Goal: Task Accomplishment & Management: Use online tool/utility

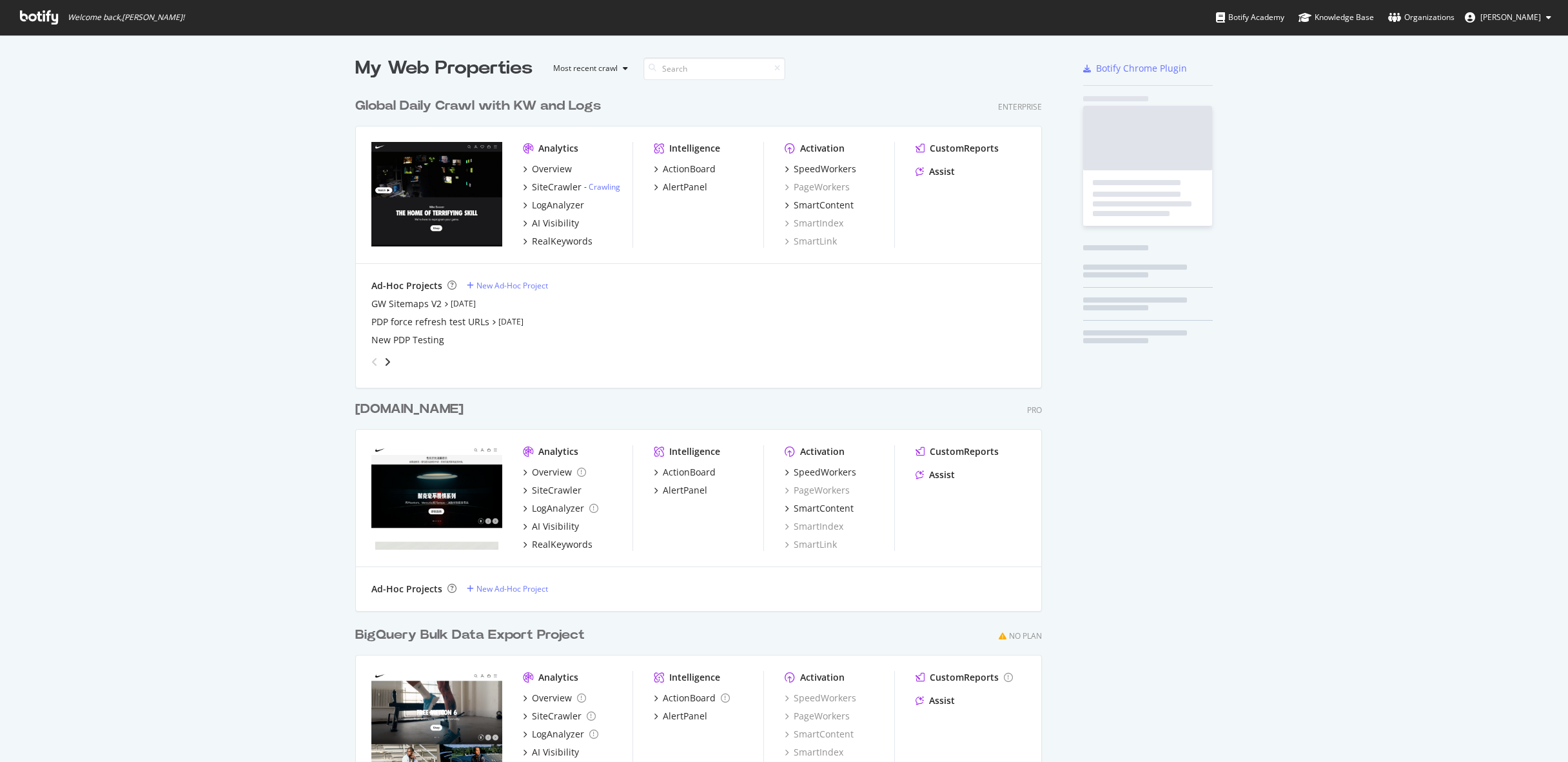
scroll to position [754, 697]
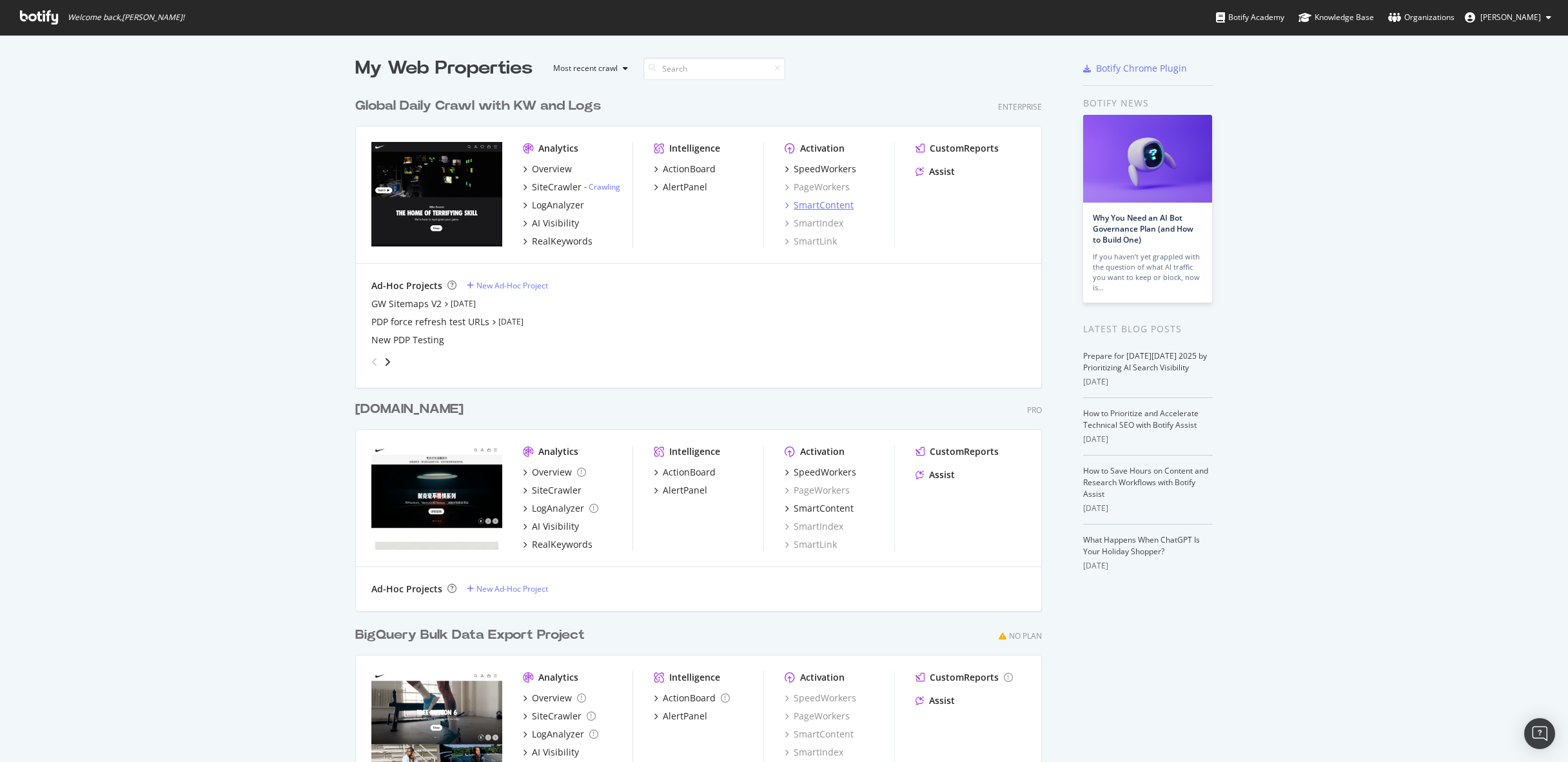
click at [841, 208] on div "SmartContent" at bounding box center [824, 204] width 60 height 13
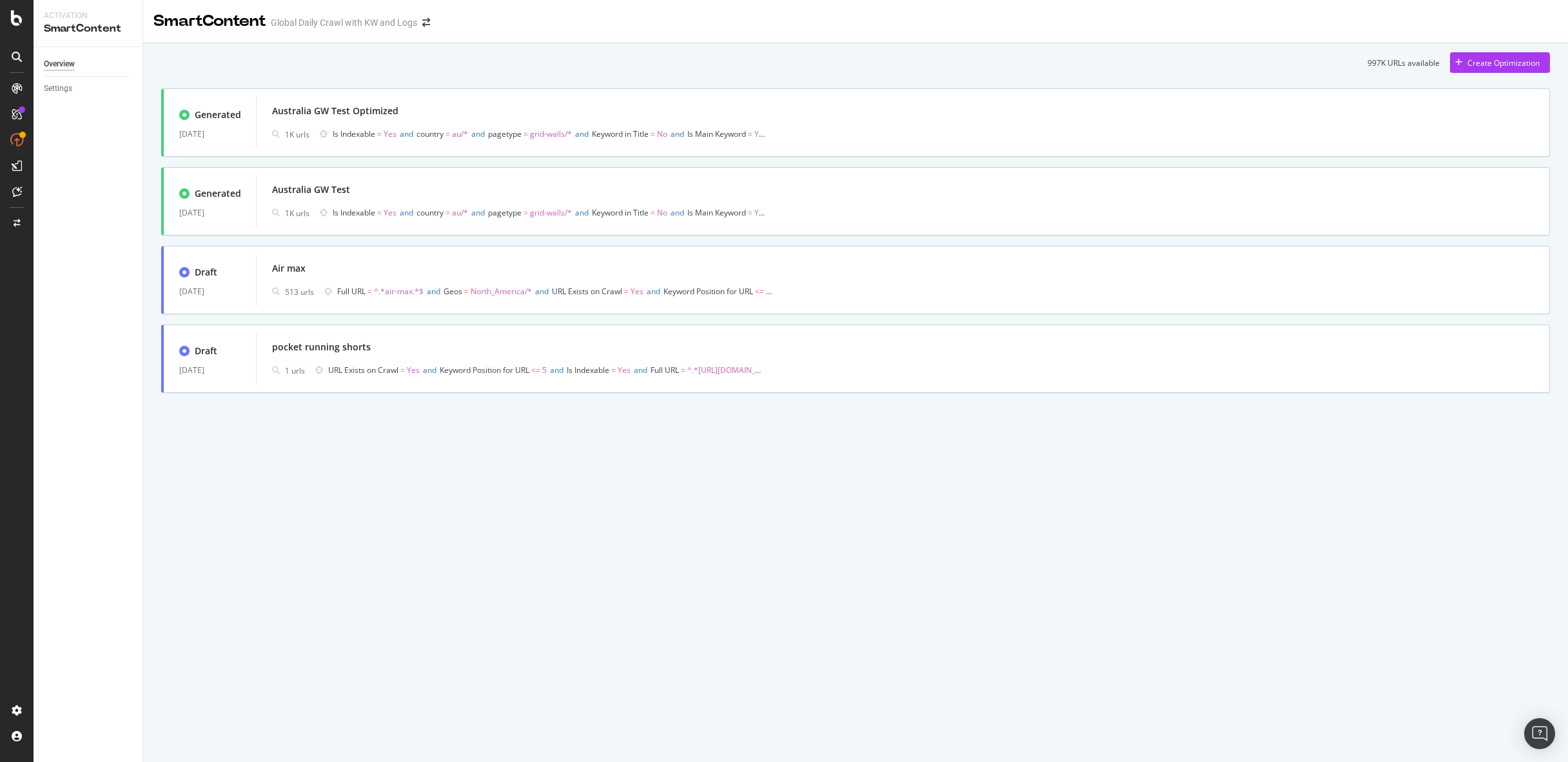
click at [861, 513] on div "SmartContent Global Daily Crawl with KW and Logs 997K URLs available Create Opt…" at bounding box center [856, 381] width 1425 height 762
click at [882, 480] on div "SmartContent Global Daily Crawl with KW and Logs 997K URLs available Create Opt…" at bounding box center [856, 381] width 1425 height 762
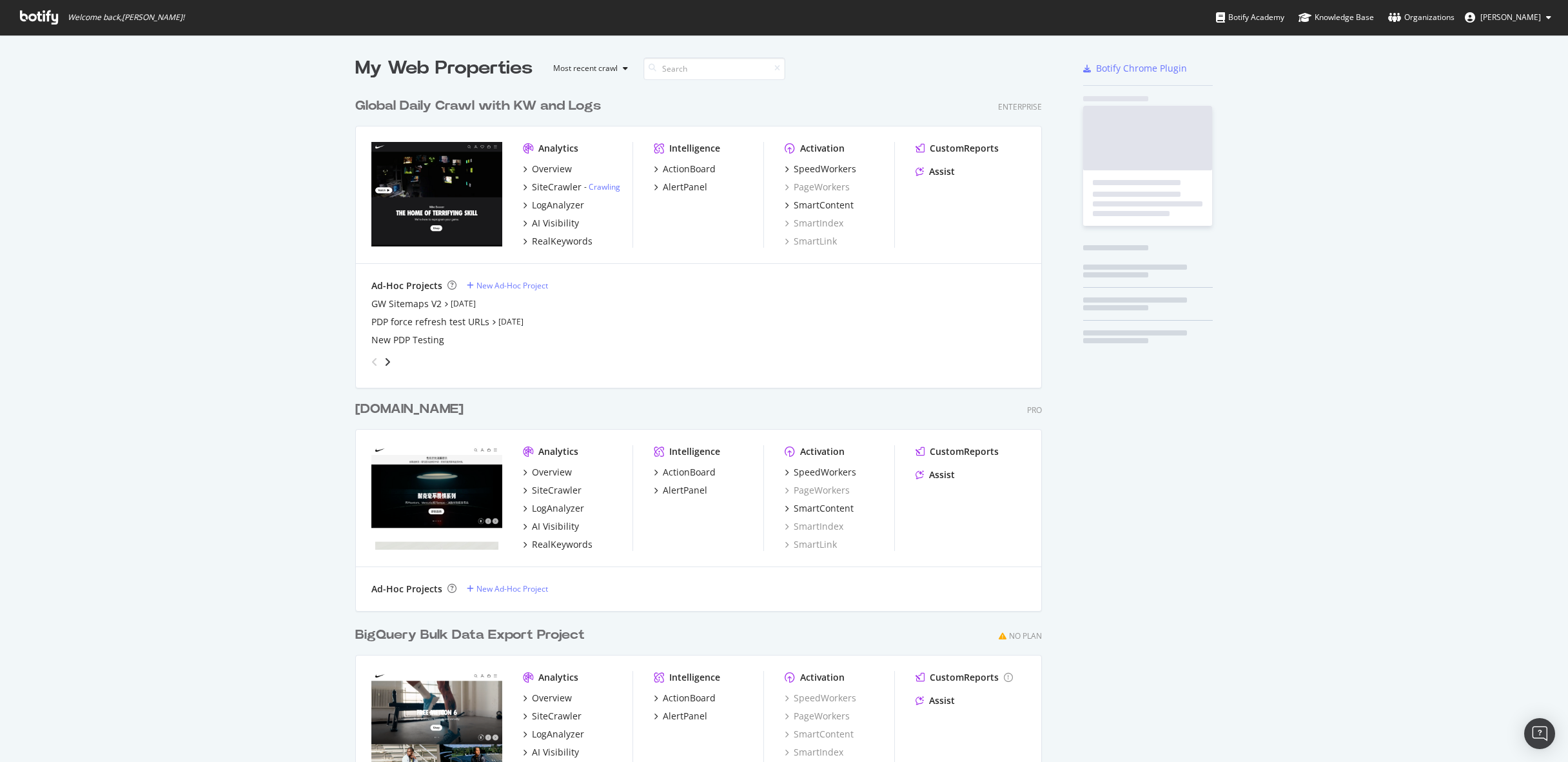
scroll to position [754, 697]
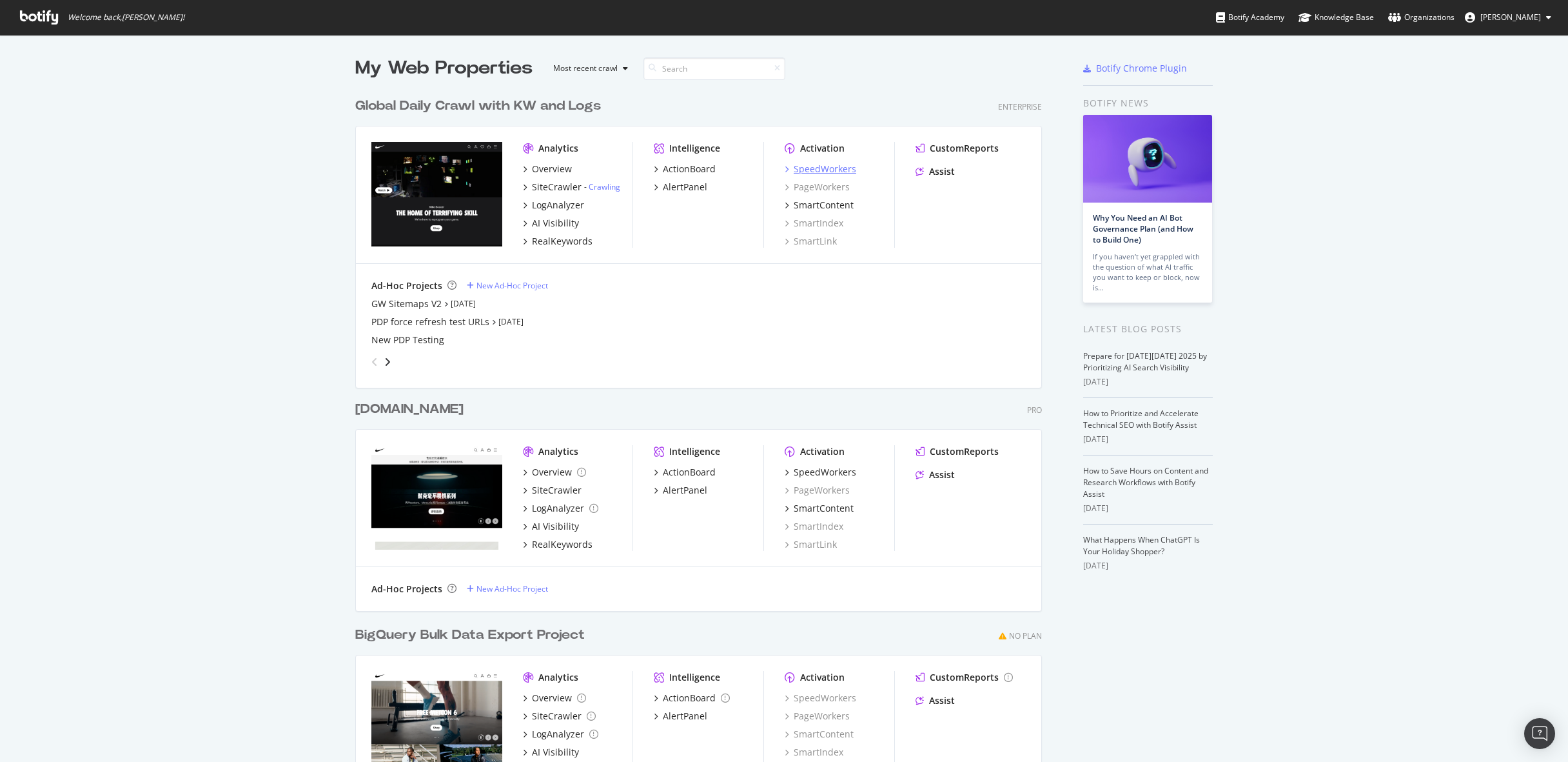
click at [826, 169] on div "SpeedWorkers" at bounding box center [825, 168] width 63 height 13
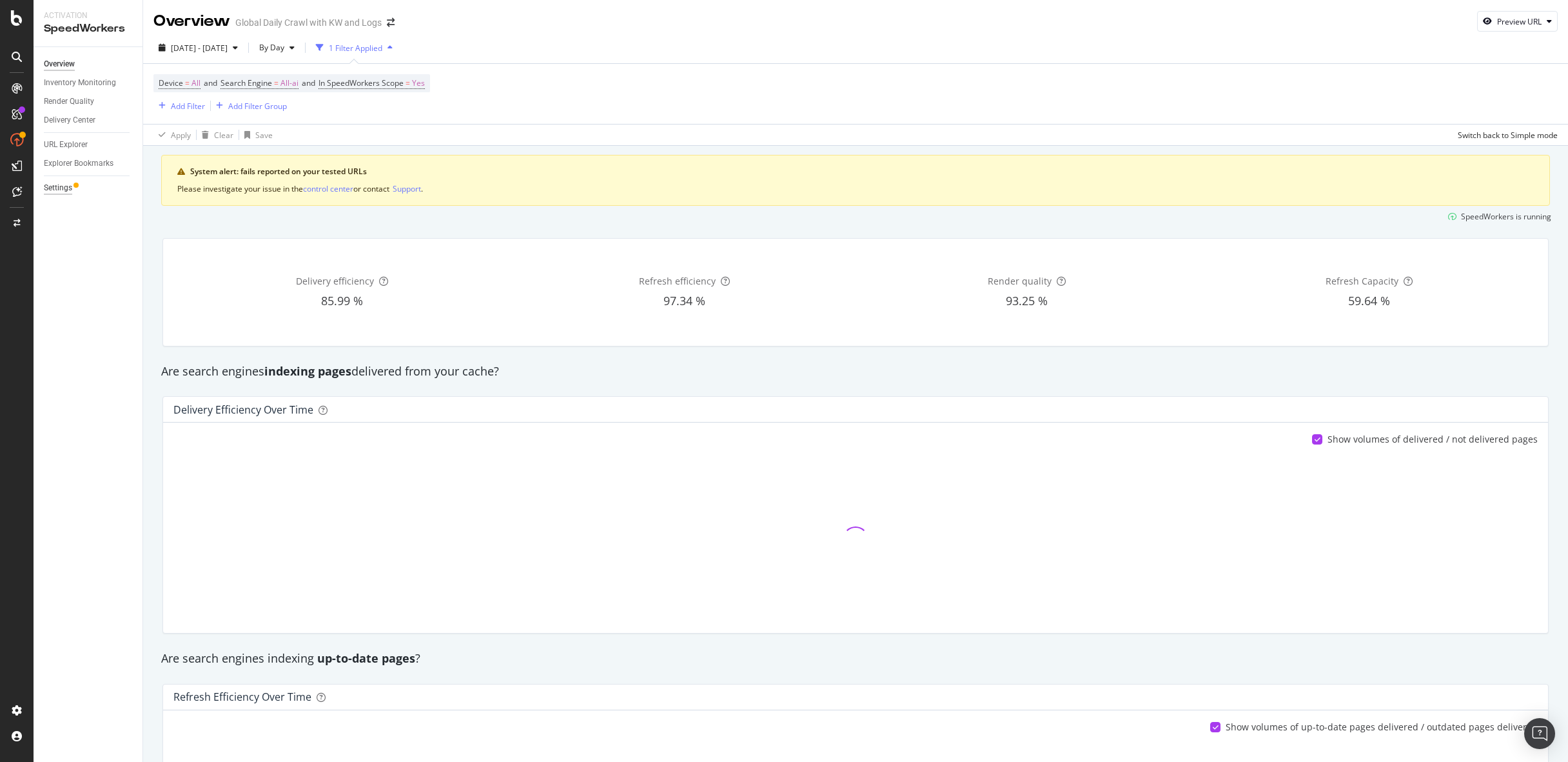
click at [59, 189] on div "Settings" at bounding box center [57, 188] width 28 height 14
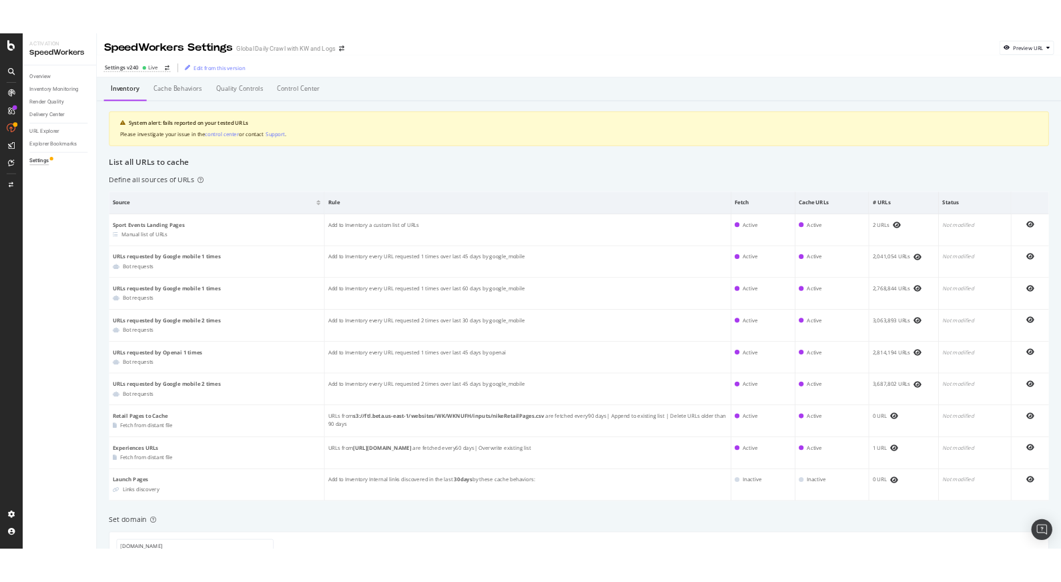
scroll to position [961, 0]
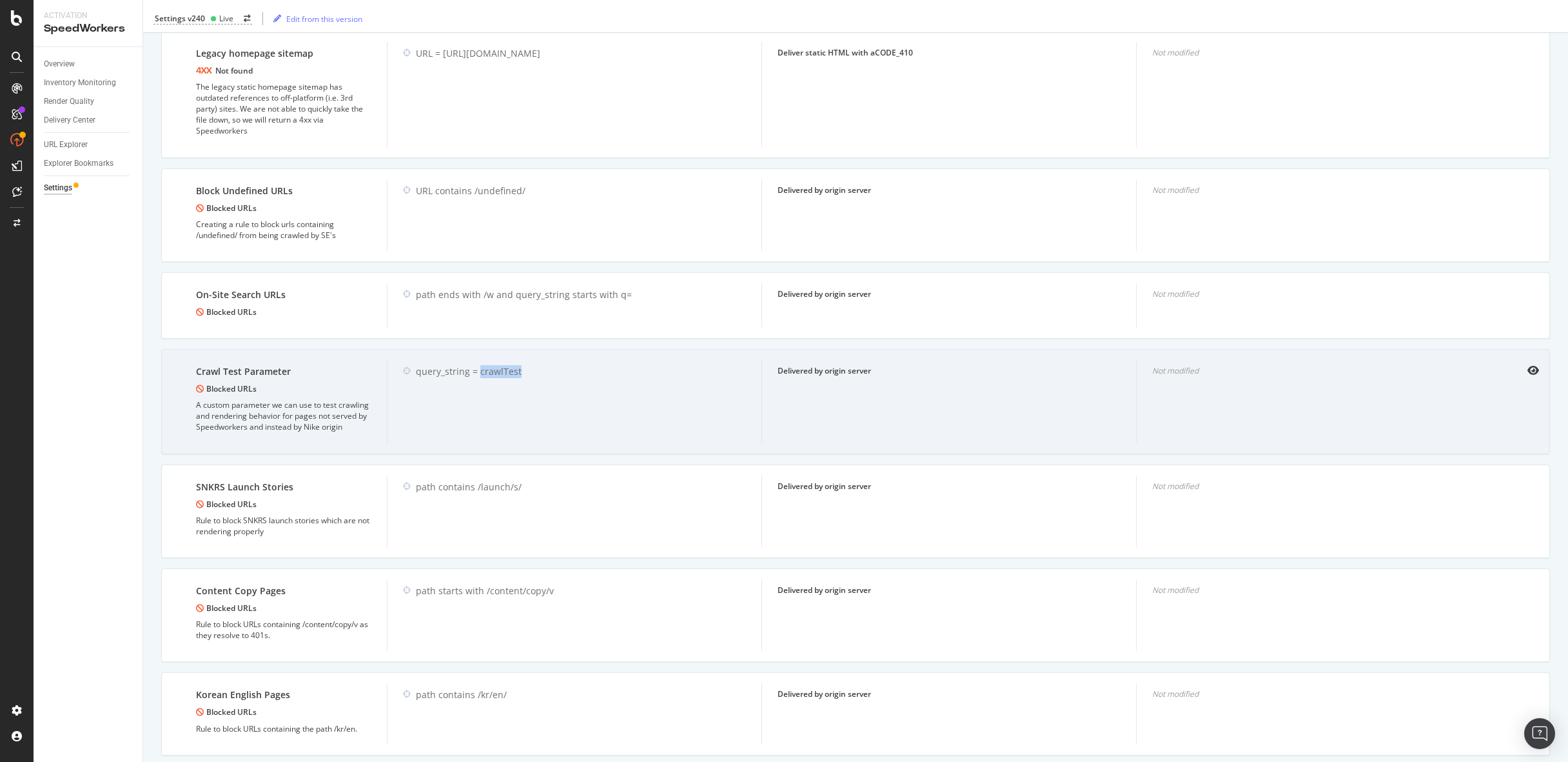
drag, startPoint x: 521, startPoint y: 382, endPoint x: 478, endPoint y: 382, distance: 43.0
click at [478, 378] on div "query_string = crawlTest" at bounding box center [581, 371] width 331 height 13
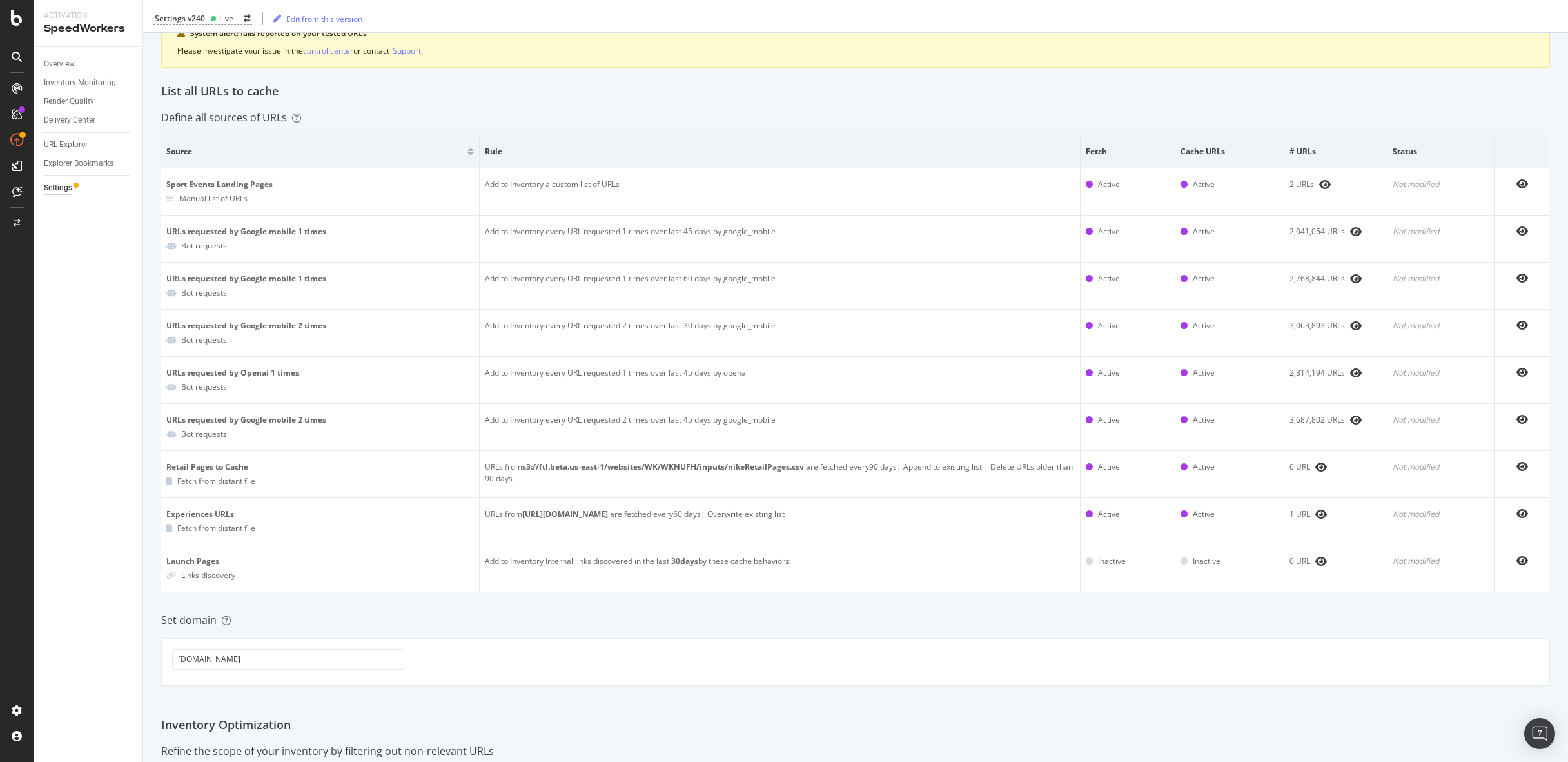
scroll to position [0, 0]
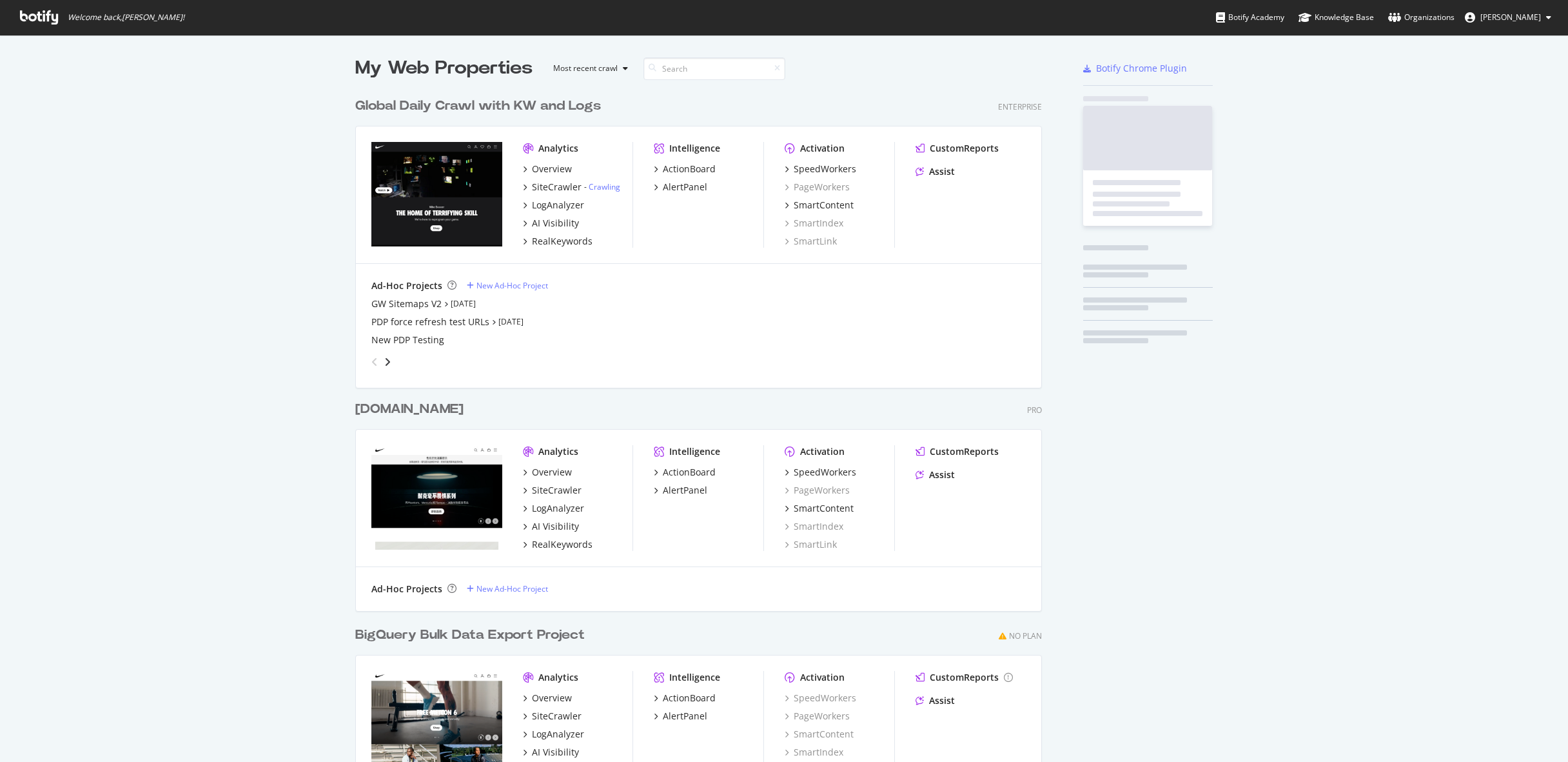
scroll to position [754, 697]
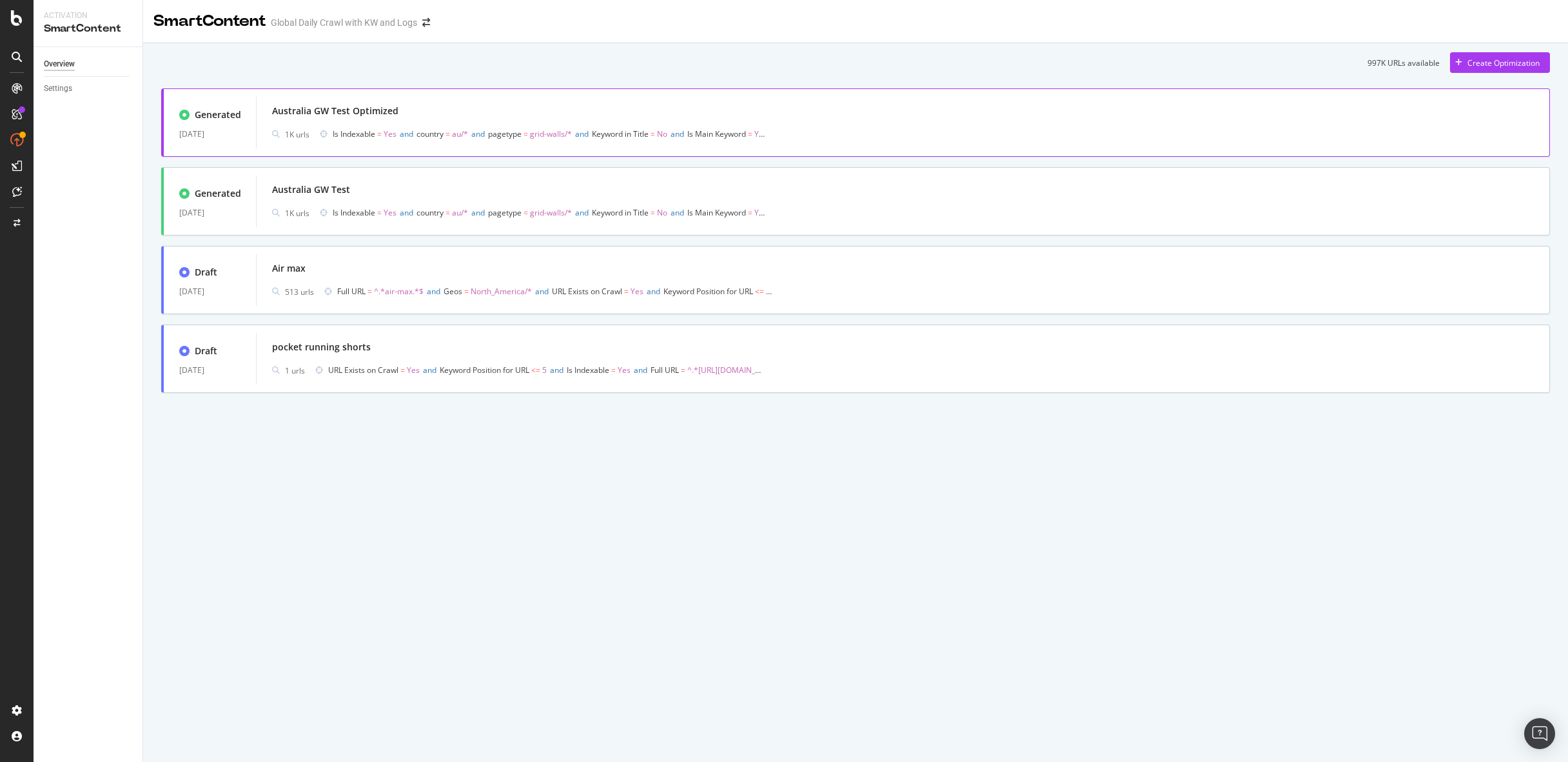
click at [479, 120] on div "Australia GW Test Optimized 1K urls Is Indexable = Yes and country = au/* and p…" at bounding box center [902, 122] width 1262 height 42
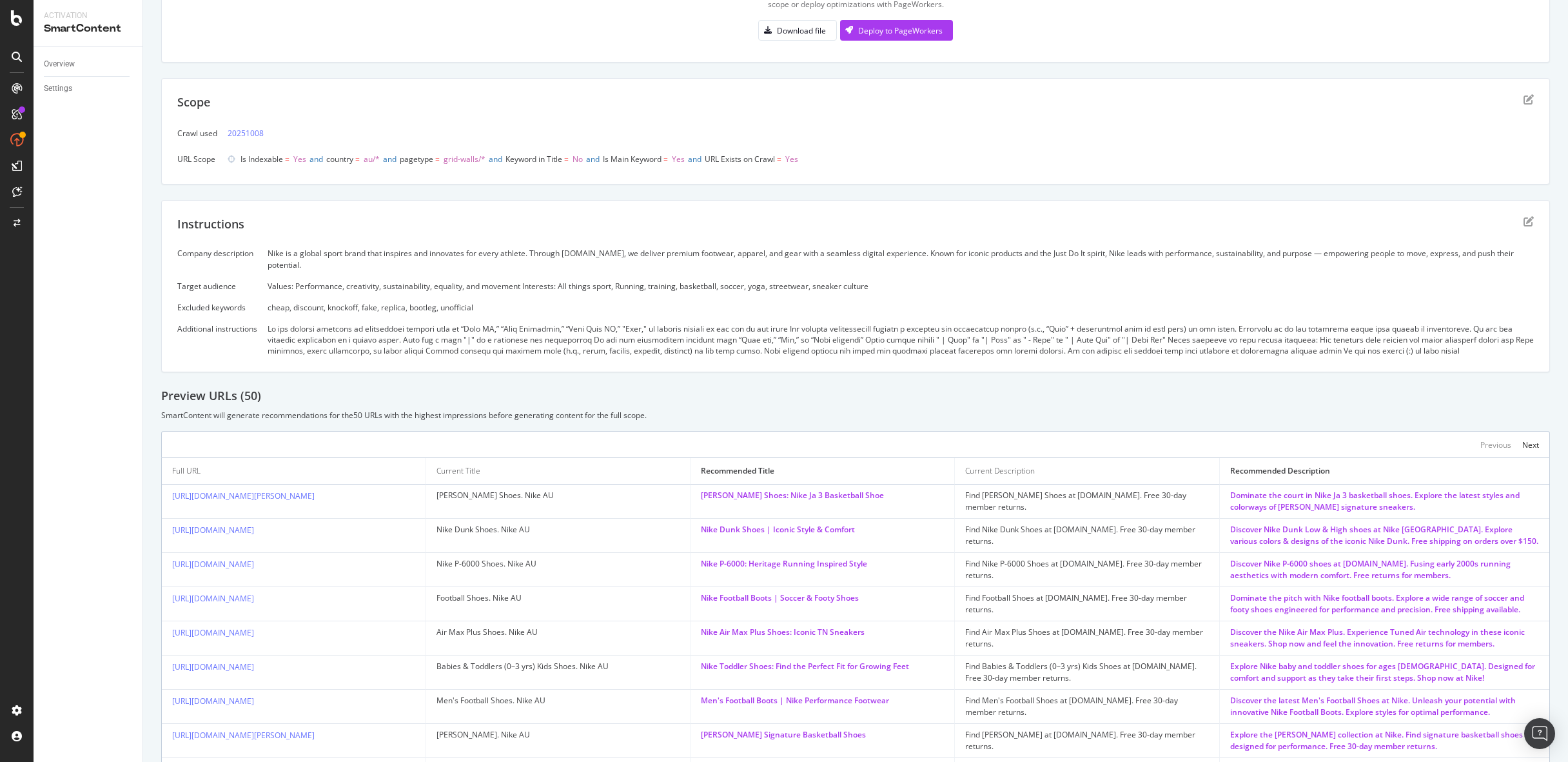
scroll to position [269, 0]
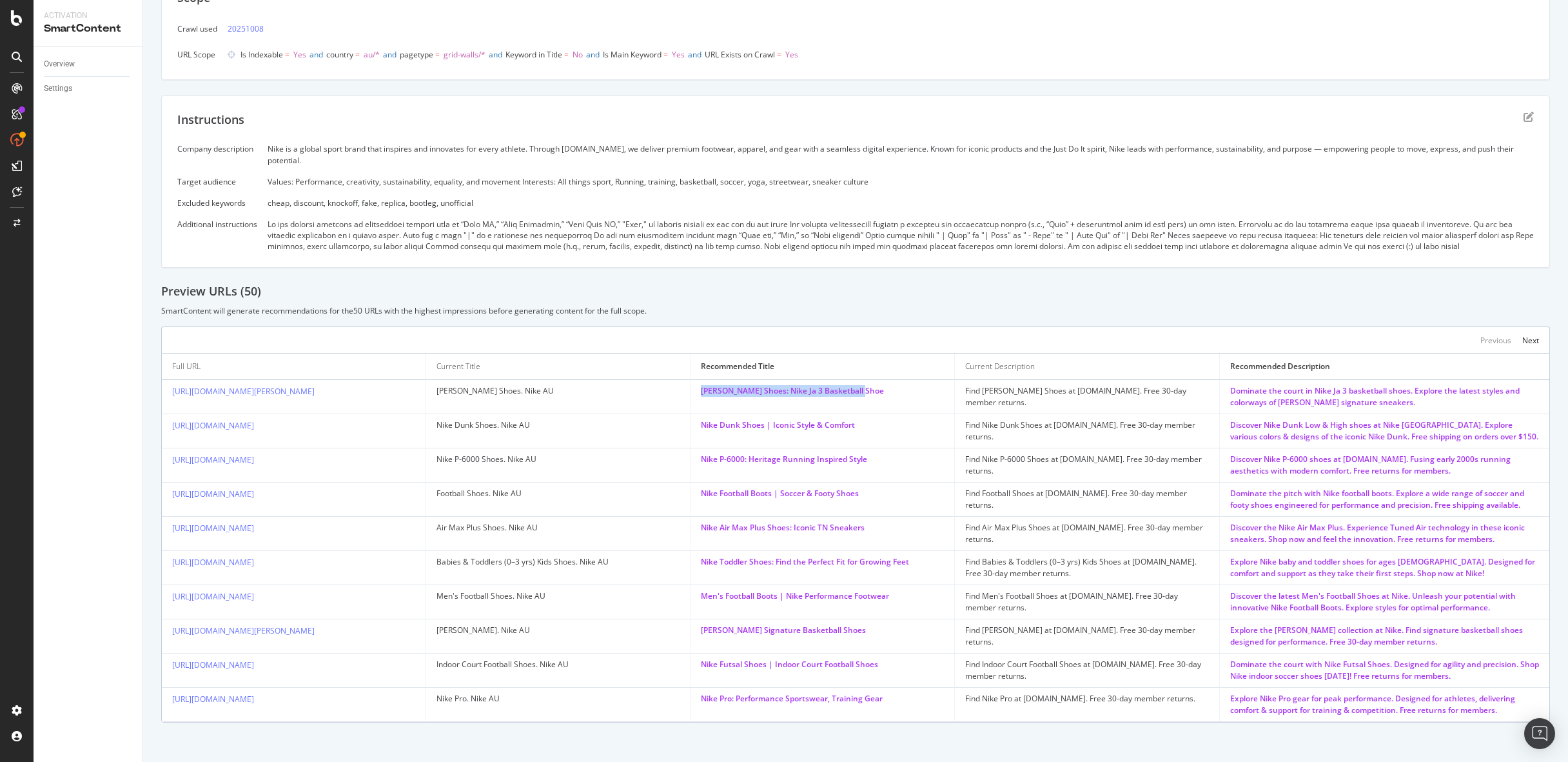
drag, startPoint x: 895, startPoint y: 385, endPoint x: 696, endPoint y: 377, distance: 199.2
click at [696, 380] on td "Ja Morant Shoes: Nike Ja 3 Basketball Shoe" at bounding box center [822, 396] width 264 height 34
click at [480, 487] on div "Football Shoes. Nike AU" at bounding box center [558, 493] width 243 height 12
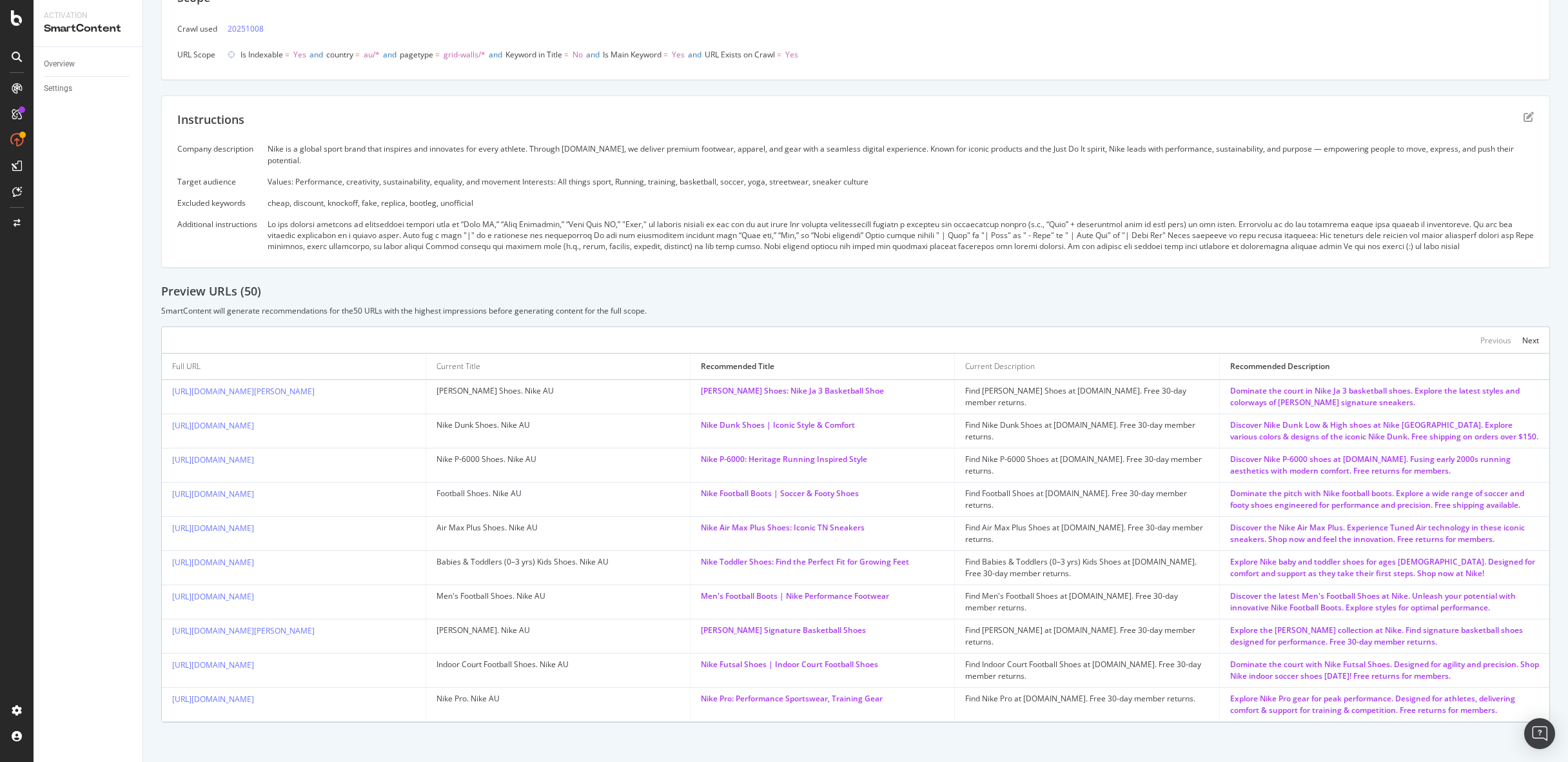
click at [799, 487] on div "Nike Football Boots | Soccer & Footy Shoes" at bounding box center [822, 493] width 243 height 12
click at [876, 591] on div "Men's Football Boots | Nike Performance Footwear" at bounding box center [822, 596] width 243 height 12
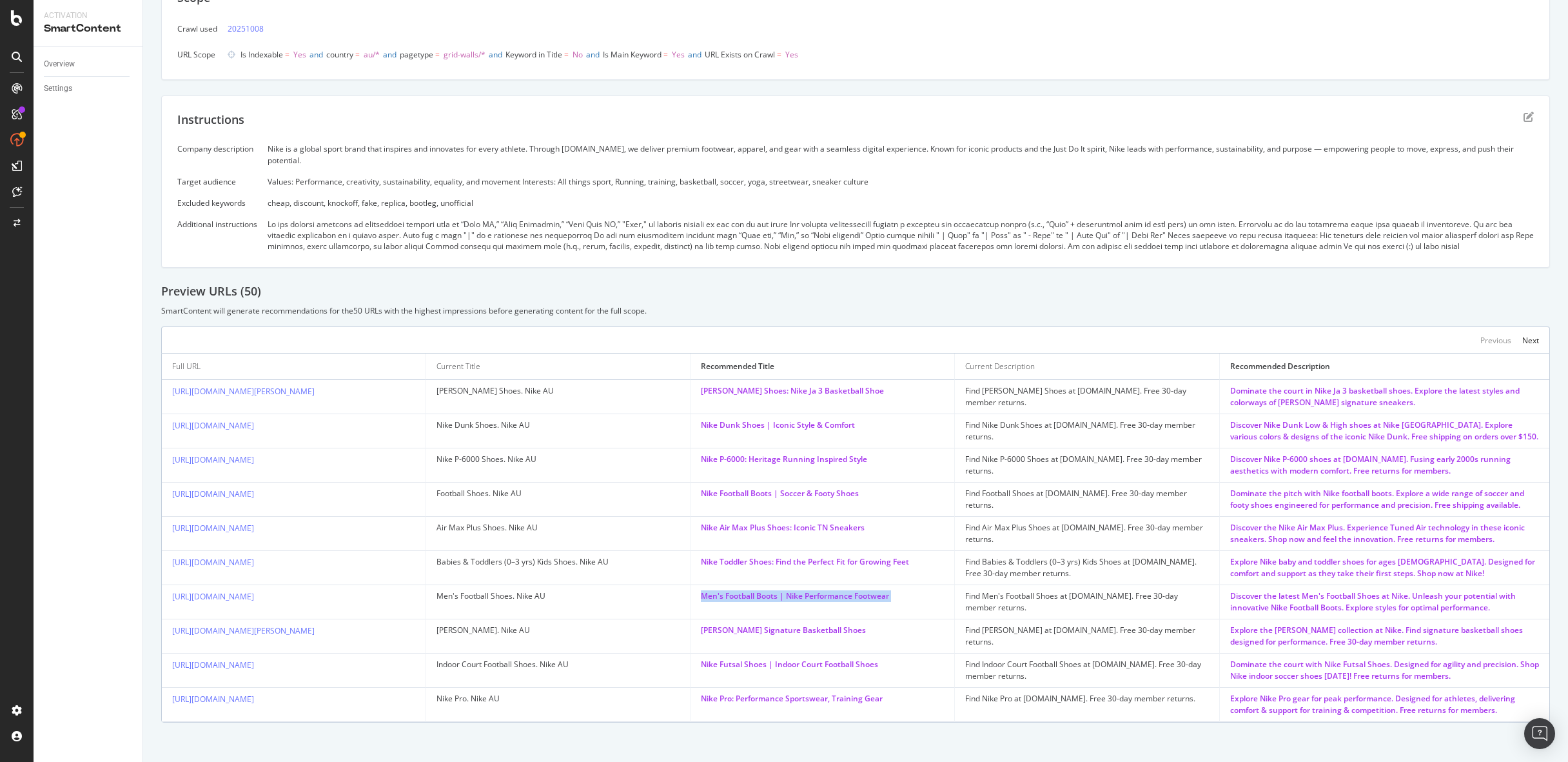
click at [876, 591] on div "Men's Football Boots | Nike Performance Footwear" at bounding box center [822, 596] width 243 height 12
click at [873, 590] on div "Men's Football Boots | Nike Performance Footwear" at bounding box center [822, 596] width 243 height 12
click at [967, 106] on div "Instructions Company description Nike is a global sport brand that inspires and…" at bounding box center [856, 182] width 1389 height 173
drag, startPoint x: 858, startPoint y: 383, endPoint x: 698, endPoint y: 381, distance: 160.0
click at [698, 381] on td "Ja Morant Shoes: Nike Ja 3 Basketball Shoe" at bounding box center [822, 396] width 264 height 34
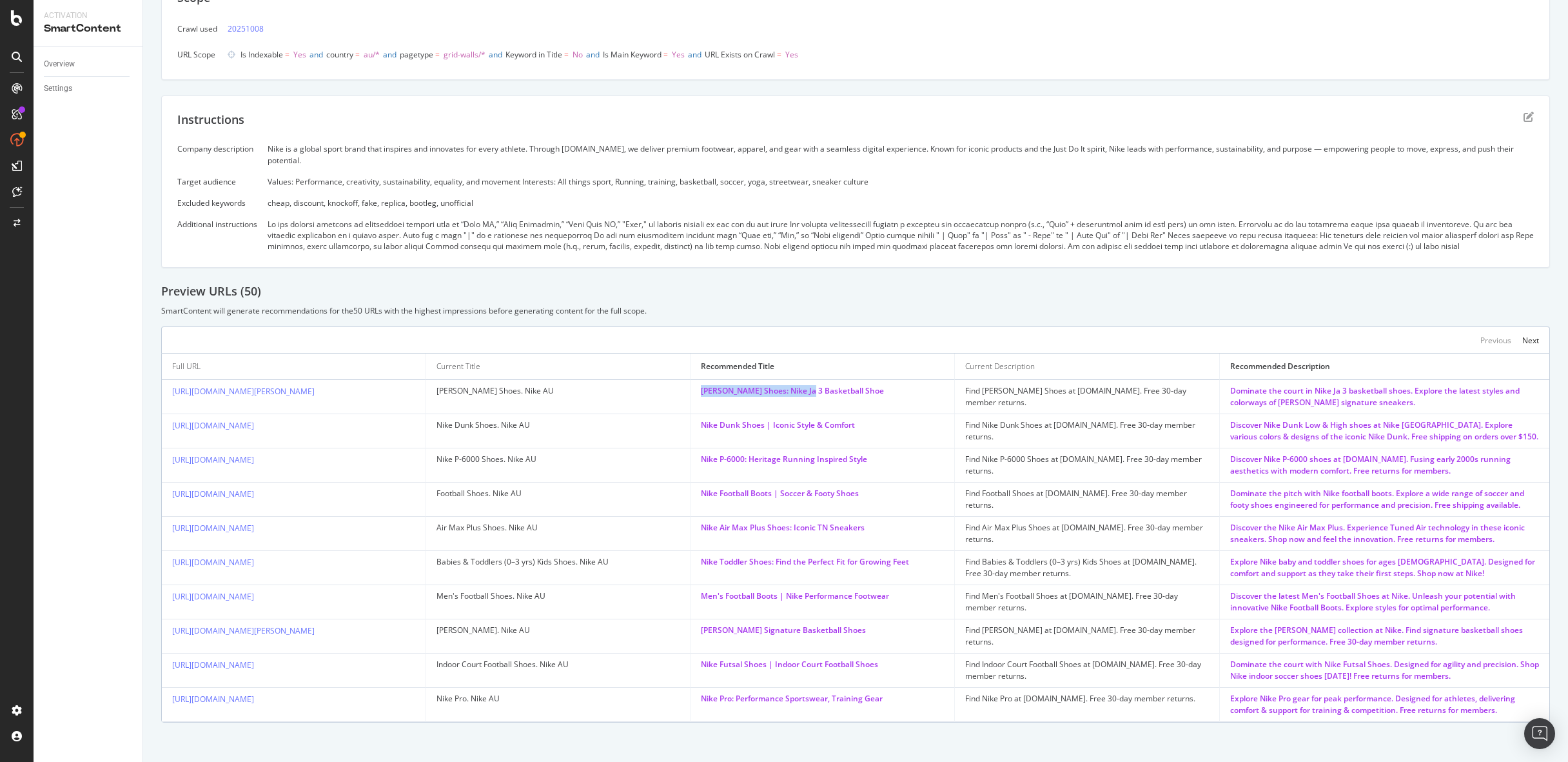
click at [797, 385] on div "Ja Morant Shoes: Nike Ja 3 Basketball Shoe" at bounding box center [822, 391] width 243 height 12
click at [775, 420] on div "Nike Dunk Shoes | Iconic Style & Comfort" at bounding box center [822, 425] width 243 height 12
click at [797, 522] on div "Nike Air Max Plus Shoes: Iconic TN Sneakers" at bounding box center [822, 528] width 243 height 12
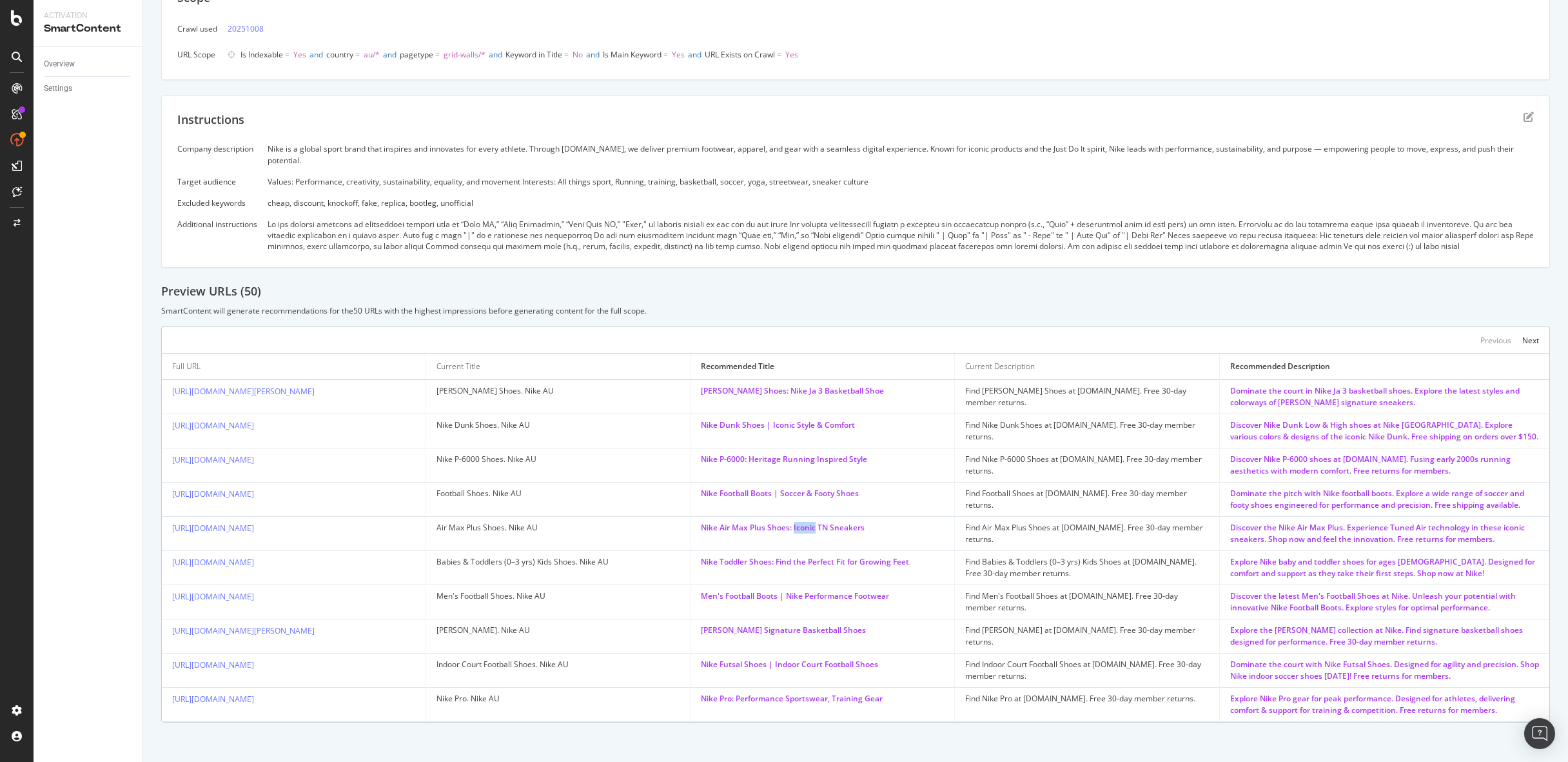
click at [797, 522] on div "Nike Air Max Plus Shoes: Iconic TN Sneakers" at bounding box center [822, 528] width 243 height 12
click at [786, 380] on td "Ja Morant Shoes: Nike Ja 3 Basketball Shoe" at bounding box center [822, 396] width 264 height 34
click at [786, 385] on div "Ja Morant Shoes: Nike Ja 3 Basketball Shoe" at bounding box center [822, 391] width 243 height 12
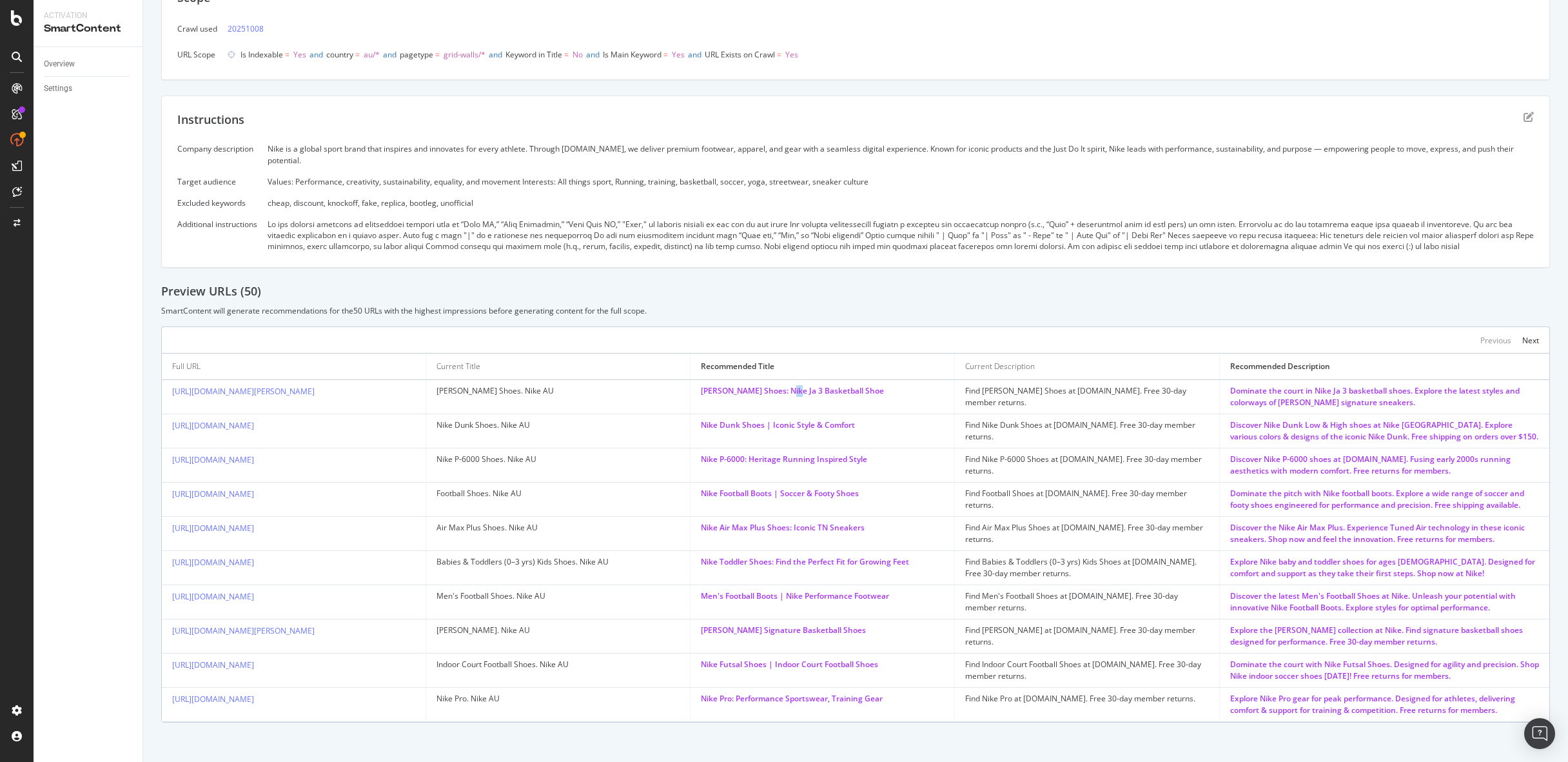
click at [786, 385] on div "Ja Morant Shoes: Nike Ja 3 Basketball Shoe" at bounding box center [822, 391] width 243 height 12
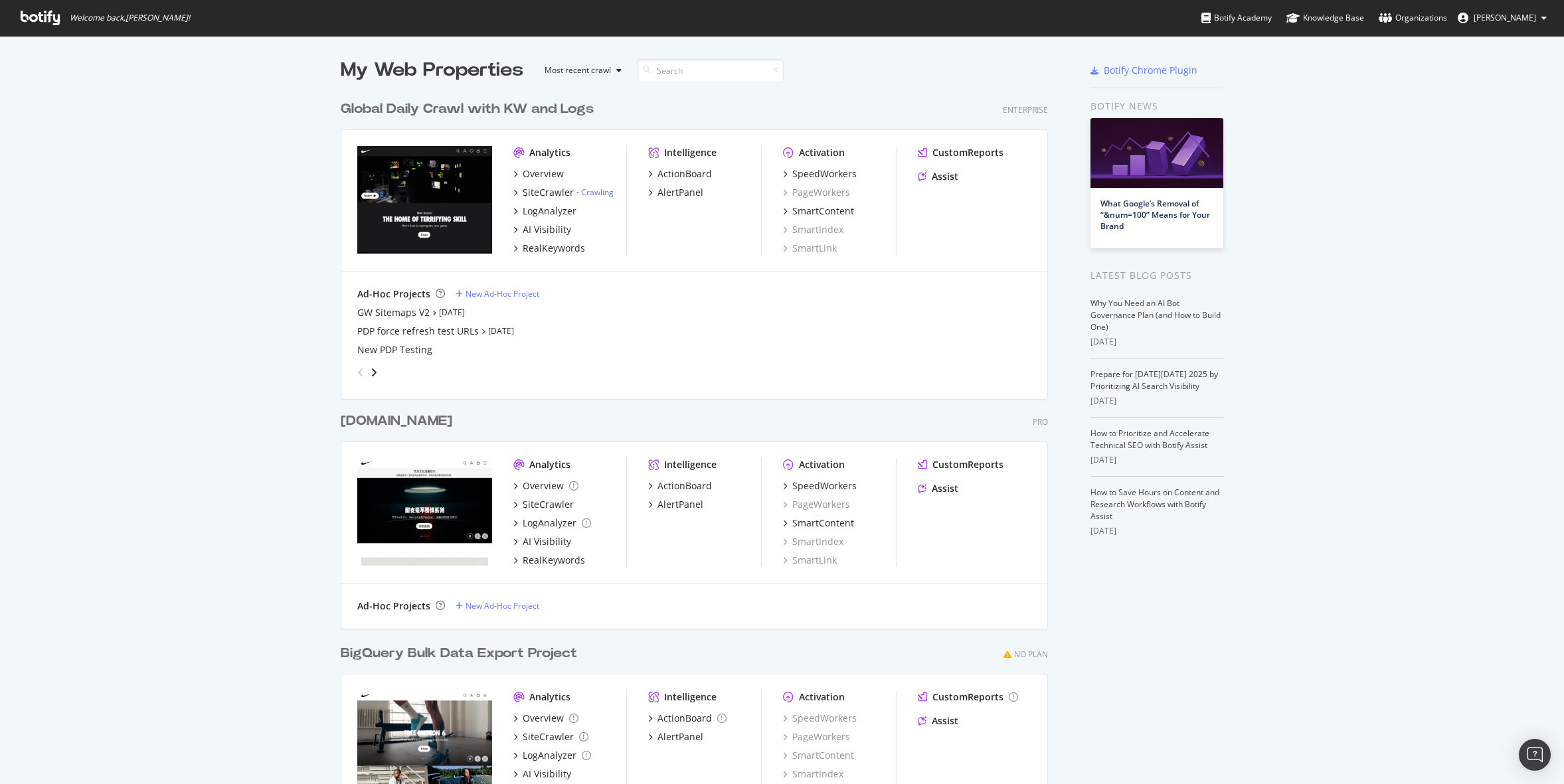
scroll to position [784, 1564]
click at [832, 180] on div "SpeedWorkers" at bounding box center [824, 173] width 65 height 13
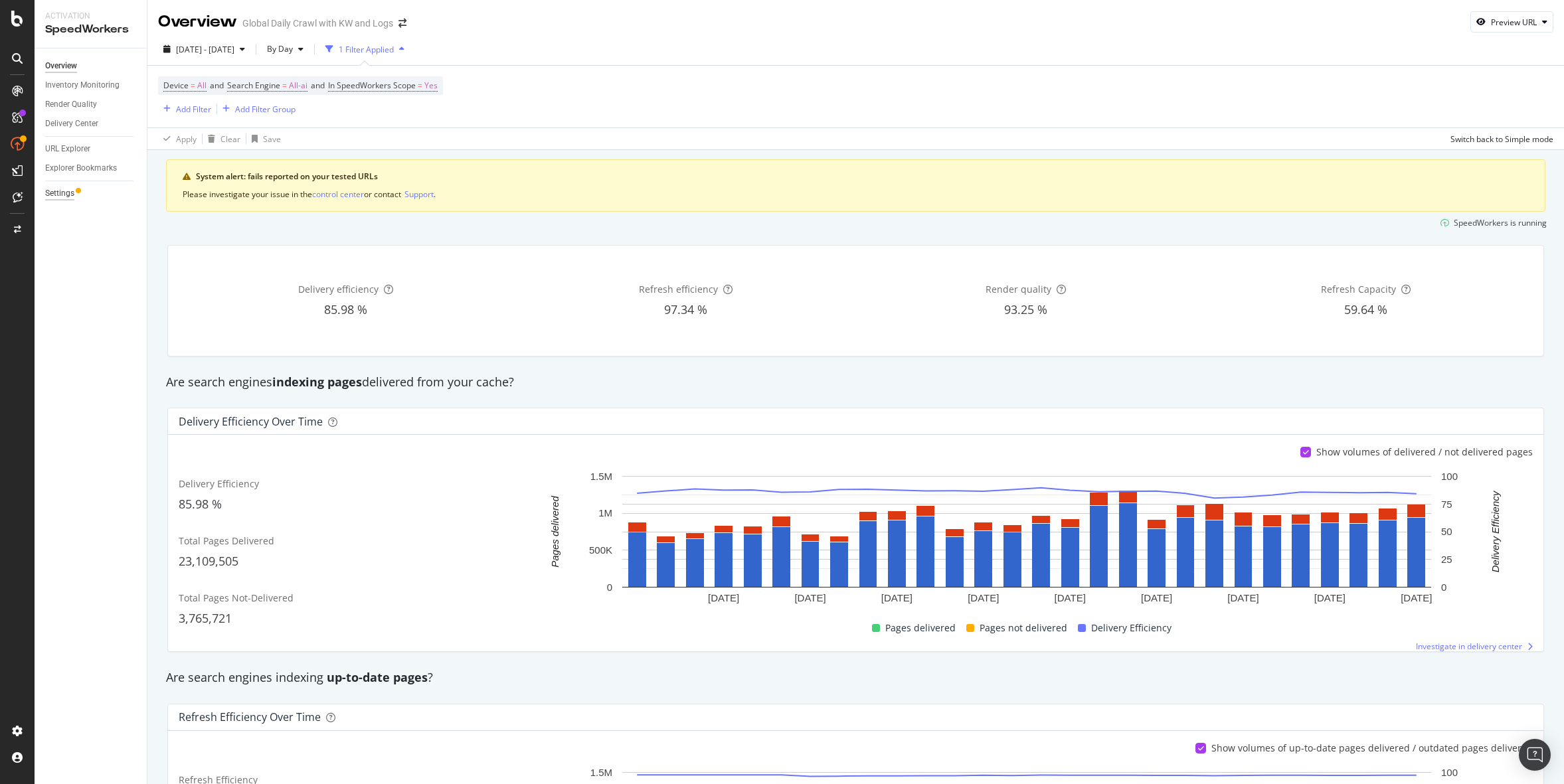
click at [67, 192] on div "Settings" at bounding box center [59, 193] width 29 height 14
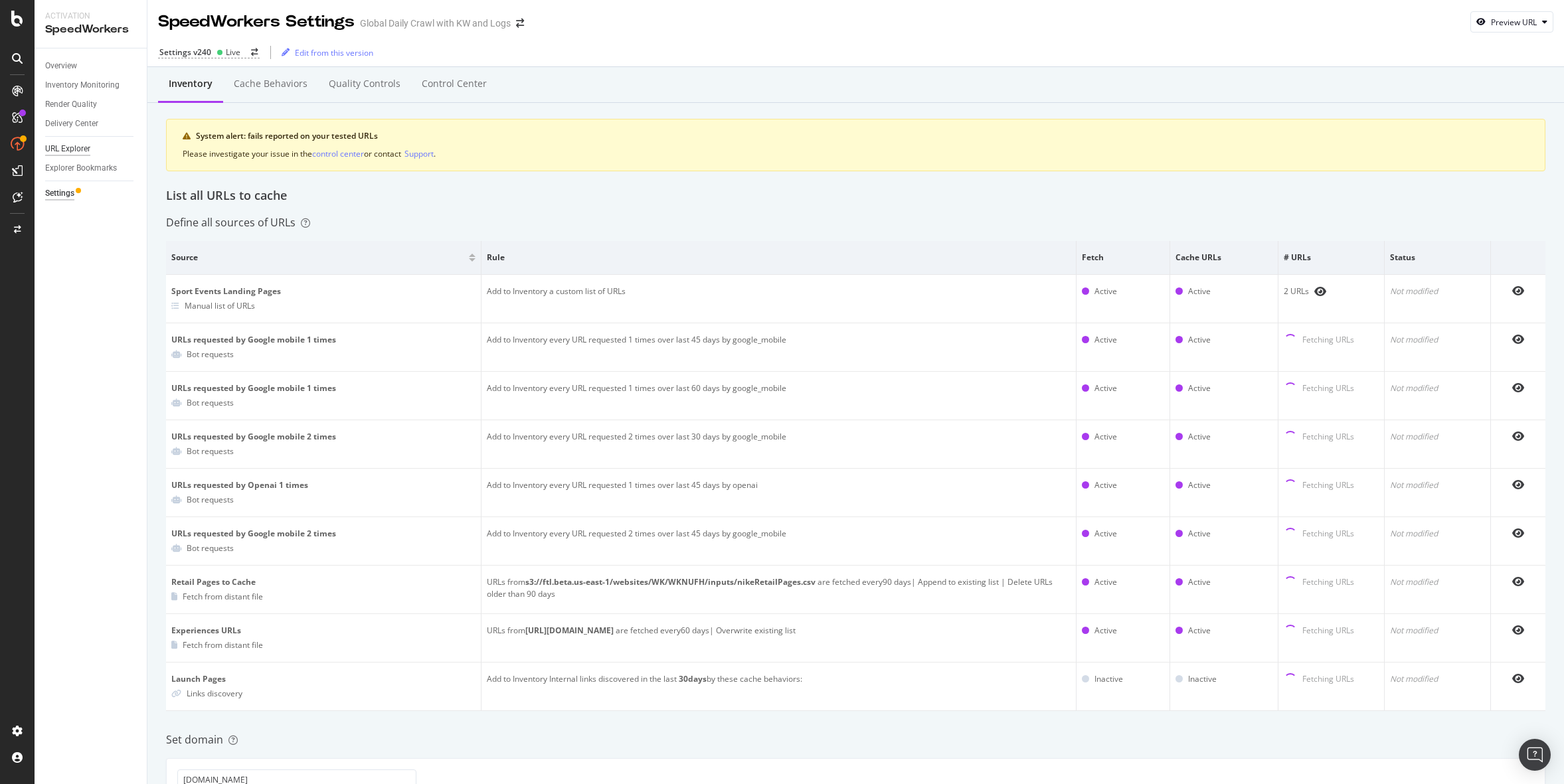
click at [80, 146] on div "URL Explorer" at bounding box center [67, 149] width 45 height 14
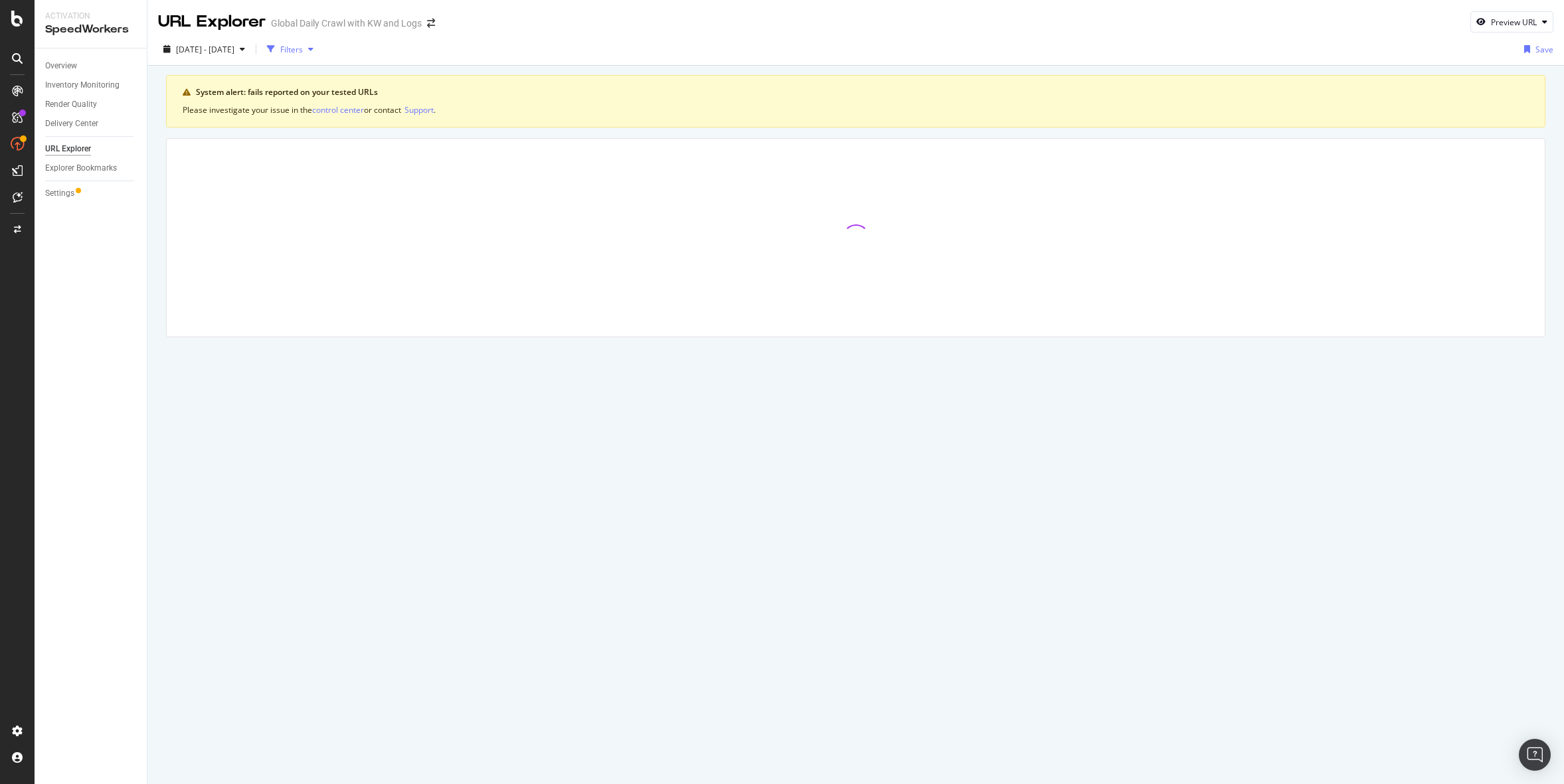
click at [303, 44] on div "Filters" at bounding box center [291, 49] width 23 height 11
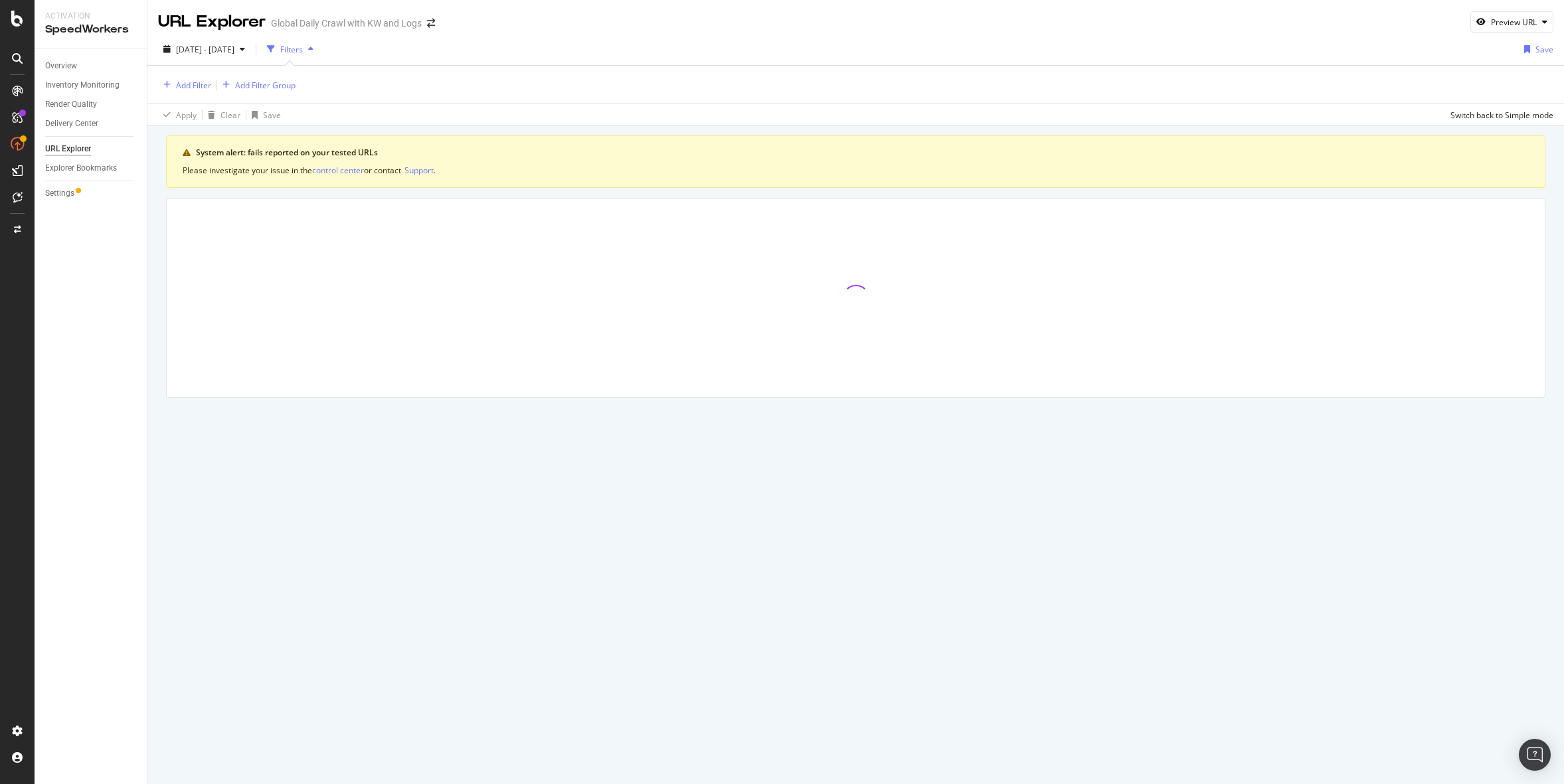
click at [187, 93] on div "Add Filter Add Filter Group" at bounding box center [855, 85] width 1395 height 38
click at [187, 87] on div "Add Filter" at bounding box center [193, 85] width 35 height 11
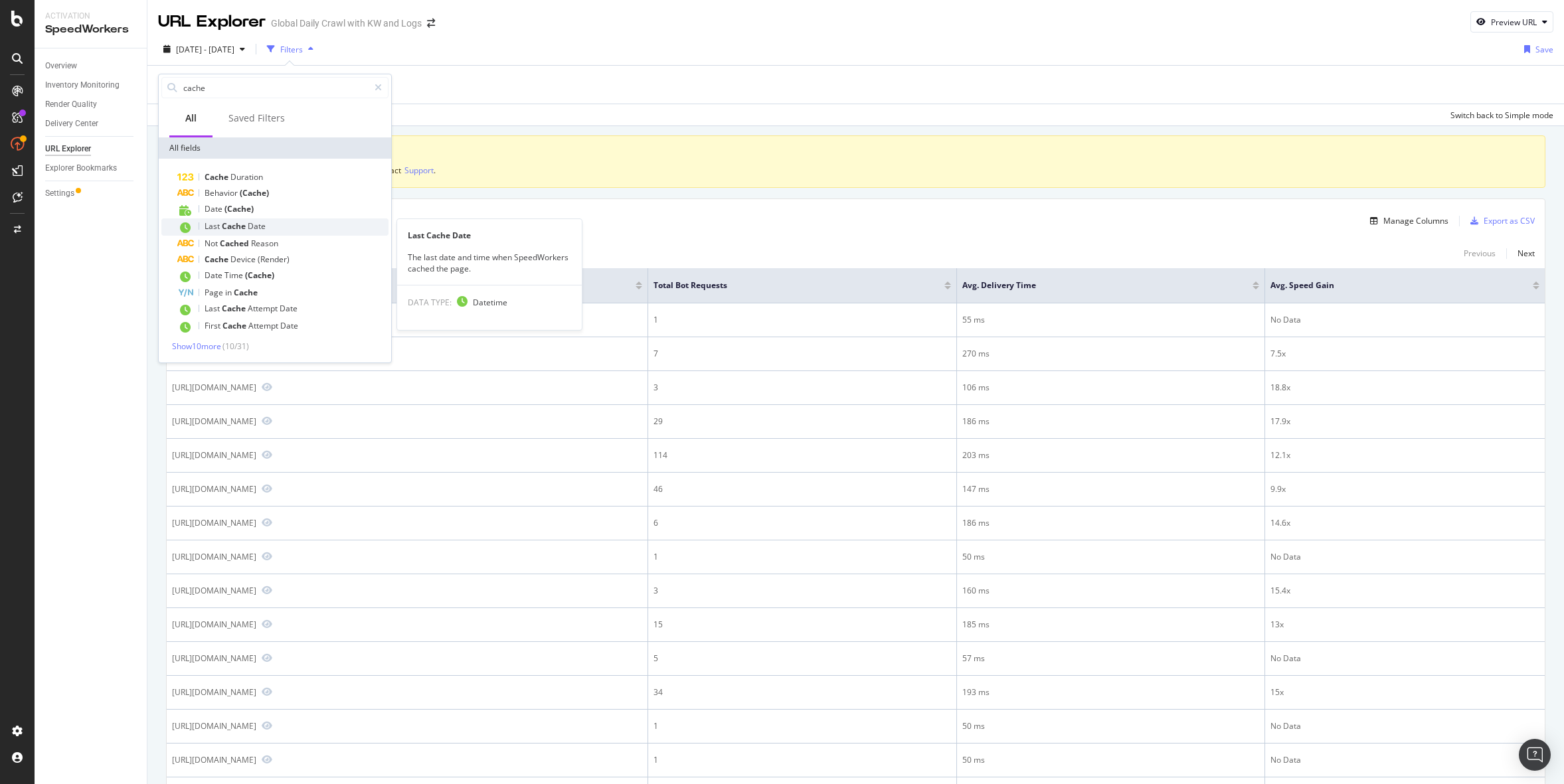
type input "cache"
click at [259, 224] on span "Date" at bounding box center [257, 225] width 18 height 11
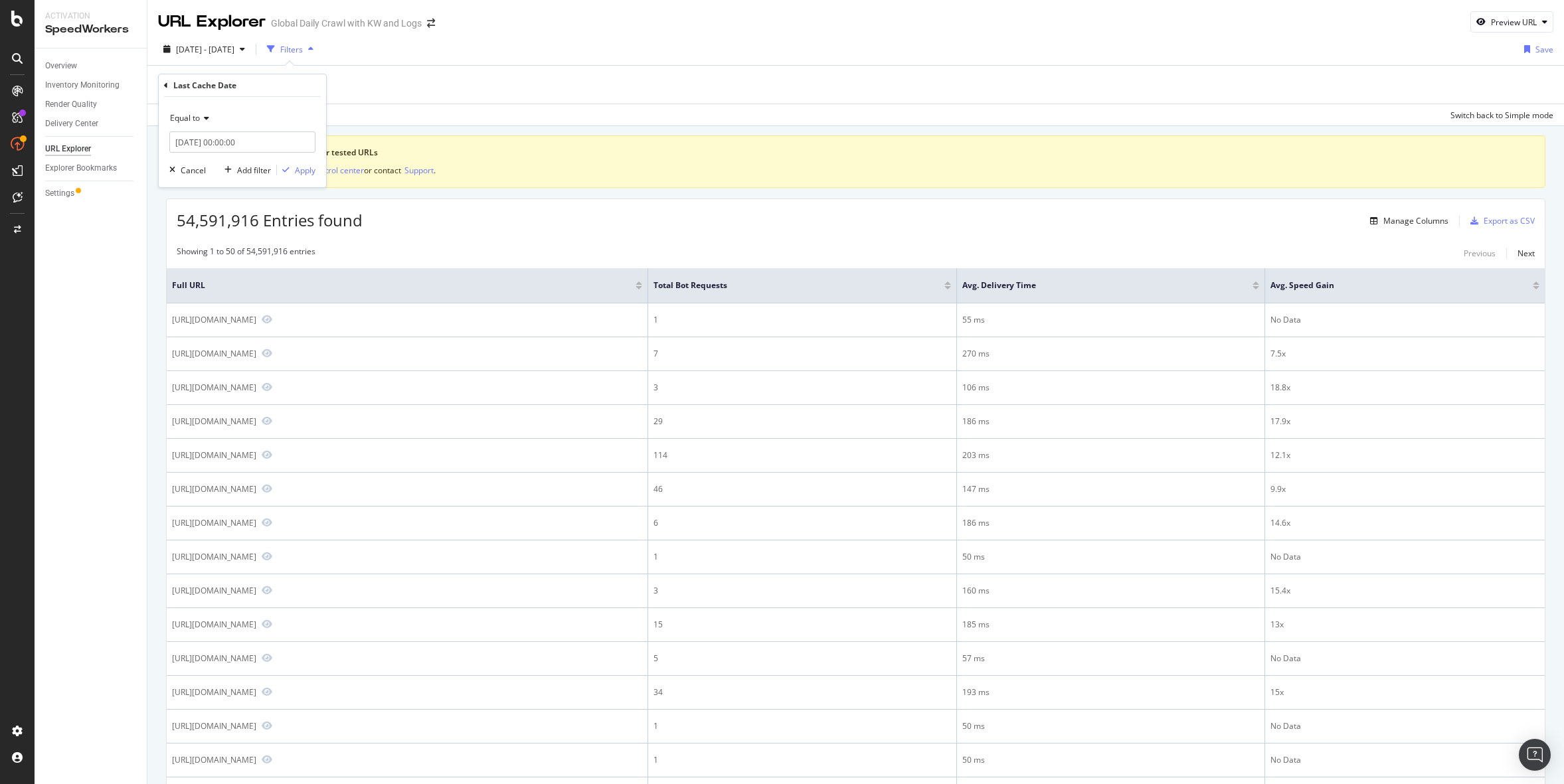
click at [198, 124] on div "Equal to" at bounding box center [242, 117] width 146 height 21
click at [213, 180] on span "After or equal to" at bounding box center [206, 179] width 61 height 11
drag, startPoint x: 256, startPoint y: 143, endPoint x: 217, endPoint y: 140, distance: 39.1
click at [217, 140] on input "2025-10-15 00:00:00" at bounding box center [242, 141] width 146 height 21
click at [292, 330] on input "checkbox" at bounding box center [300, 327] width 30 height 11
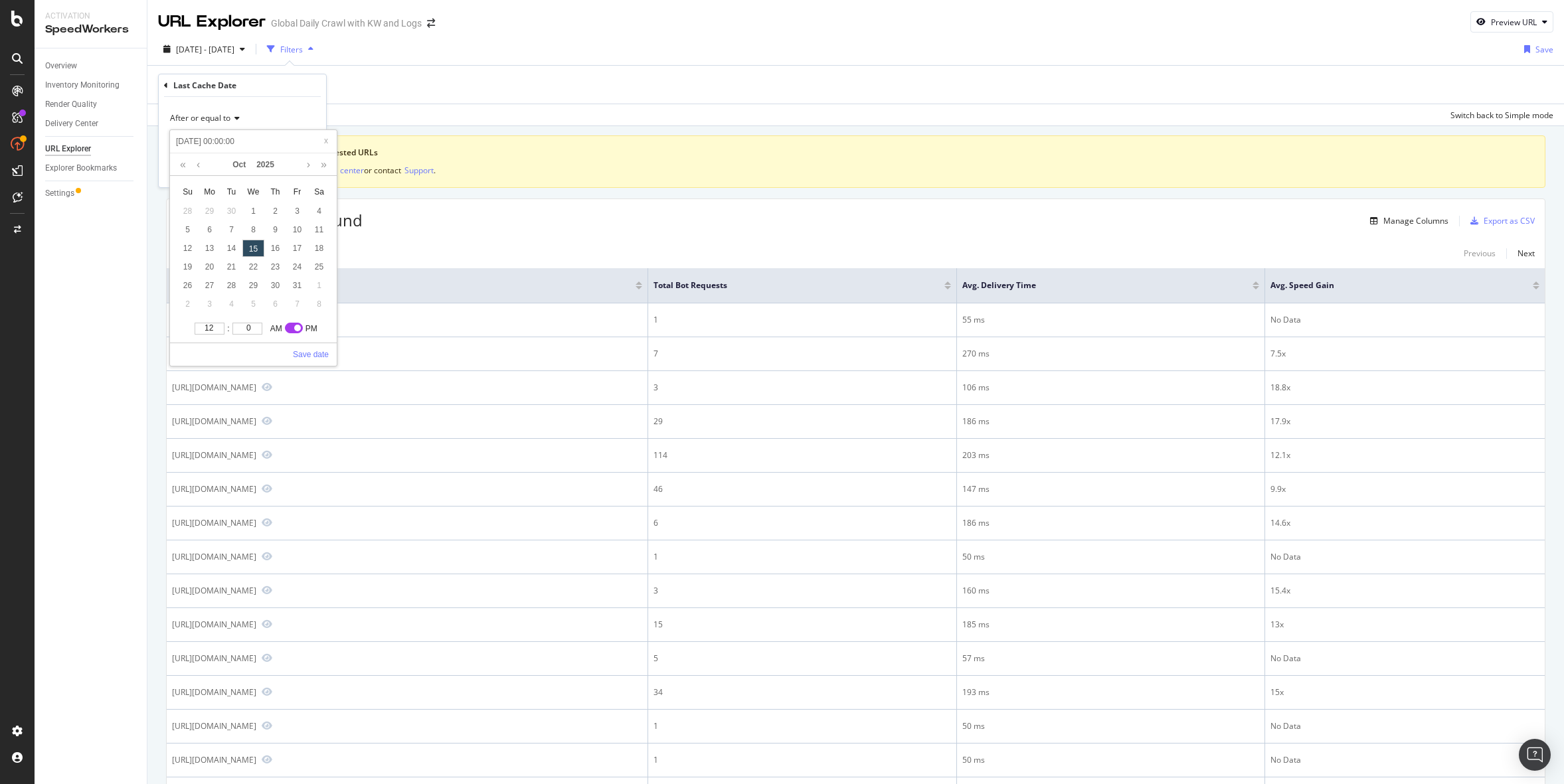
checkbox input "true"
type input "2025-10-15 12:00:00"
click at [212, 332] on input "12" at bounding box center [209, 328] width 30 height 12
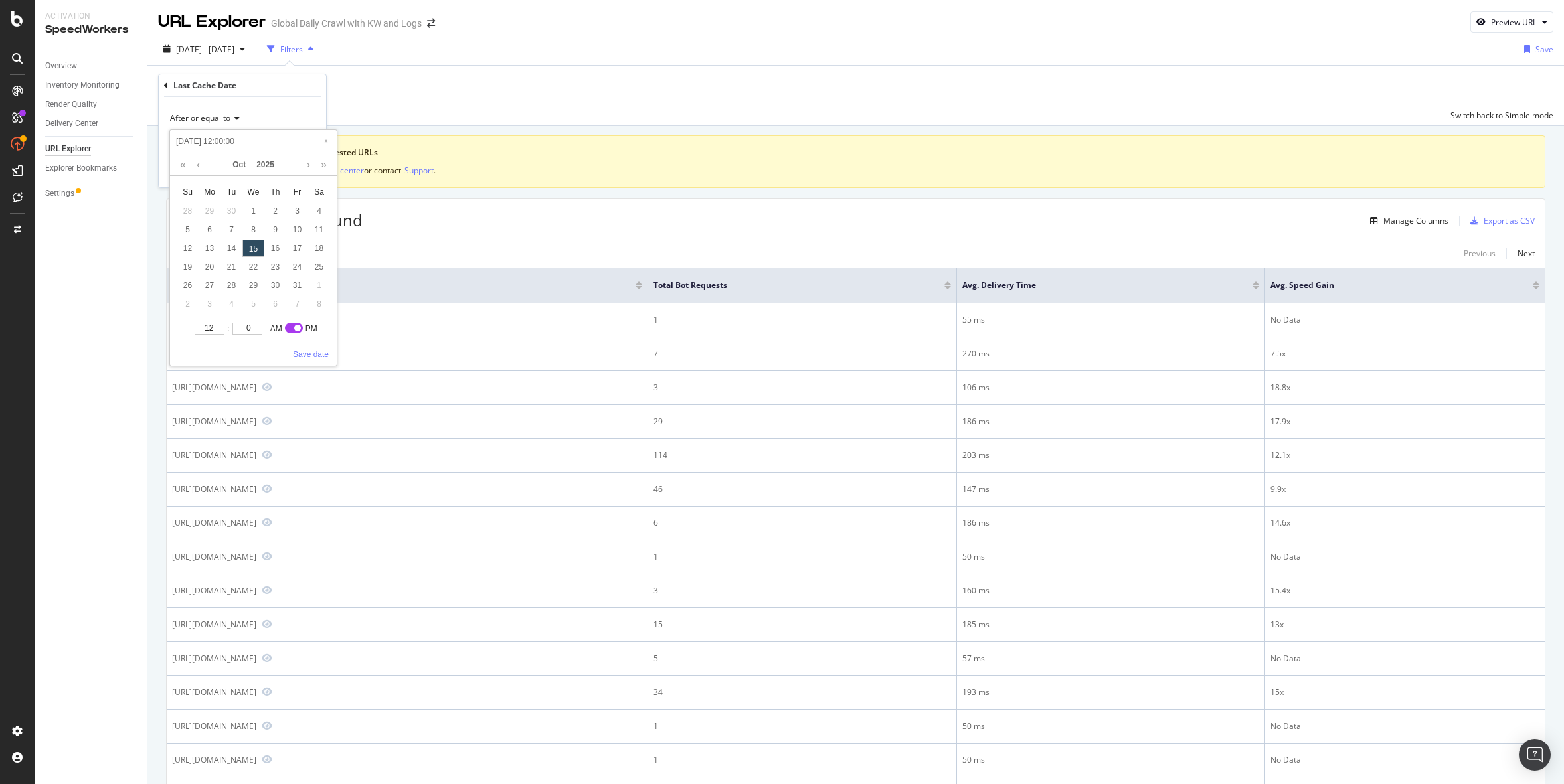
click at [212, 332] on input "12" at bounding box center [209, 328] width 30 height 12
type input "2025-10-15 16:00:00"
type input "4"
click at [246, 327] on input "0" at bounding box center [247, 328] width 30 height 12
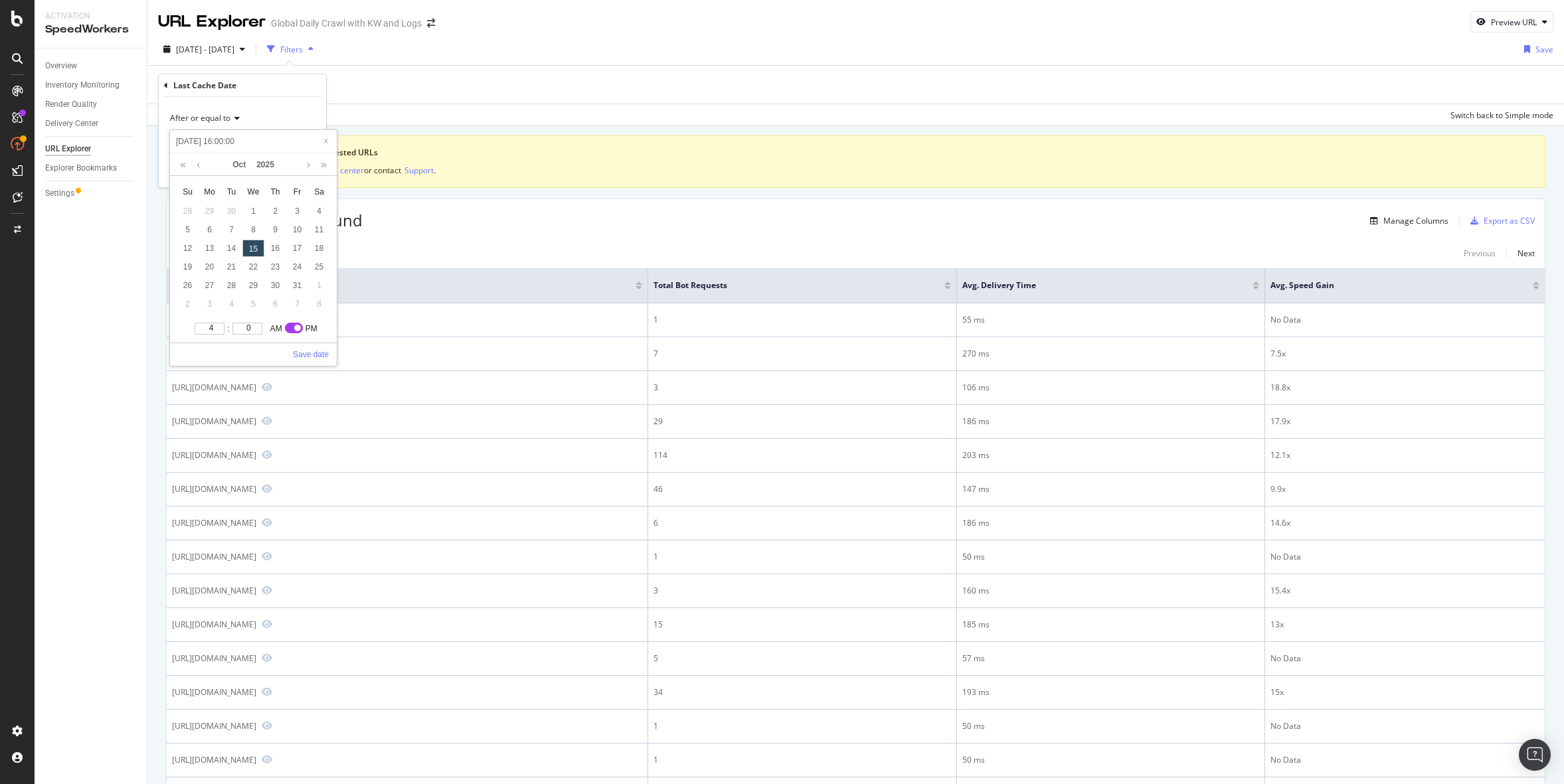
click at [246, 327] on input "0" at bounding box center [247, 328] width 30 height 12
click at [250, 327] on input "0" at bounding box center [247, 328] width 30 height 12
type input "00"
click at [306, 356] on link "Save date" at bounding box center [311, 354] width 36 height 12
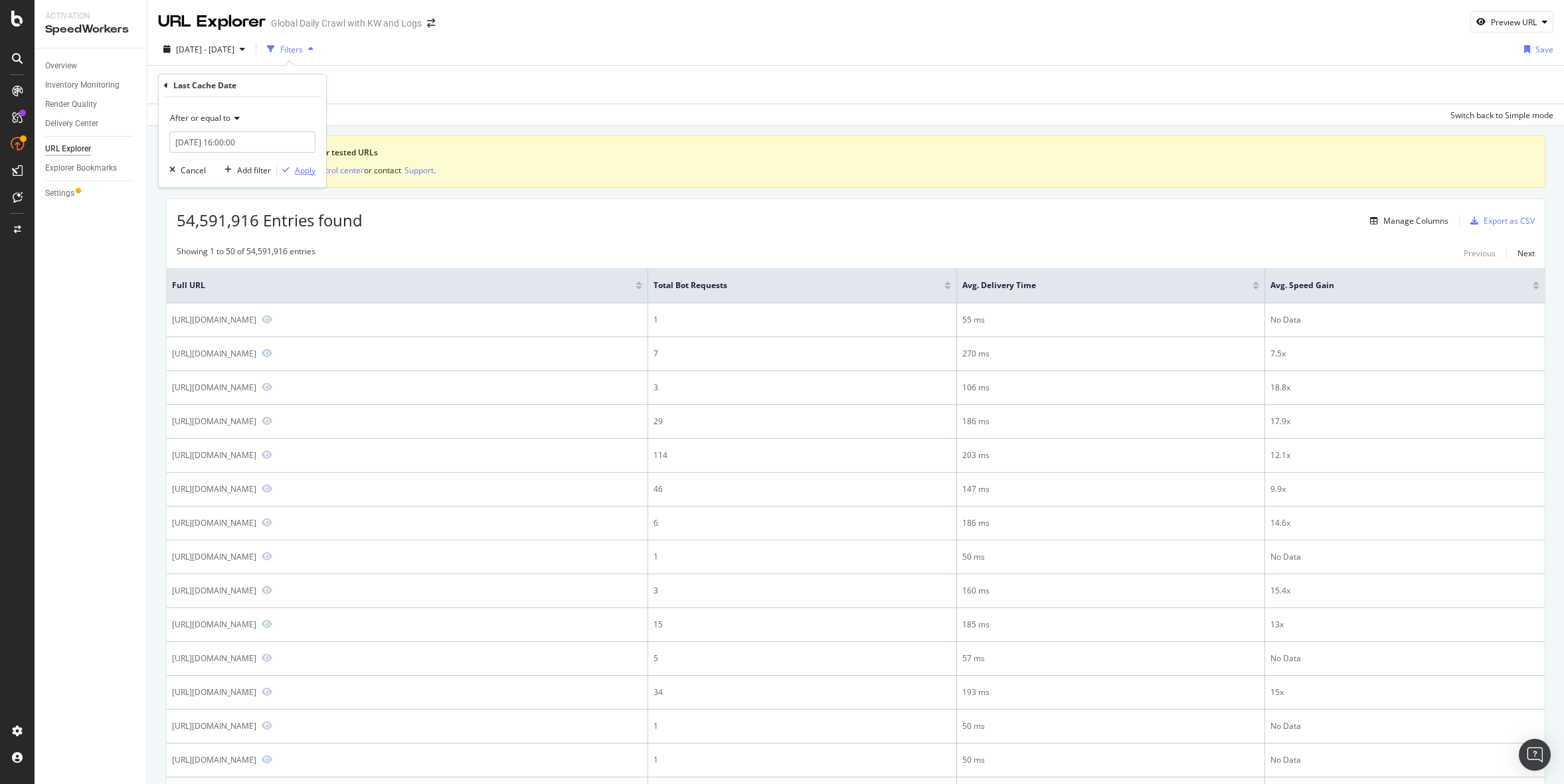
click at [303, 169] on div "Apply" at bounding box center [305, 169] width 21 height 11
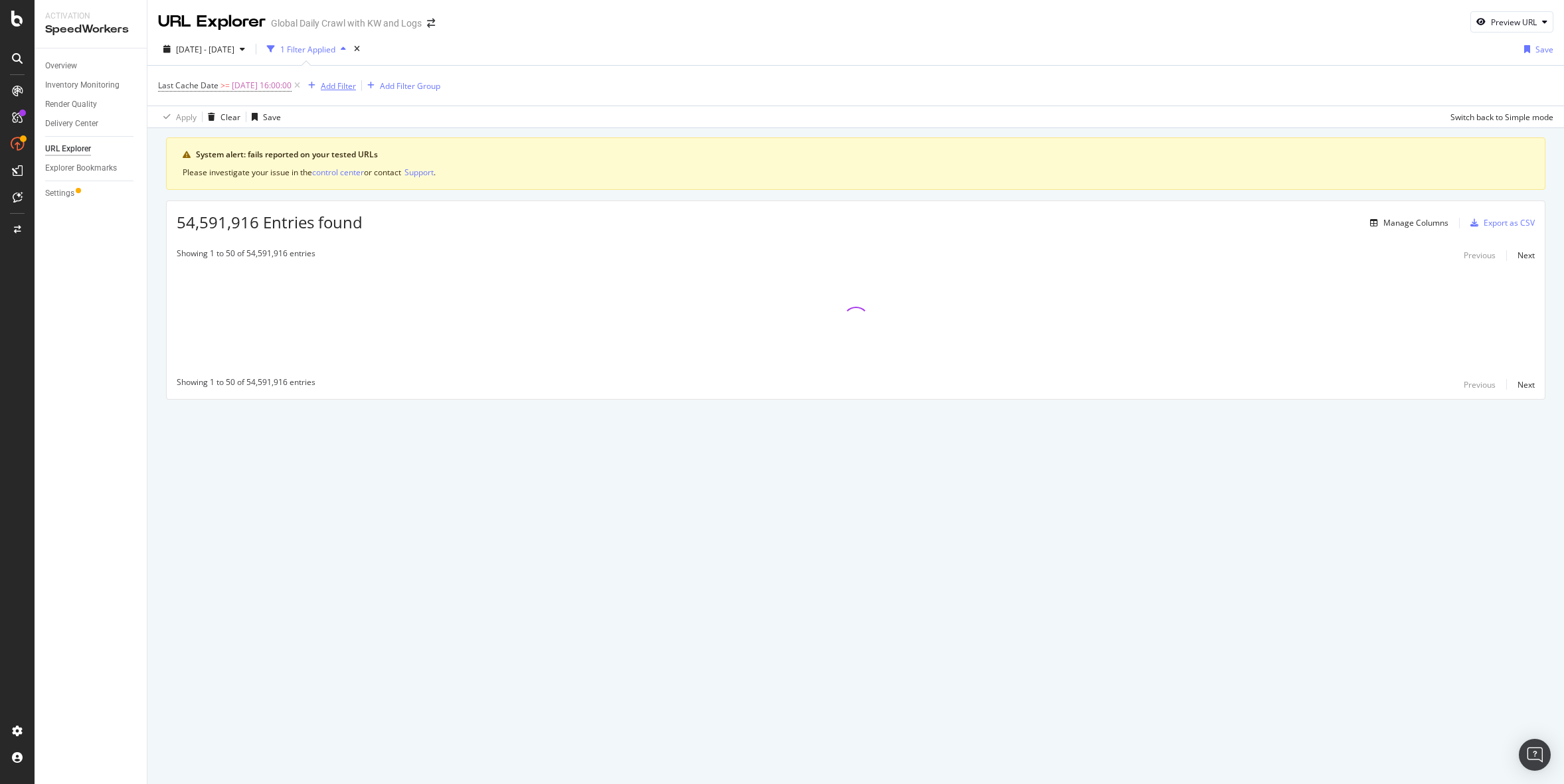
click at [344, 87] on div "Add Filter" at bounding box center [337, 86] width 35 height 11
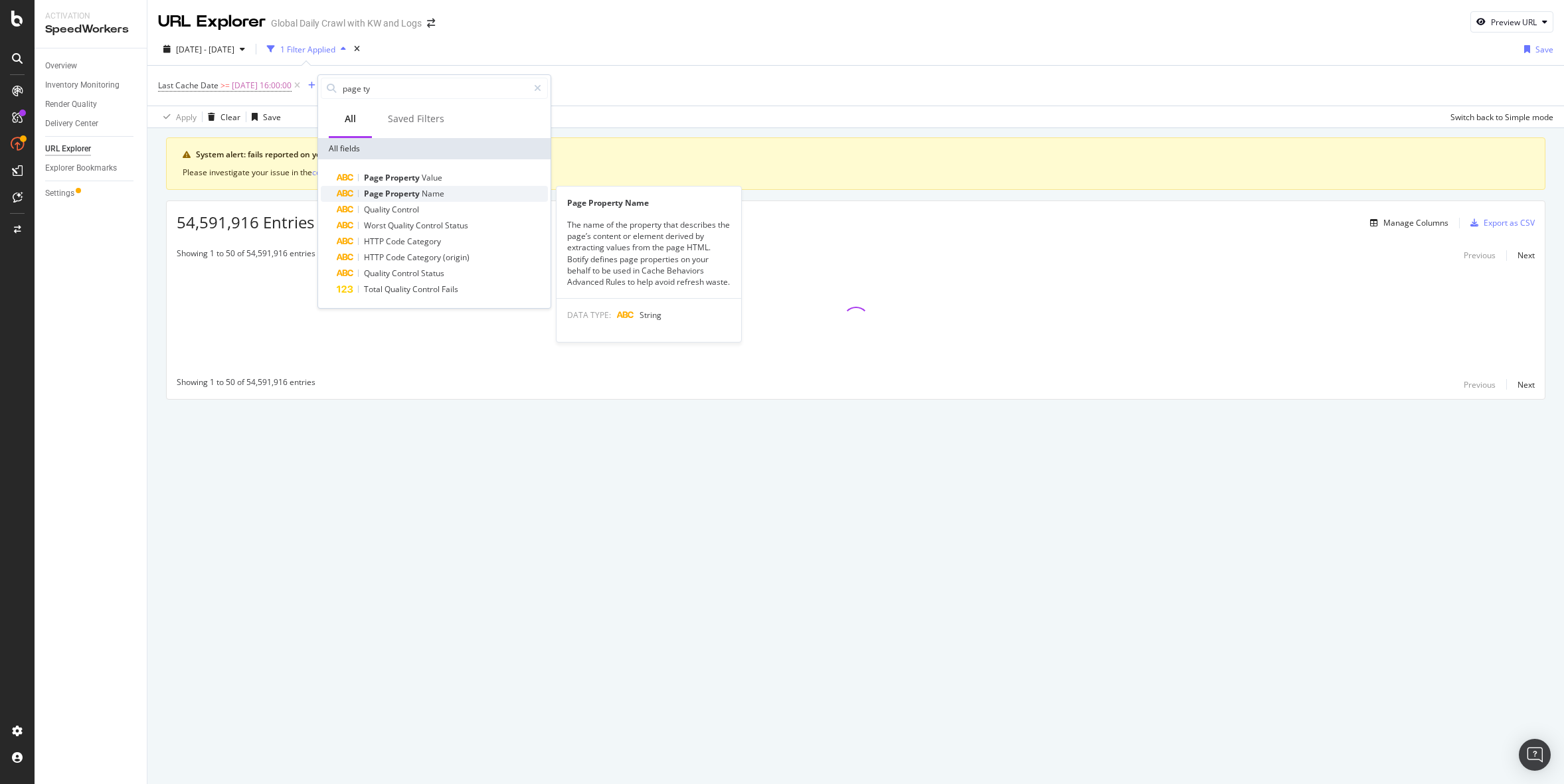
type input "page ty"
click at [388, 188] on span "Property" at bounding box center [403, 193] width 37 height 11
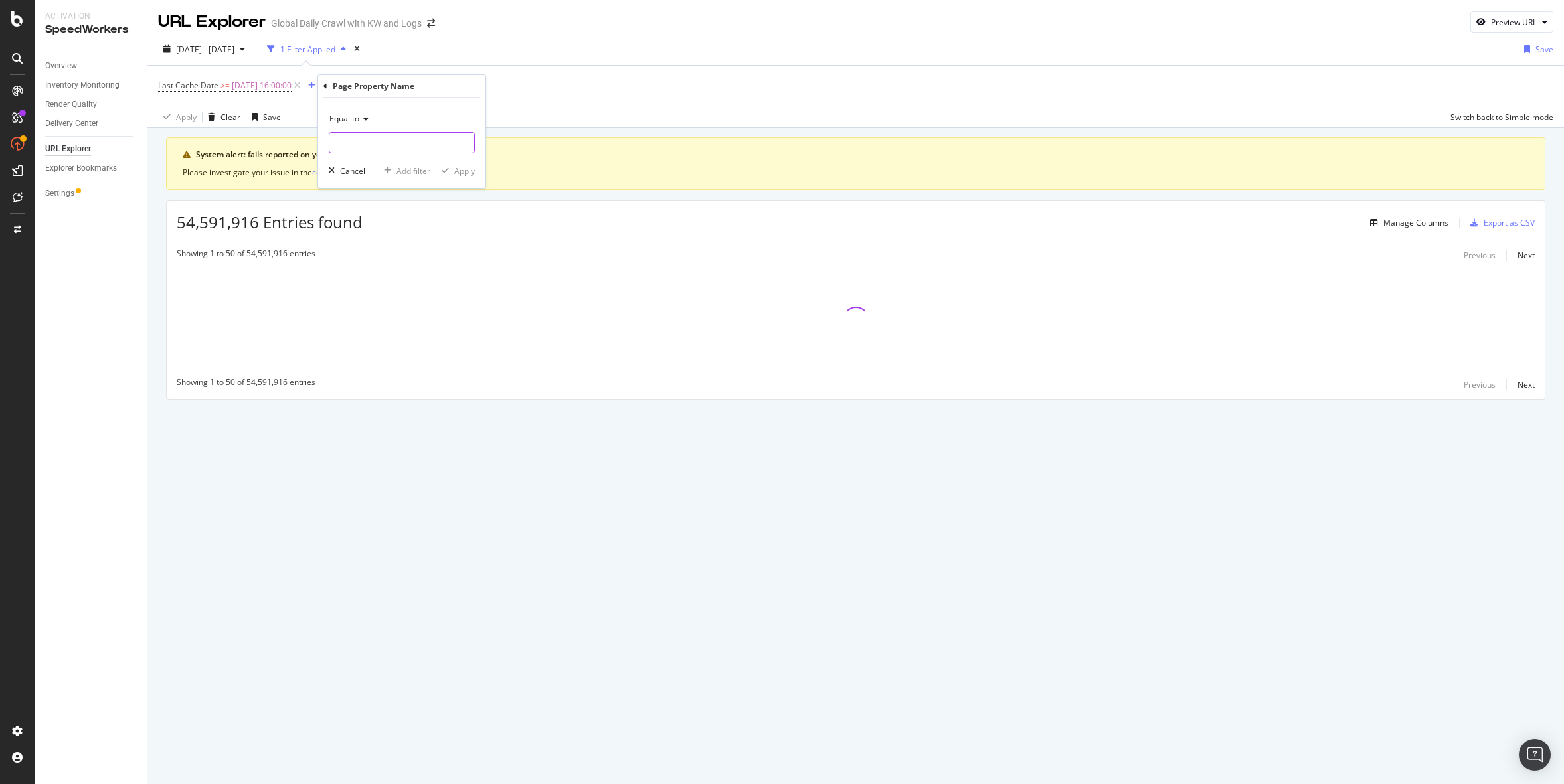
click at [360, 145] on input "text" at bounding box center [401, 142] width 144 height 21
click at [328, 87] on div "Page Property Name" at bounding box center [401, 86] width 156 height 23
click at [327, 85] on icon at bounding box center [326, 87] width 4 height 8
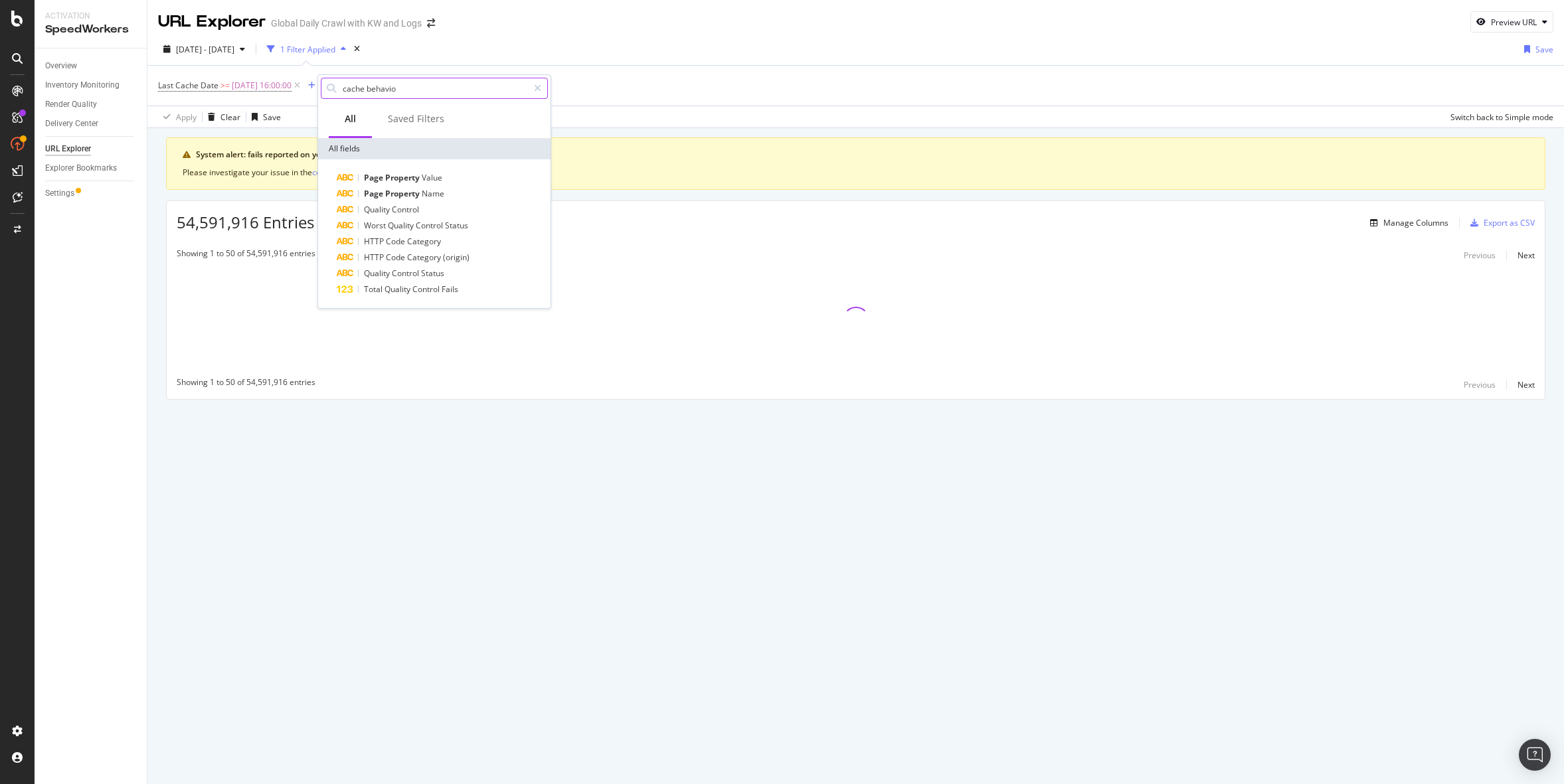
type input "cache behavior"
click at [402, 93] on input "cache behavior" at bounding box center [434, 89] width 186 height 20
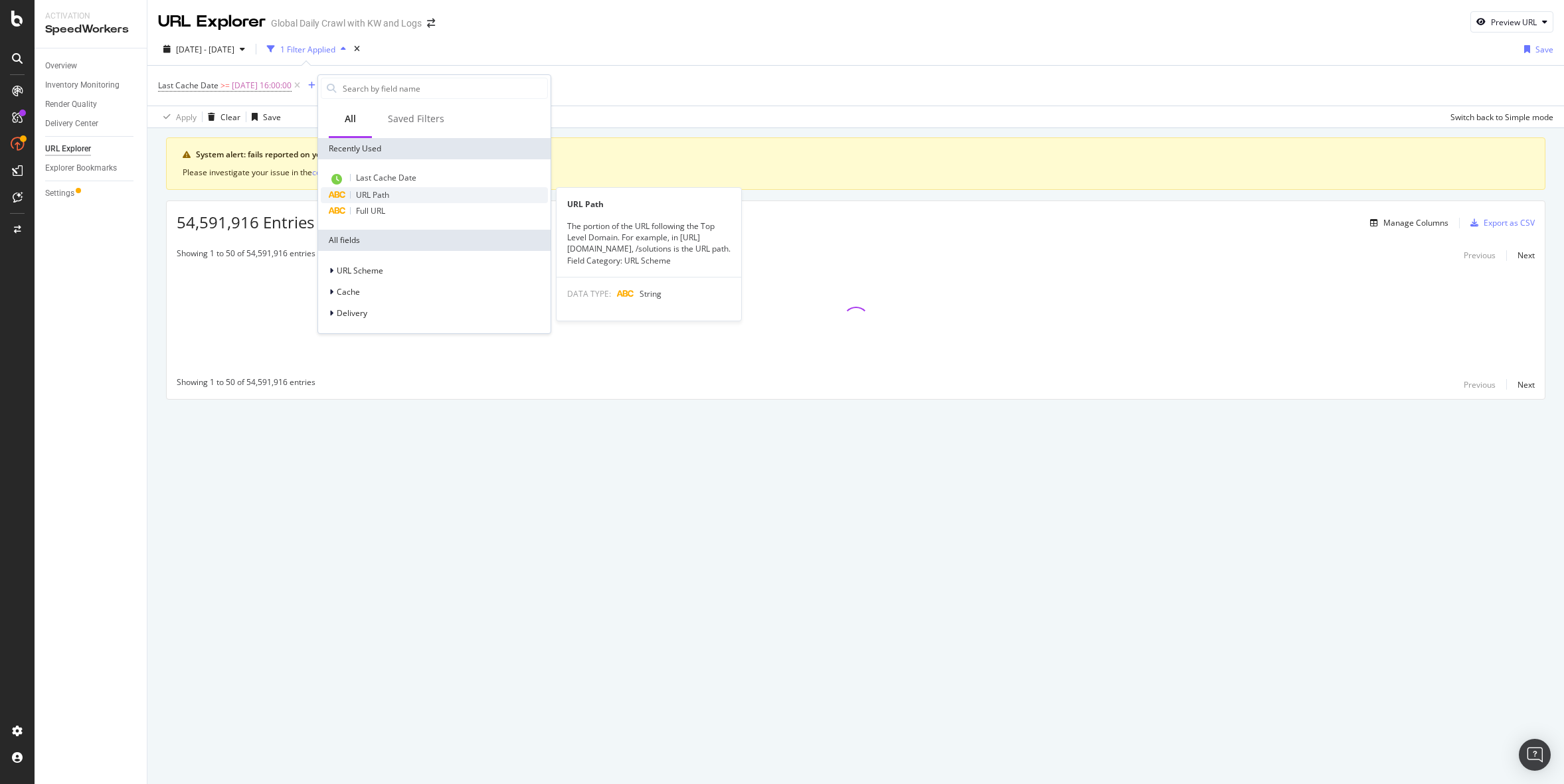
click at [376, 189] on span "URL Path" at bounding box center [372, 194] width 33 height 11
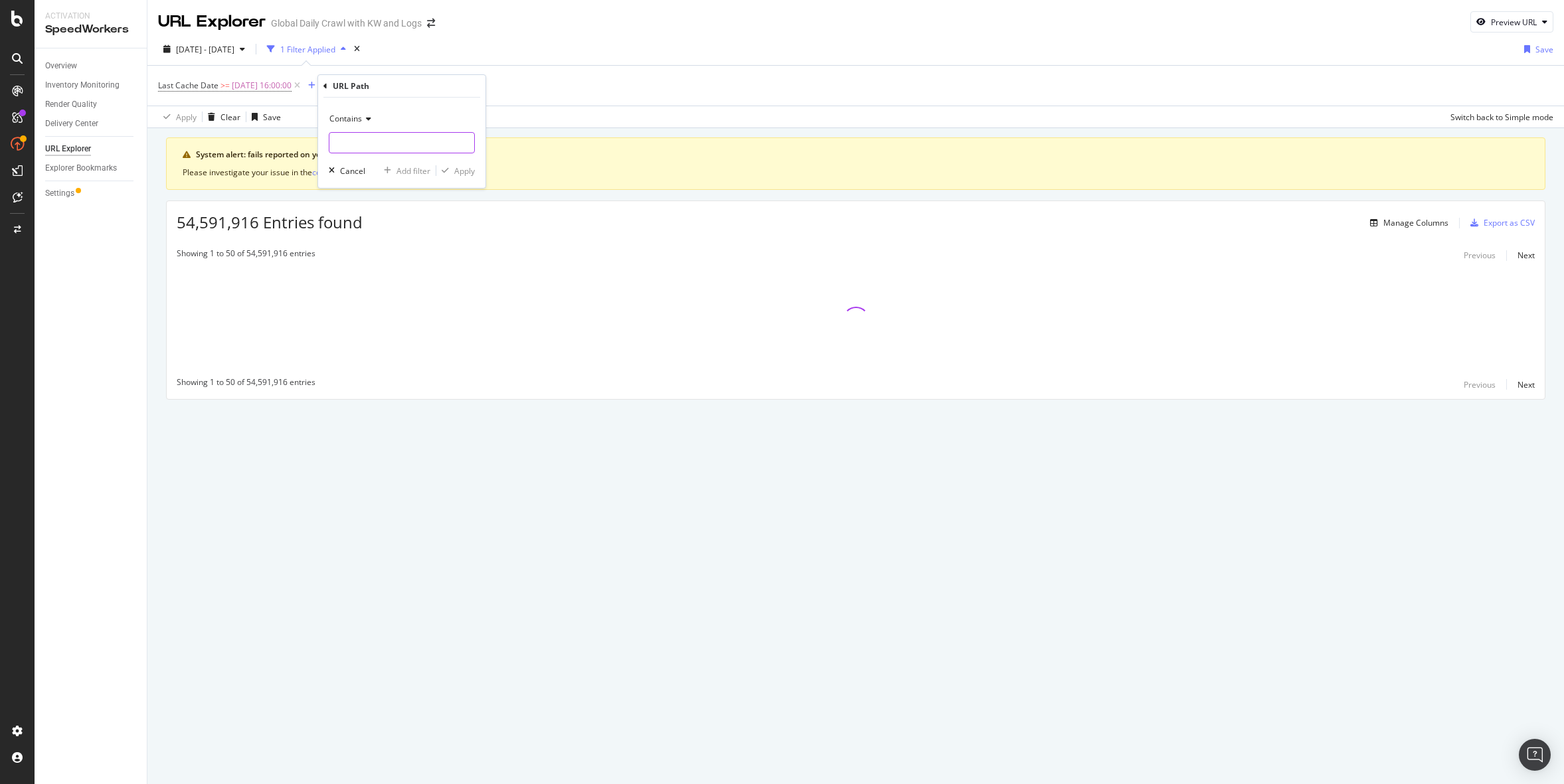
click at [363, 148] on input "text" at bounding box center [401, 142] width 144 height 21
type input "w"
type input "'"
type input "/t/"
click at [471, 174] on div "Apply" at bounding box center [464, 170] width 21 height 11
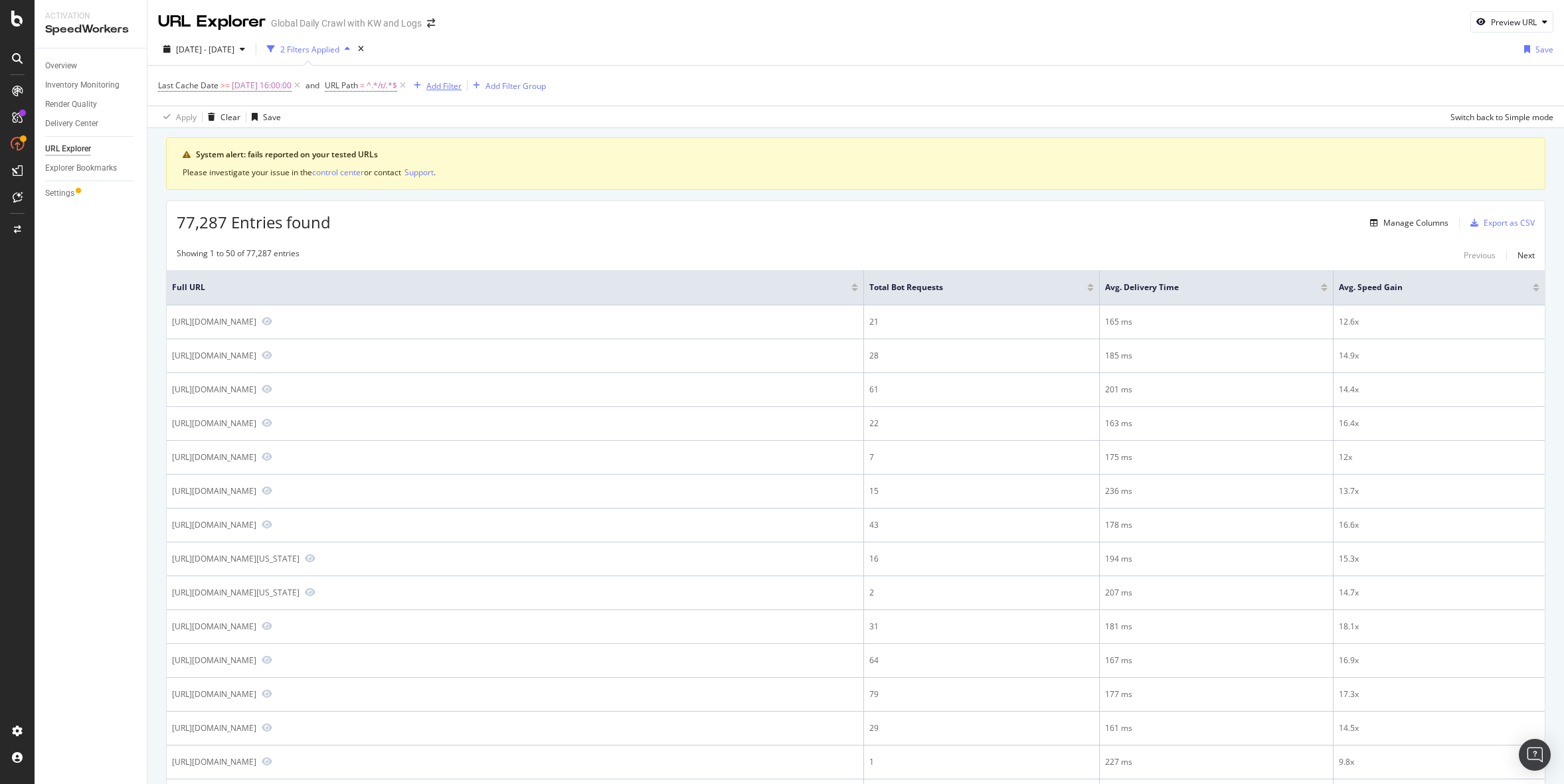
click at [462, 79] on div "Add Filter" at bounding box center [434, 86] width 53 height 15
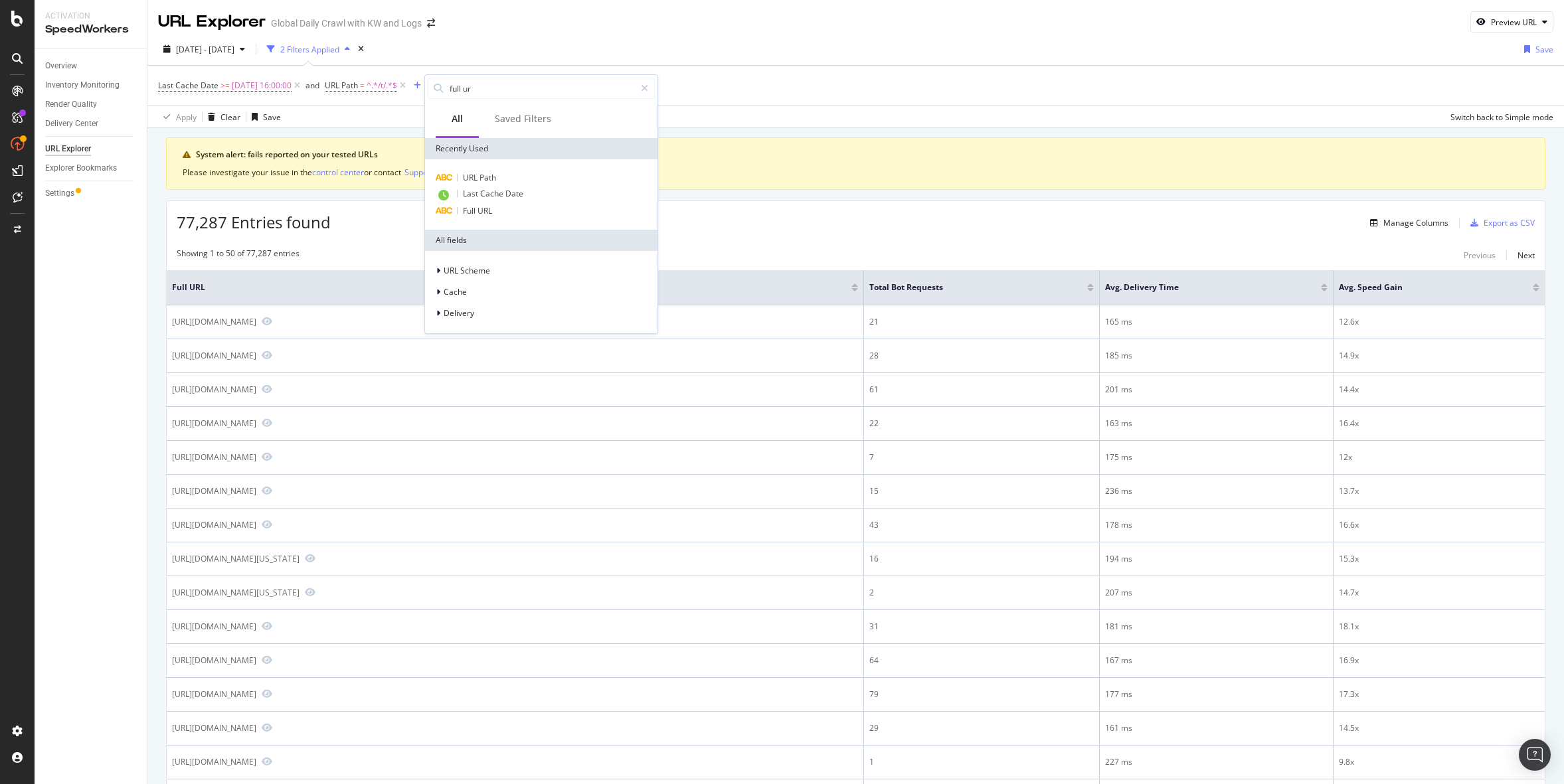
type input "full url"
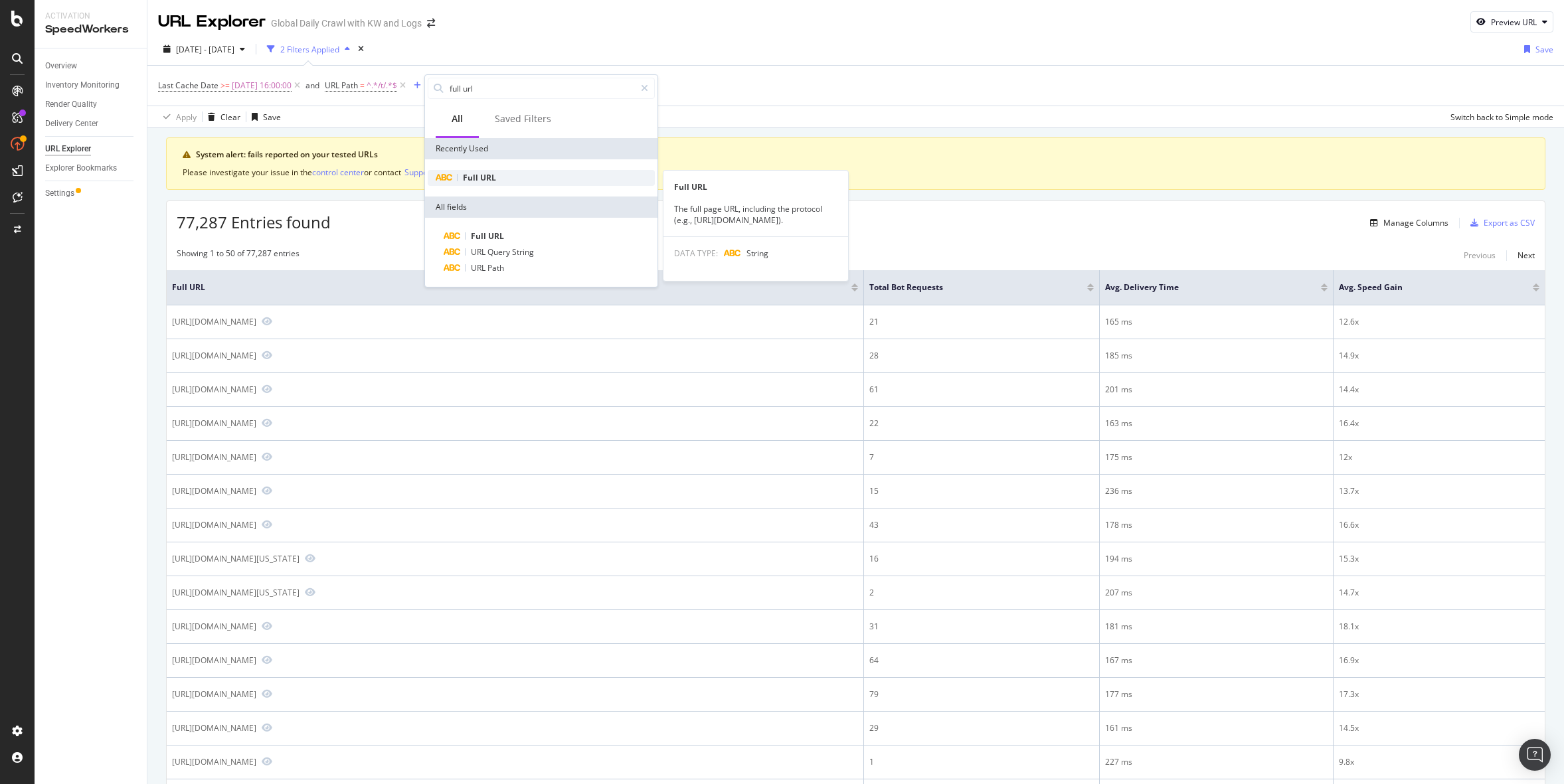
click at [488, 179] on span "URL" at bounding box center [488, 177] width 16 height 11
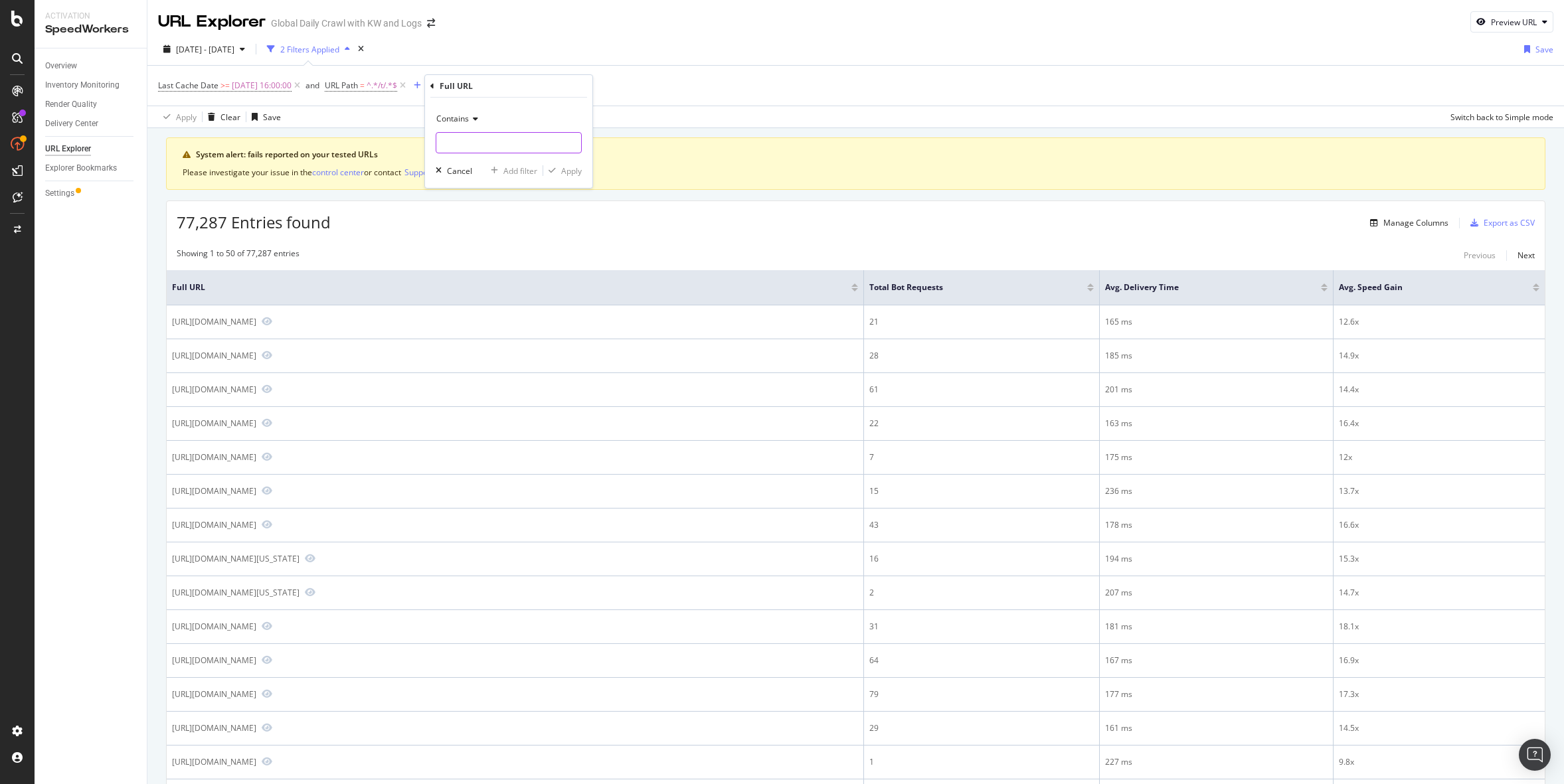
click at [484, 149] on input "text" at bounding box center [508, 142] width 144 height 21
type input "n"
click at [430, 83] on icon at bounding box center [432, 87] width 4 height 8
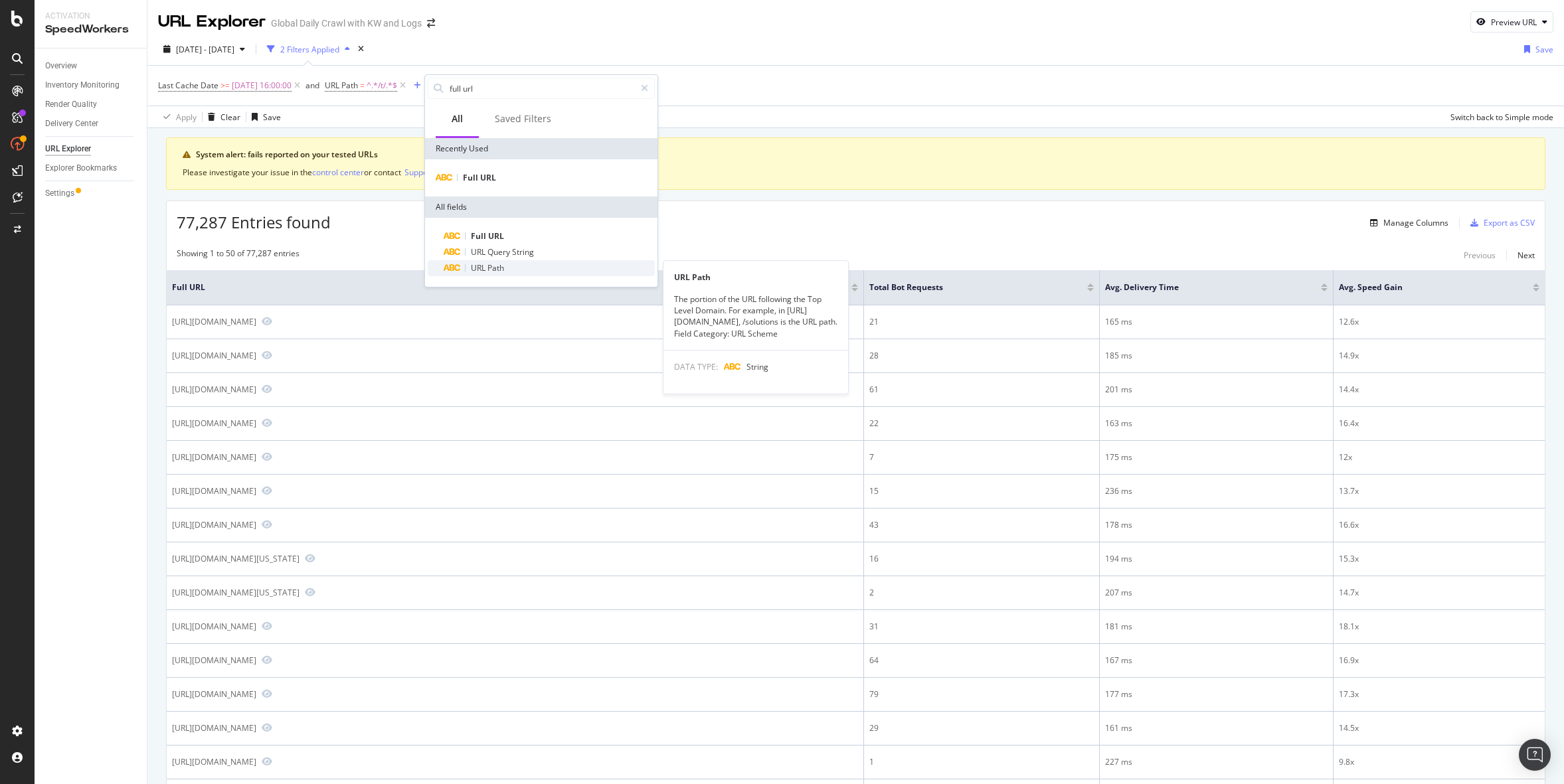
click at [493, 266] on span "Path" at bounding box center [496, 267] width 17 height 11
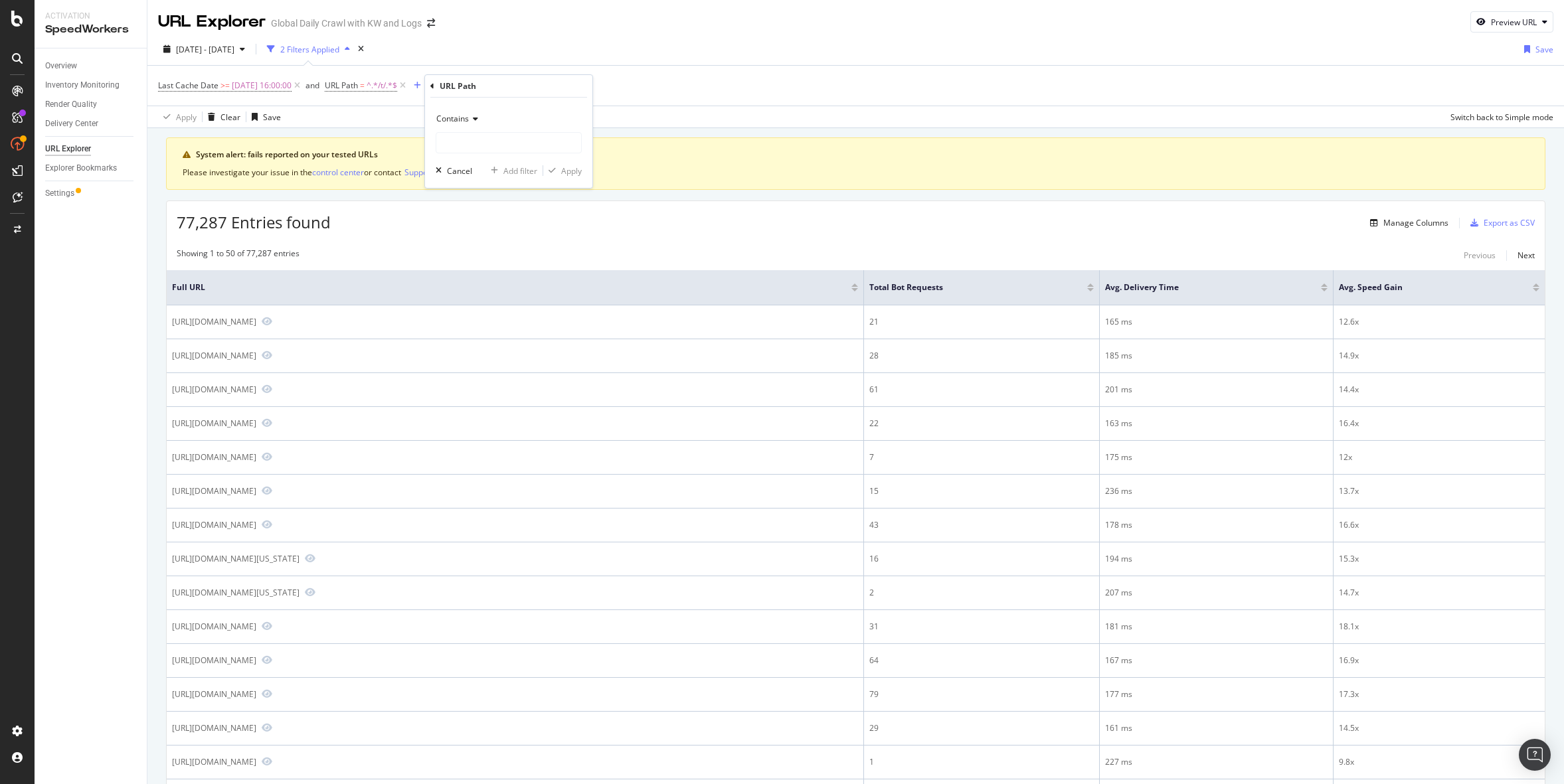
click at [451, 112] on span "Contains" at bounding box center [452, 117] width 33 height 11
click at [471, 266] on span "Doesn't contain" at bounding box center [471, 267] width 58 height 11
click at [487, 148] on input "text" at bounding box center [508, 142] width 144 height 21
type input "/launch/"
click at [568, 167] on div "Apply" at bounding box center [571, 170] width 21 height 11
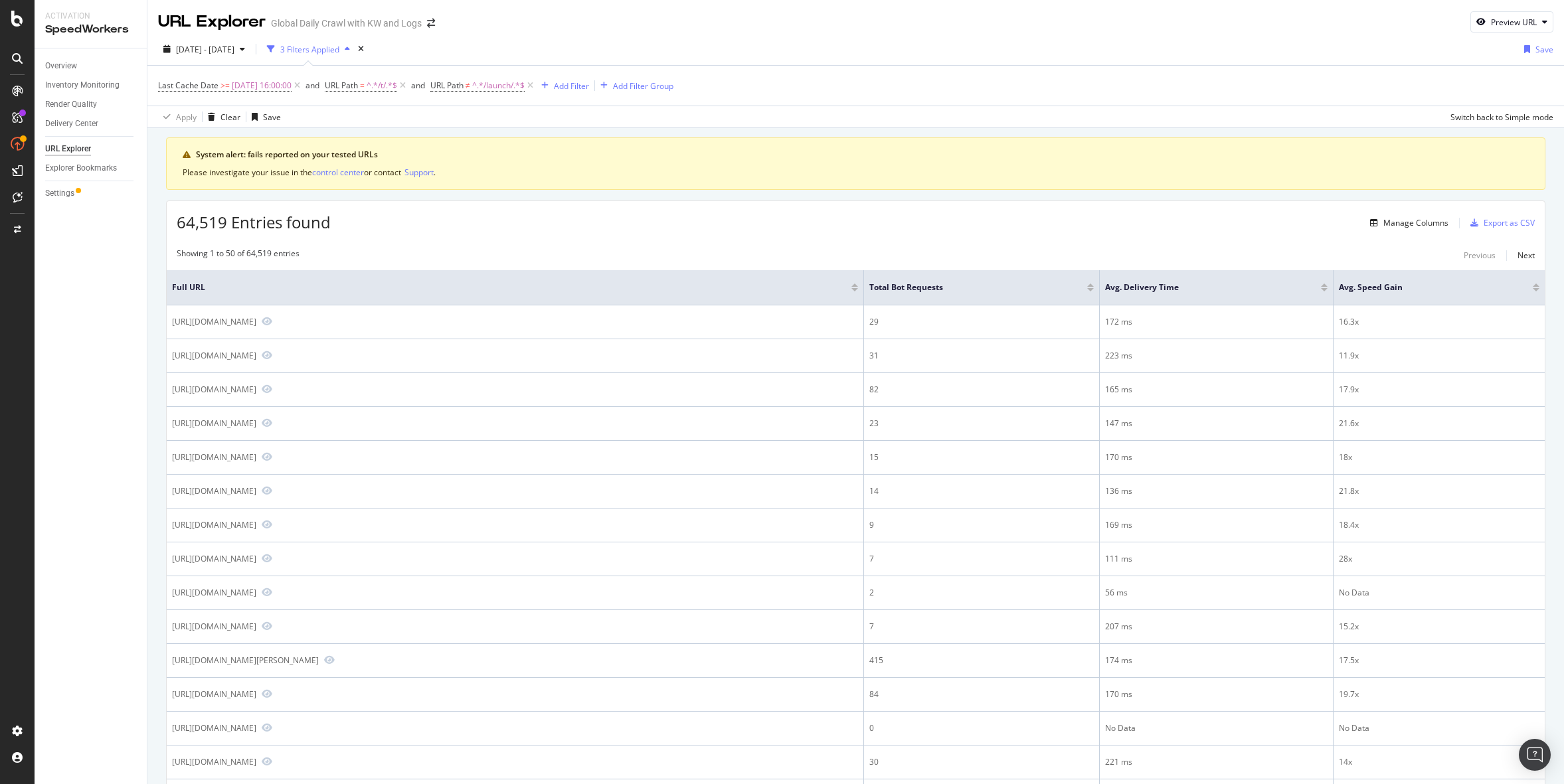
click at [1364, 18] on div "URL Explorer Global Daily Crawl with KW and Logs Preview URL" at bounding box center [855, 16] width 1417 height 33
click at [1538, 53] on div "Save" at bounding box center [1544, 49] width 18 height 11
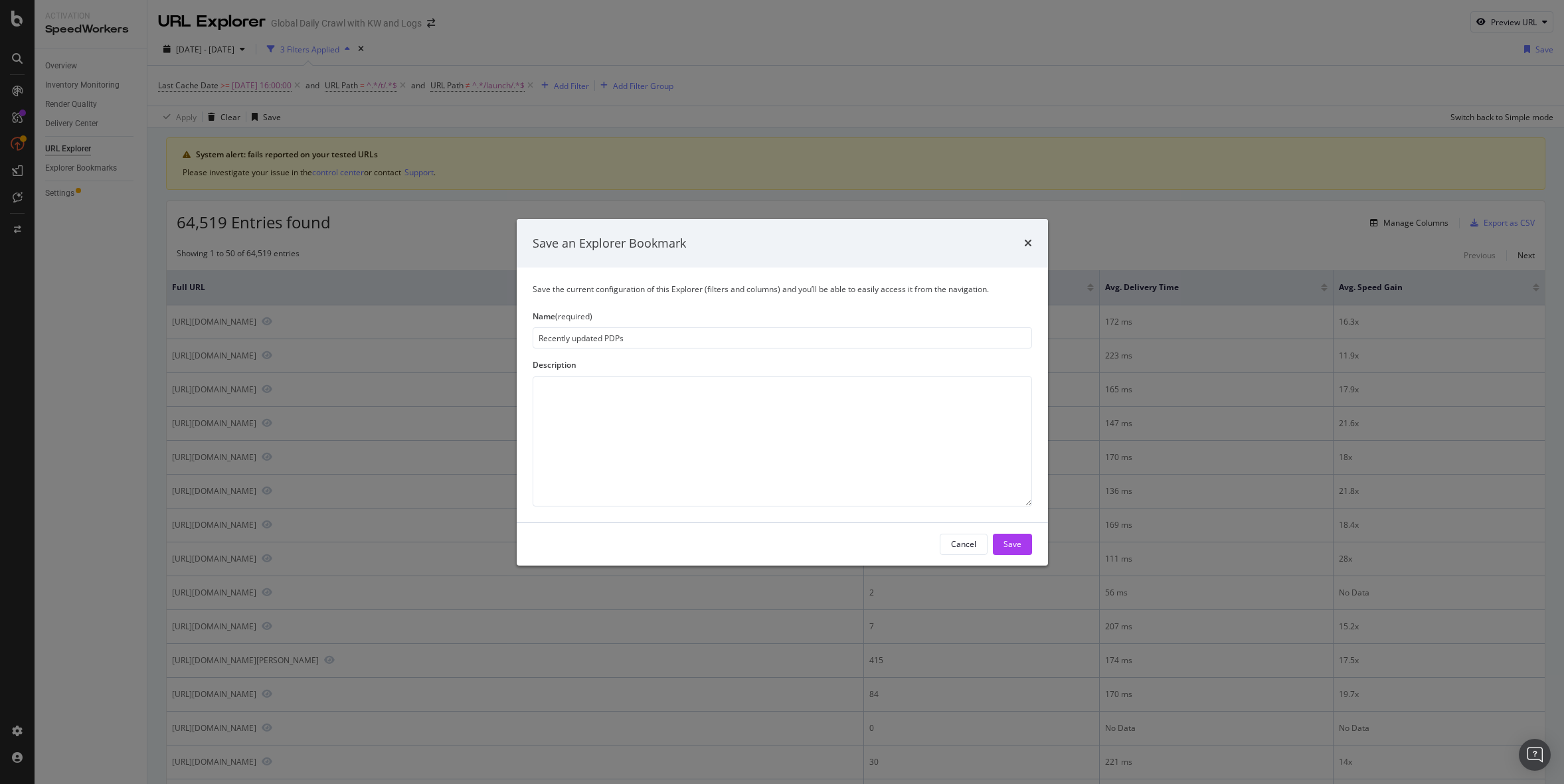
type input "Recently updated PDPs"
click at [594, 382] on textarea "modal" at bounding box center [782, 441] width 500 height 130
click at [759, 340] on input "Recently updated PDPs" at bounding box center [782, 337] width 500 height 21
click at [782, 384] on textarea "template to find PDPs refreshed after a certain date or time" at bounding box center [782, 441] width 500 height 130
type textarea "template to find PDPs refreshed after a certain date or time. Update the last c…"
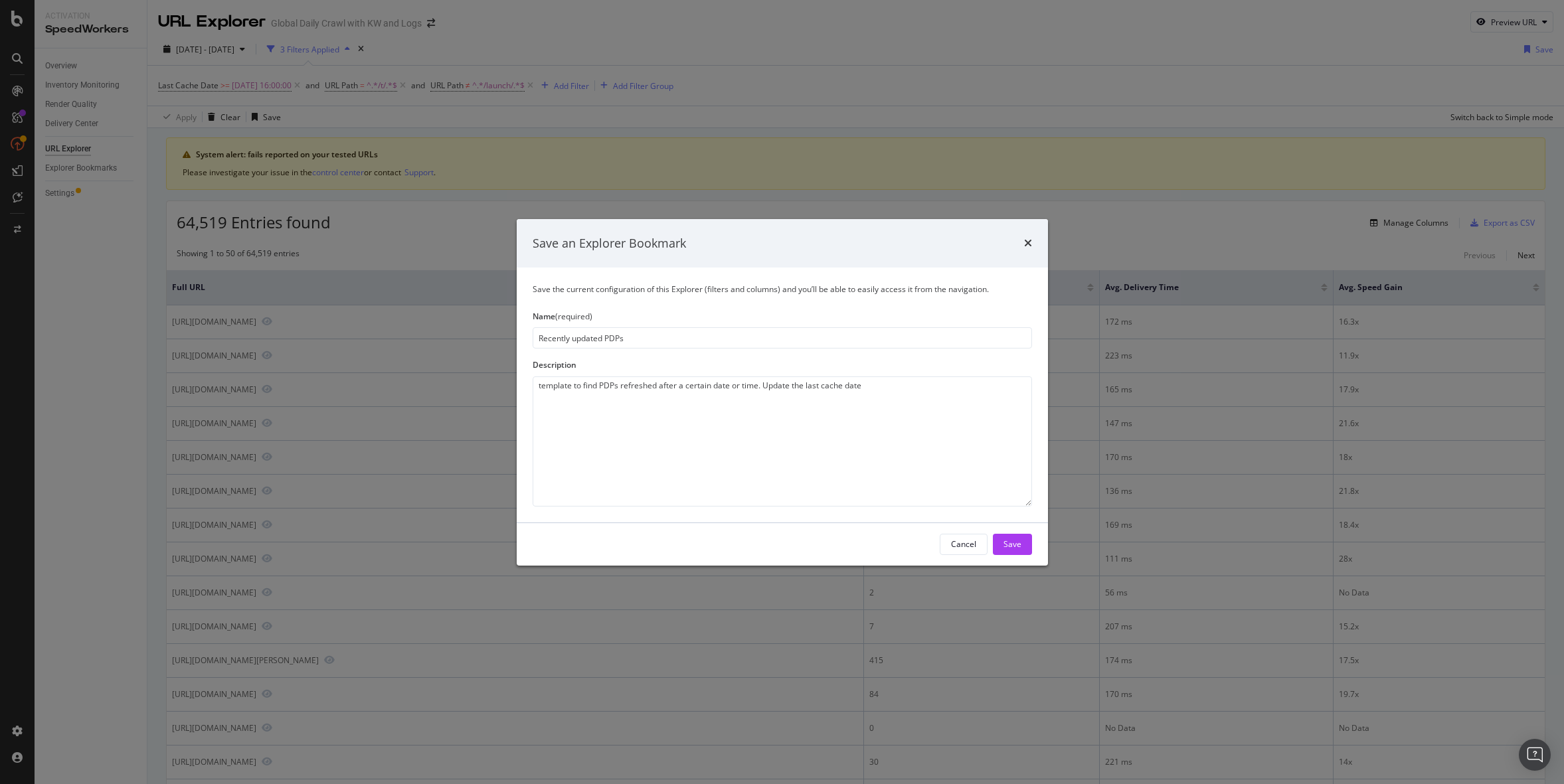
click at [714, 348] on div "Save the current configuration of this Explorer (filters and columns) and you’l…" at bounding box center [782, 394] width 532 height 254
click at [715, 332] on input "Recently updated PDPs" at bounding box center [782, 337] width 500 height 21
click at [696, 338] on input "Recently updated PDPs" at bounding box center [782, 337] width 500 height 21
type input "Recently updated PDPs (template)"
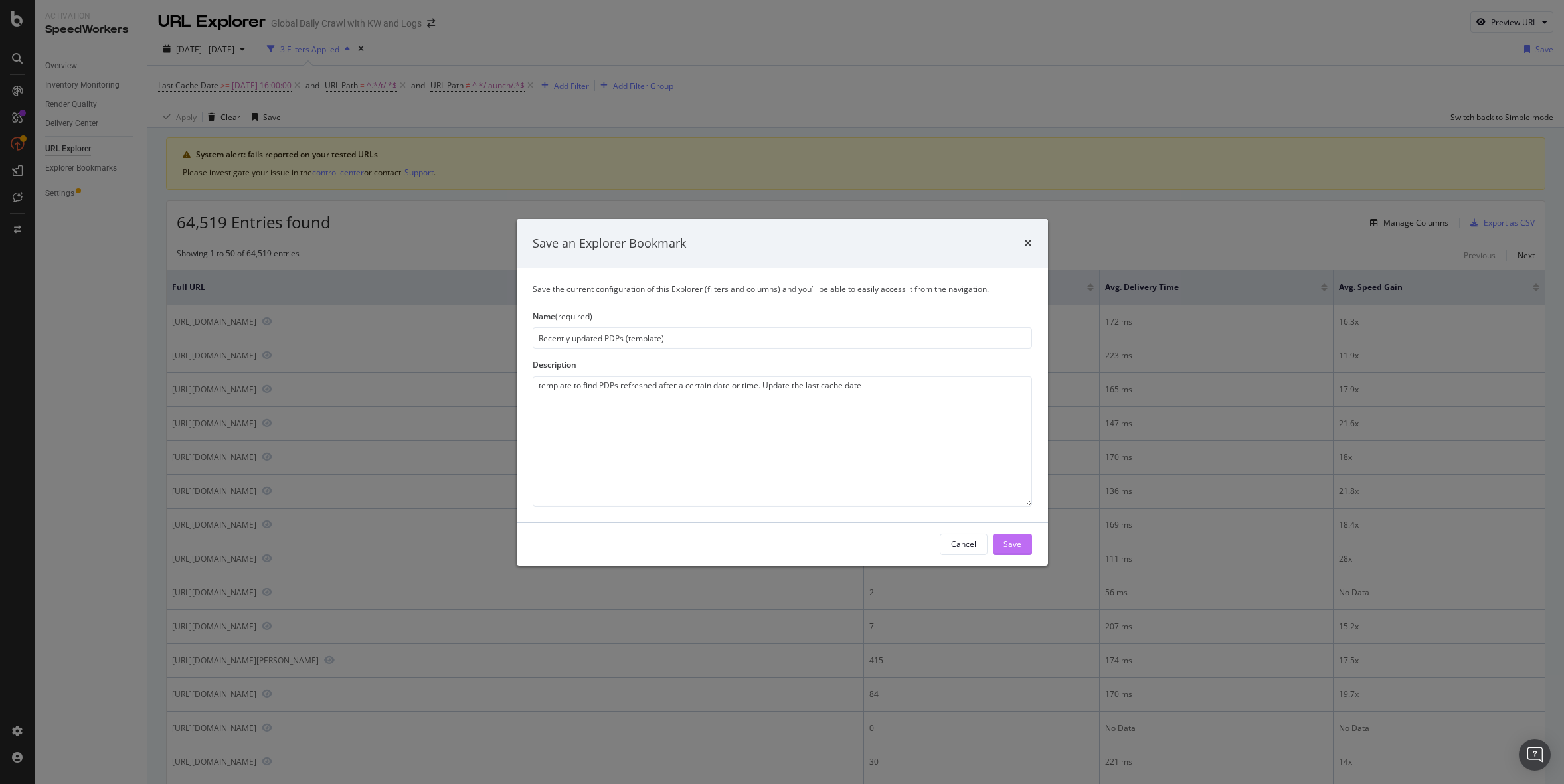
click at [1016, 541] on div "Save" at bounding box center [1012, 543] width 18 height 11
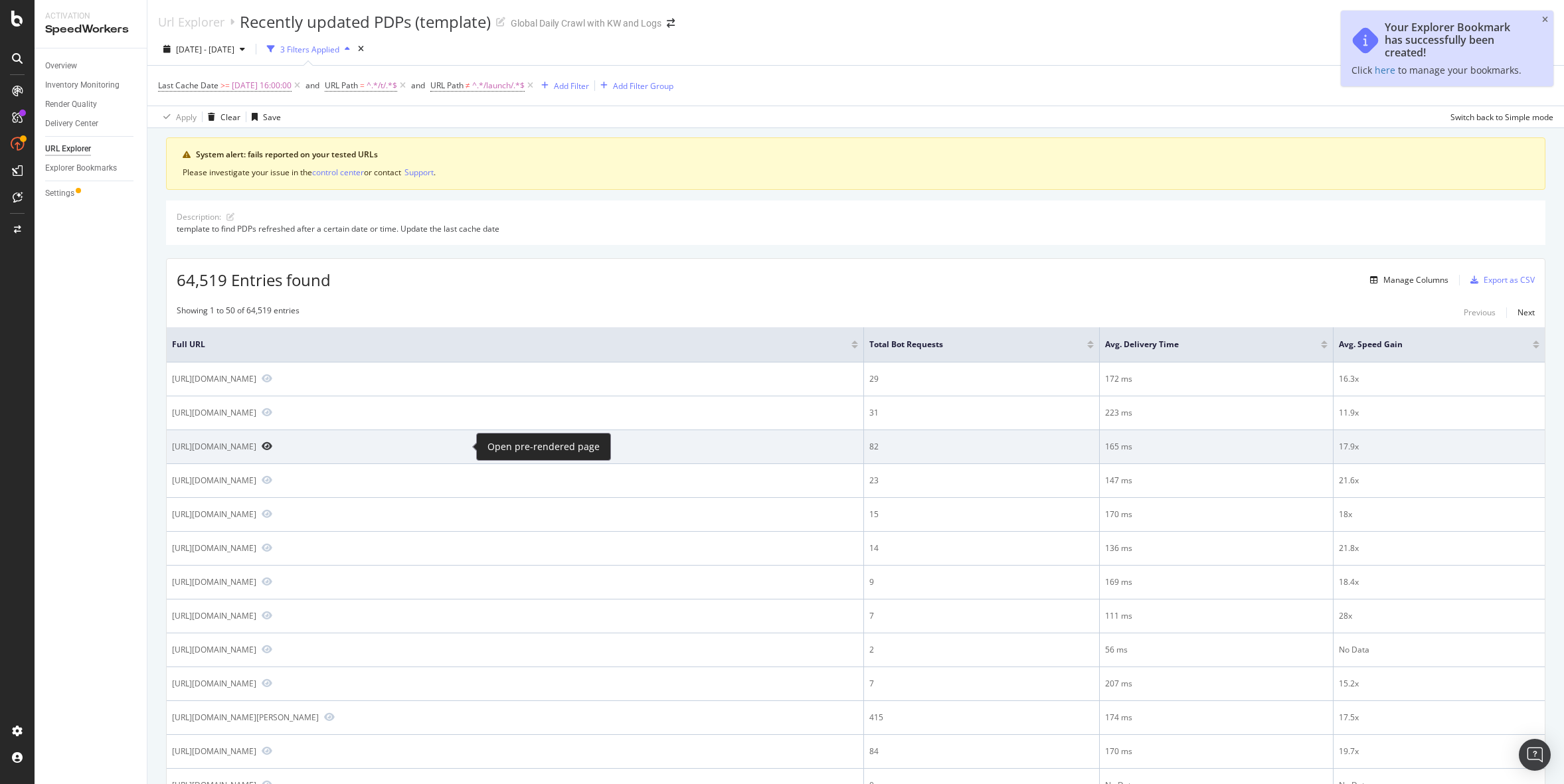
click at [272, 446] on icon "Preview https://www.nike.com/t/sportswear-plus-lunch-bag-9l-BS9mm2/9A3019-U6B" at bounding box center [267, 446] width 11 height 9
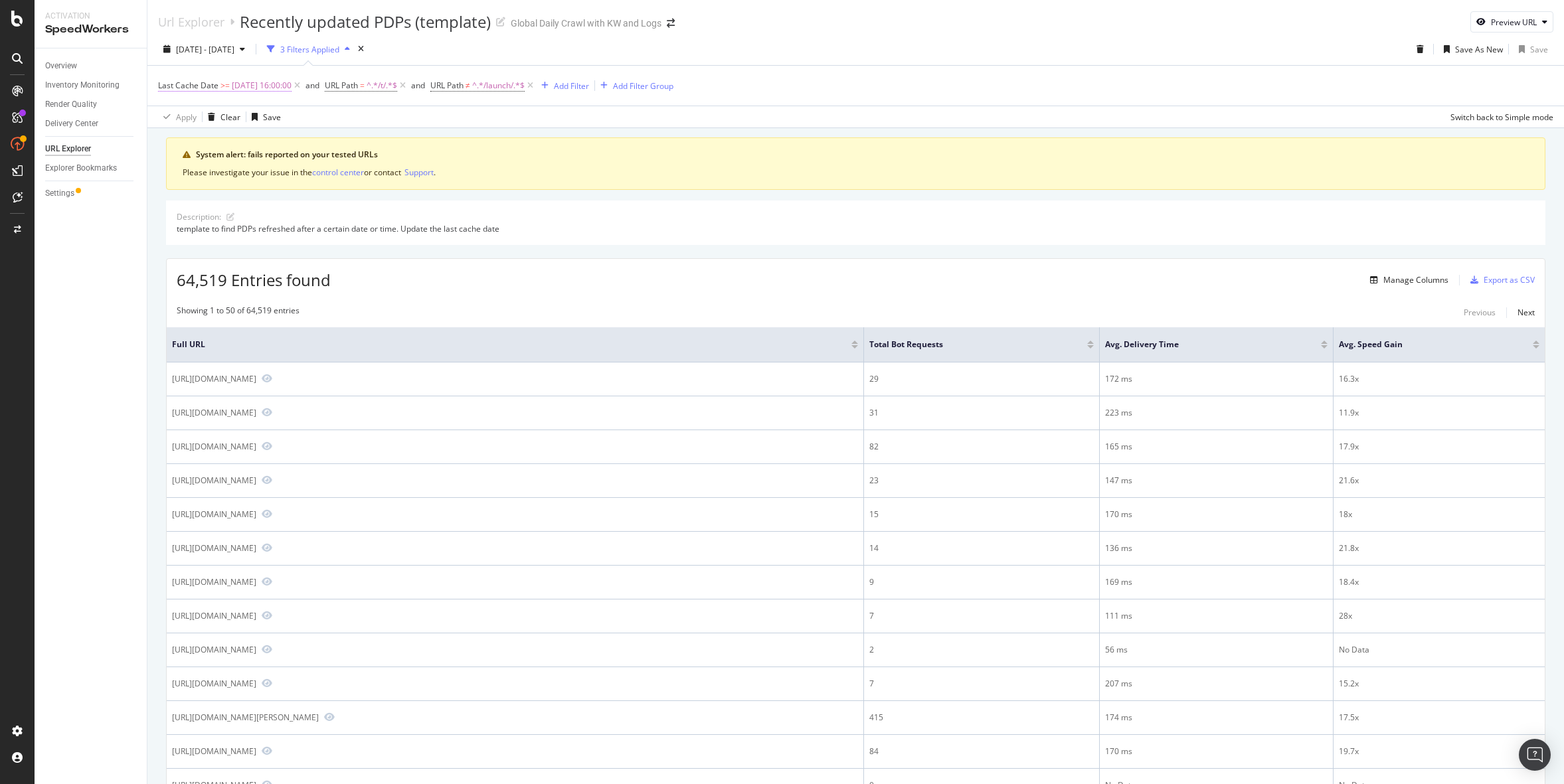
click at [253, 87] on span "2025-10-15 16:00:00" at bounding box center [262, 86] width 60 height 19
click at [205, 119] on span "After or equal to" at bounding box center [200, 115] width 61 height 11
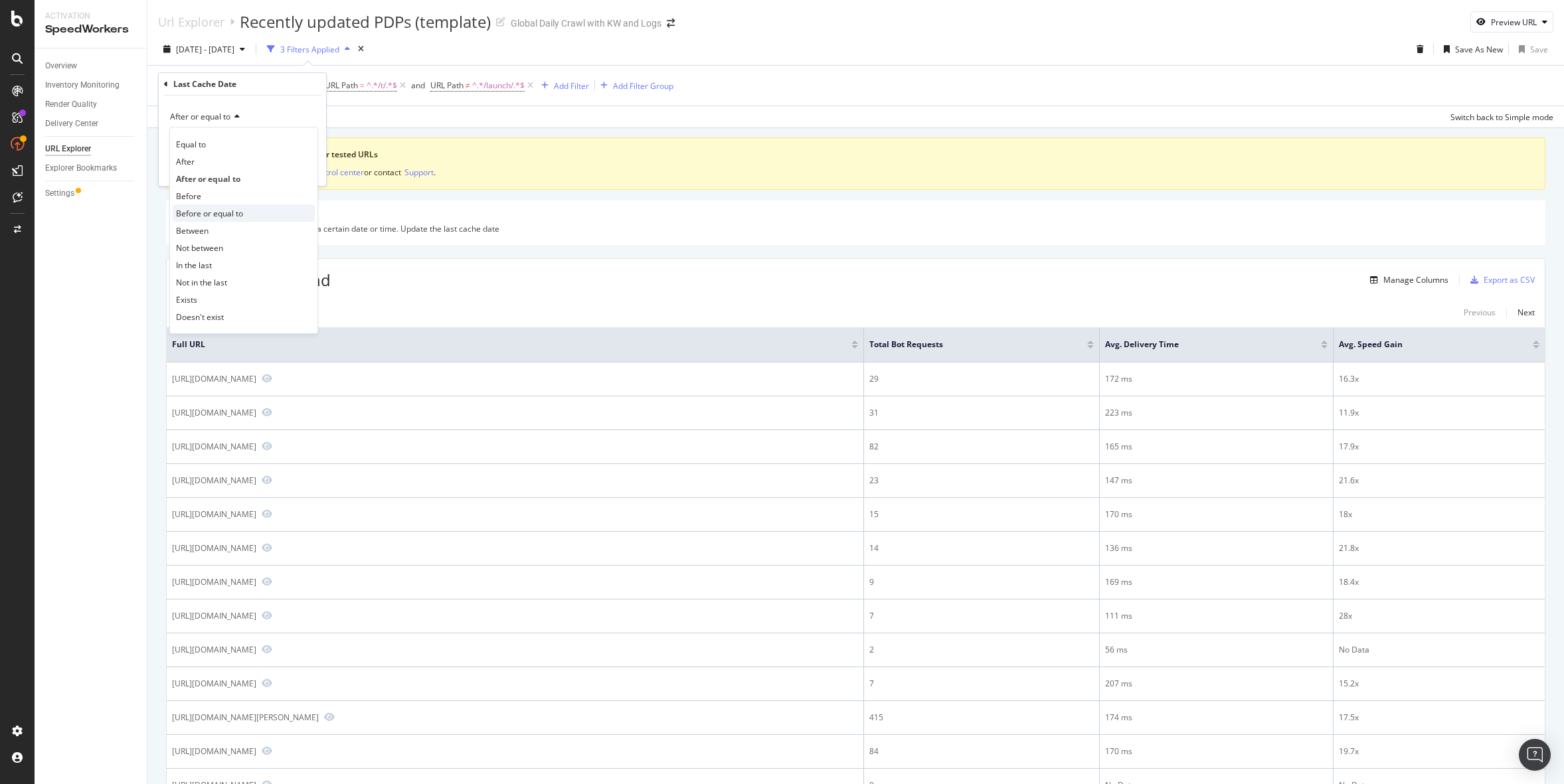
click at [207, 212] on span "Before or equal to" at bounding box center [209, 213] width 67 height 11
click at [301, 168] on div "Apply" at bounding box center [305, 168] width 21 height 11
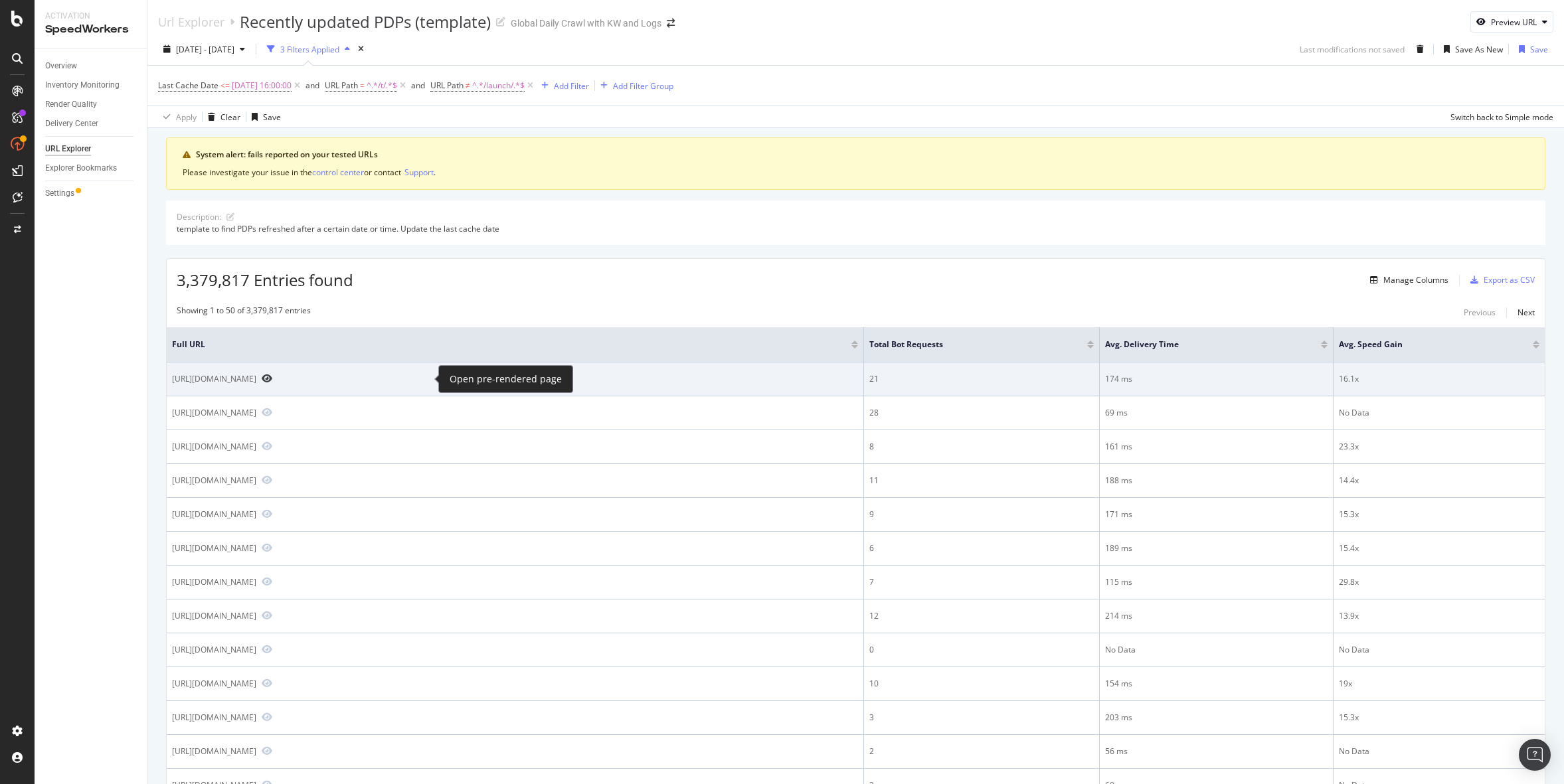
click at [272, 379] on icon "Preview https://www.nike.com/si/t/miler-short-sleeve-running-top-0SN2gw" at bounding box center [267, 378] width 11 height 9
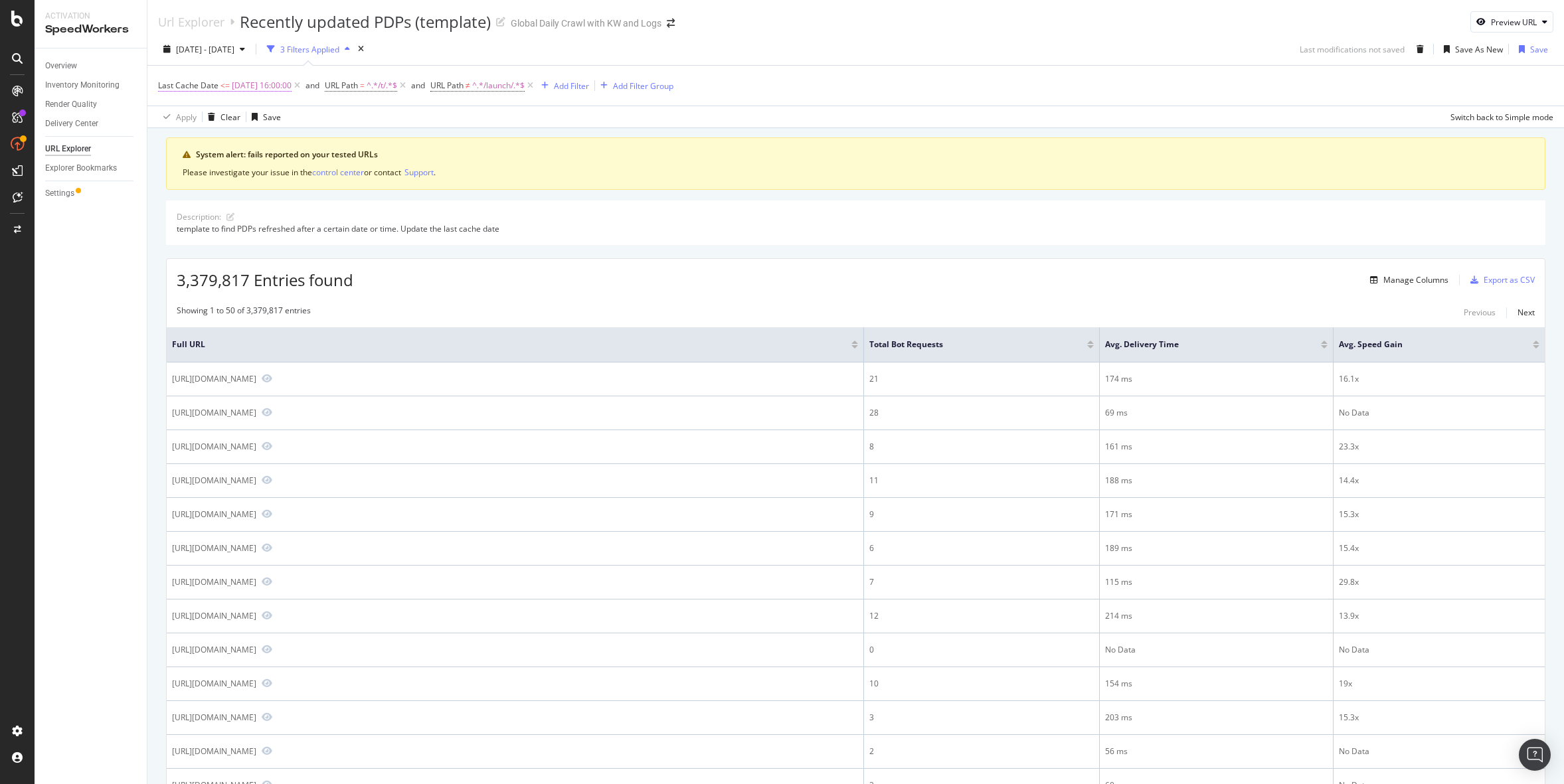
click at [220, 85] on span "<=" at bounding box center [224, 85] width 9 height 11
click at [220, 120] on span "Before or equal to" at bounding box center [203, 115] width 67 height 11
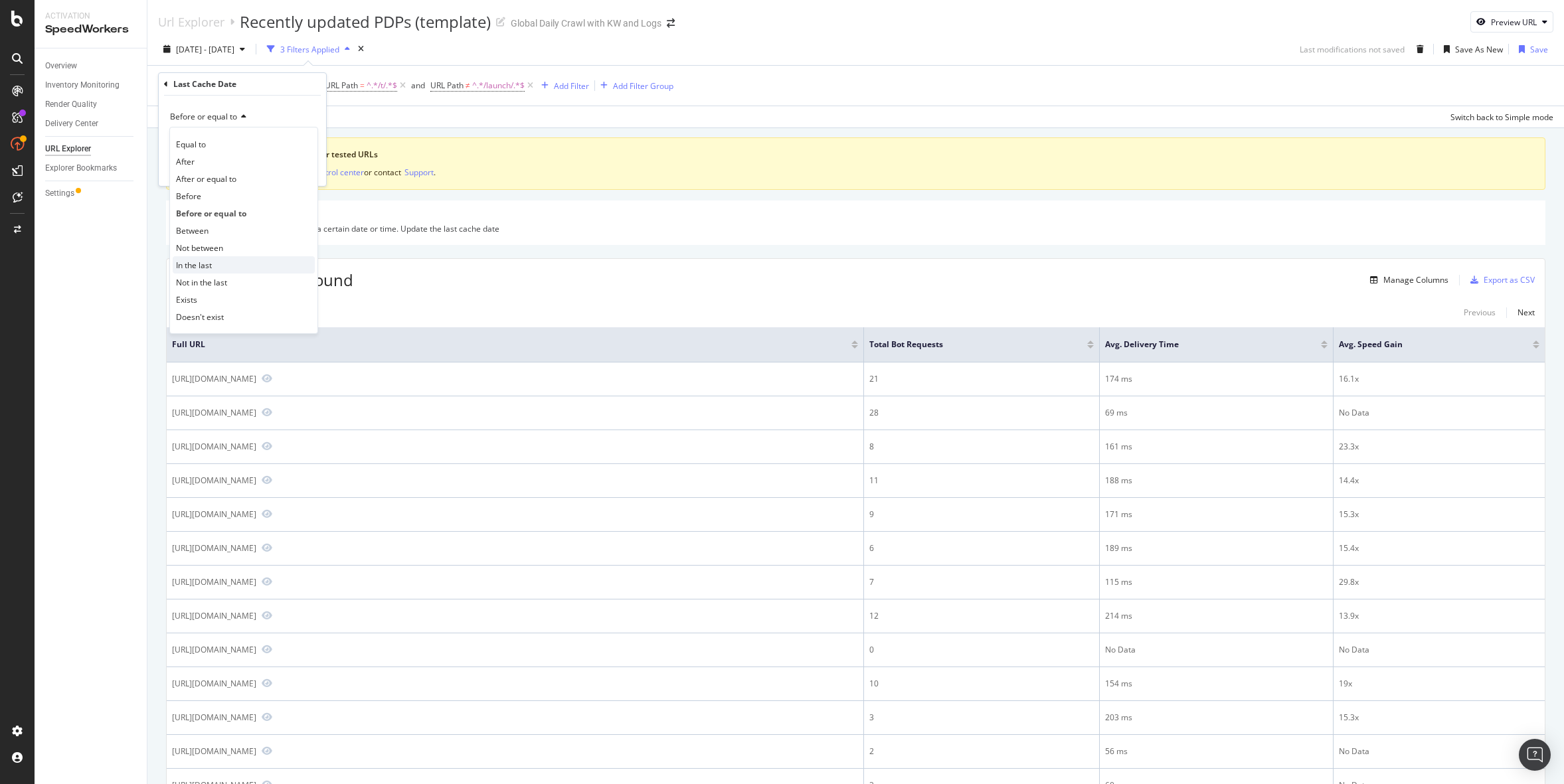
click at [218, 265] on div "In the last" at bounding box center [243, 264] width 142 height 17
click at [285, 142] on span "Days" at bounding box center [280, 140] width 19 height 11
click at [191, 114] on span "In the last" at bounding box center [188, 115] width 36 height 11
click at [195, 160] on div "After" at bounding box center [243, 160] width 142 height 17
click at [204, 139] on input "2025-10-16 00:00:00" at bounding box center [242, 140] width 146 height 21
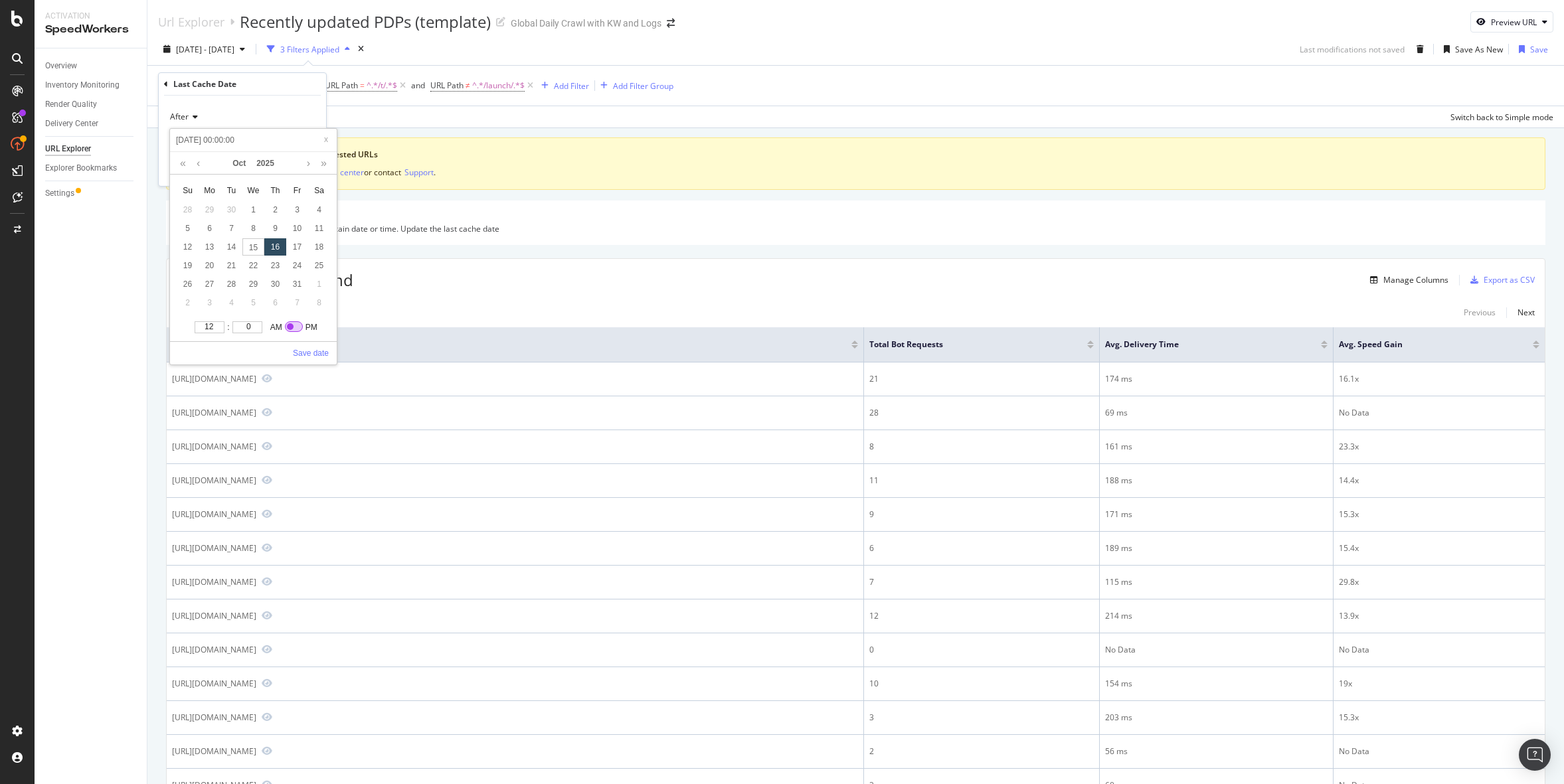
click at [292, 323] on input "checkbox" at bounding box center [300, 326] width 30 height 11
checkbox input "true"
type input "2025-10-16 12:00:00"
click at [209, 331] on input "12" at bounding box center [209, 327] width 30 height 12
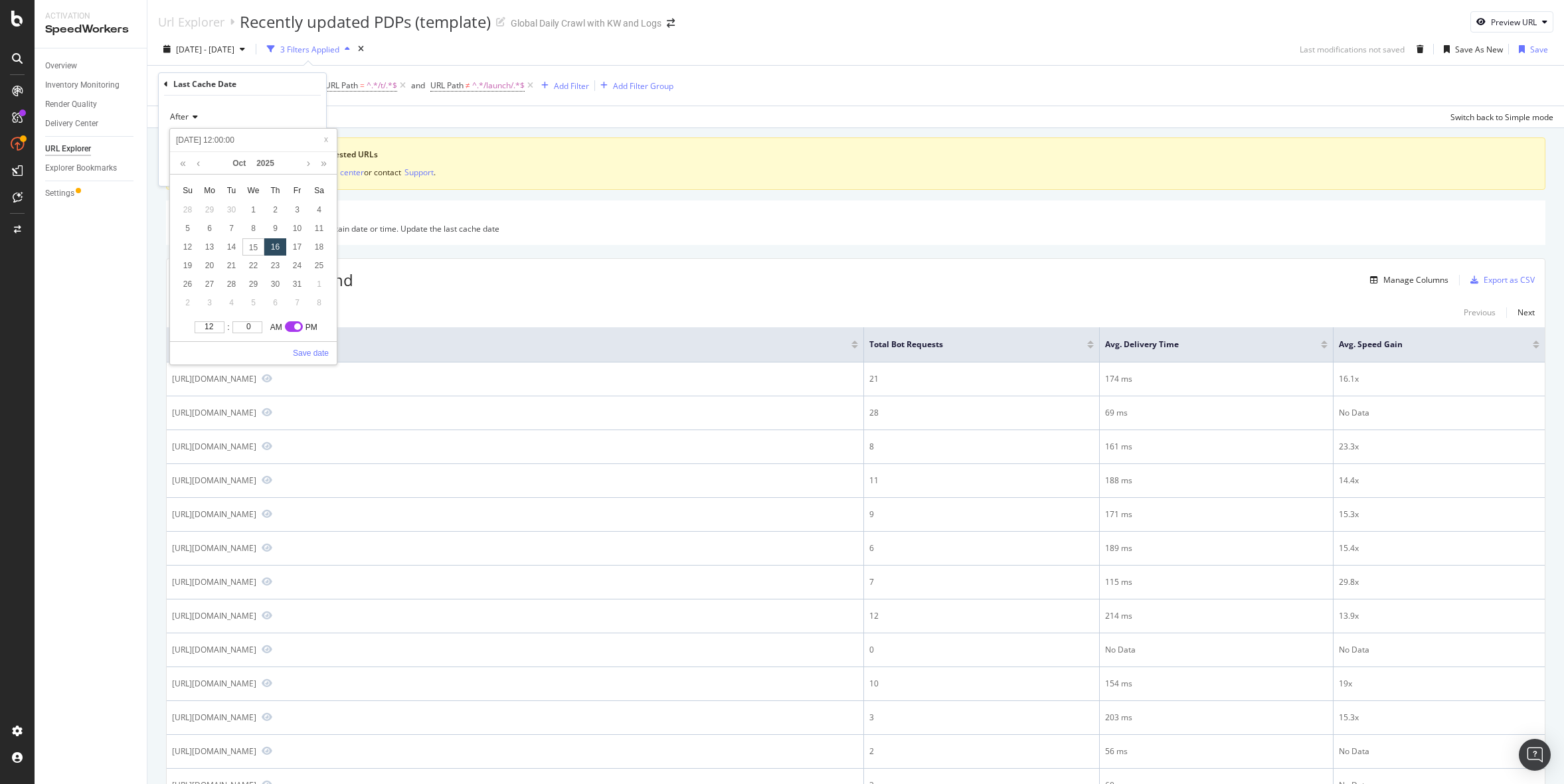
type input "2025-10-16 13:00:00"
type input "1"
click at [222, 324] on input "1" at bounding box center [209, 327] width 30 height 12
type input "2025-10-16 14:00:00"
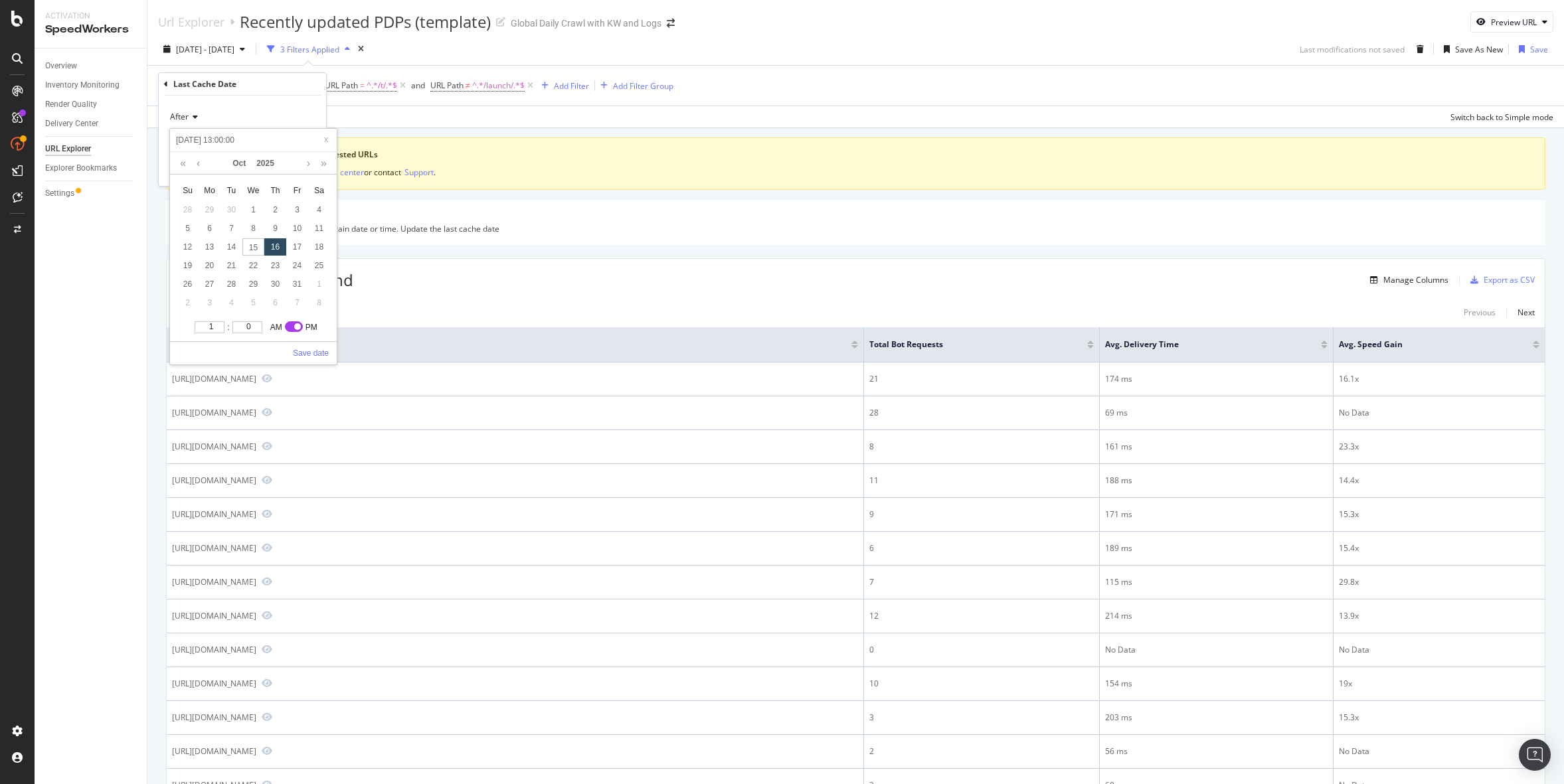
type input "2025-10-16 14:00:00"
type input "2"
click at [222, 324] on input "2" at bounding box center [209, 327] width 30 height 12
type input "2025-10-16 15:00:00"
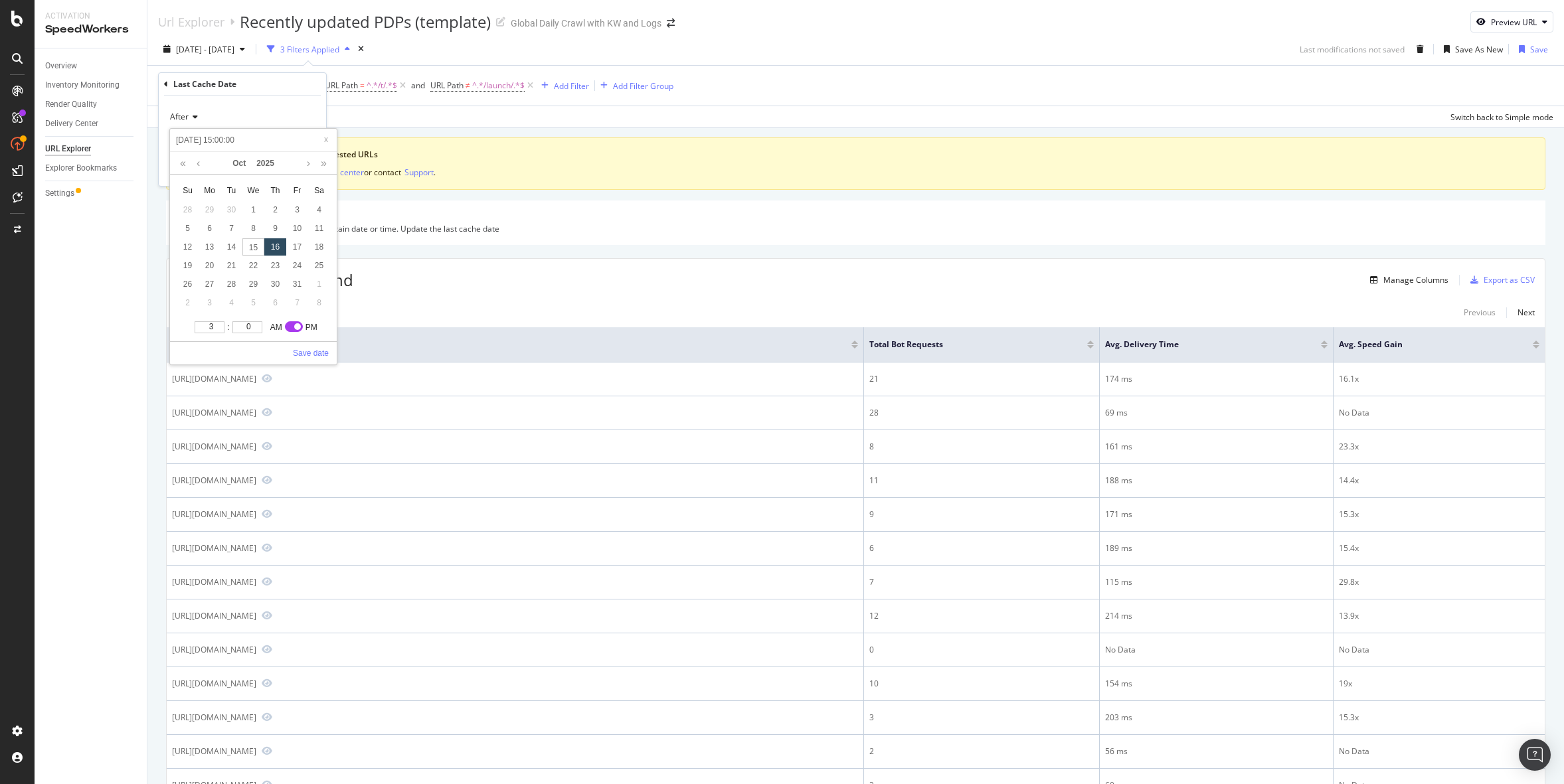
type input "3"
click at [222, 324] on input "3" at bounding box center [209, 327] width 30 height 12
type input "2025-10-16 16:00:00"
type input "4"
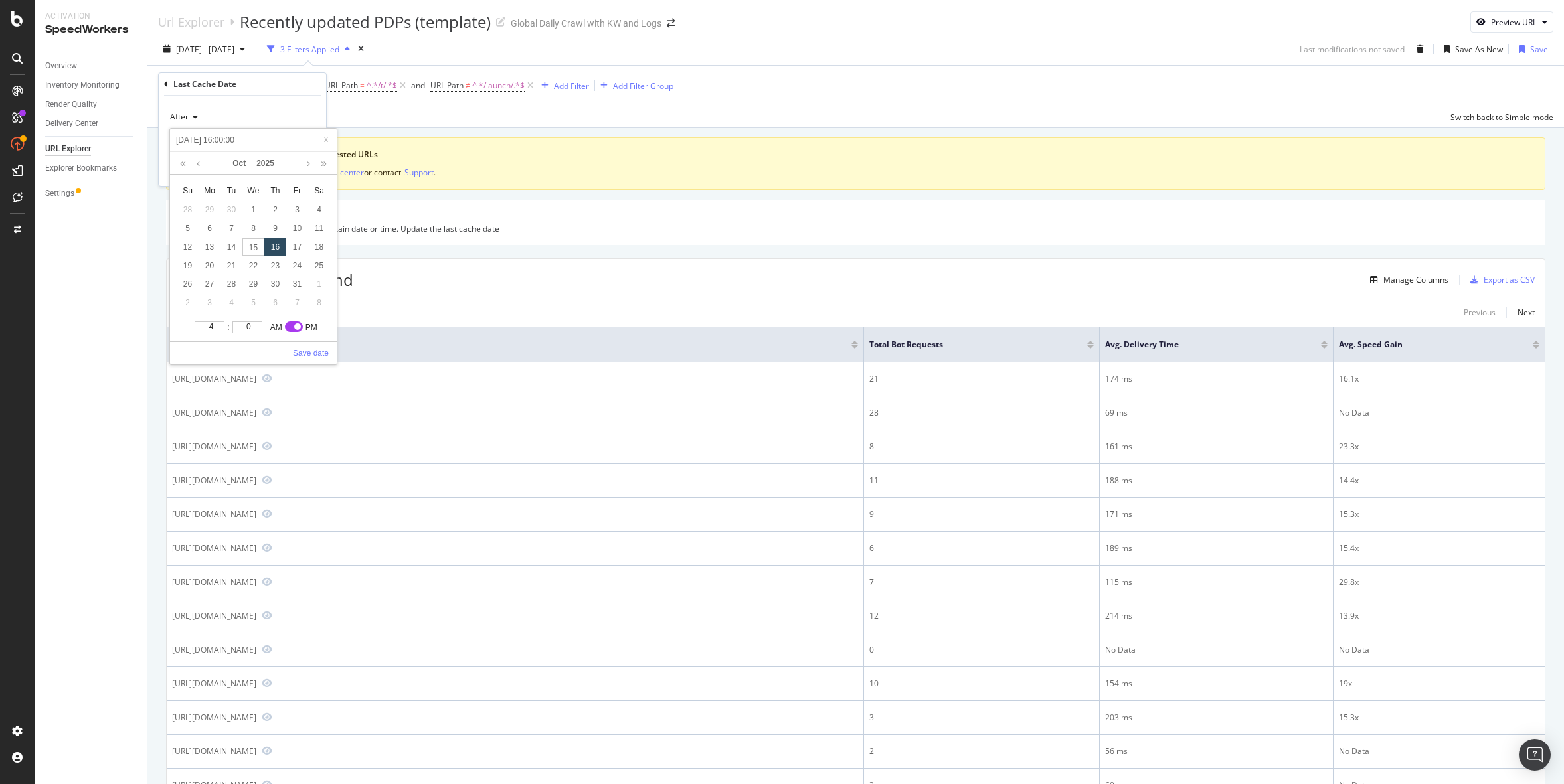
click at [222, 324] on input "4" at bounding box center [209, 327] width 30 height 12
click at [302, 350] on link "Save date" at bounding box center [311, 353] width 36 height 12
click at [303, 167] on div "Apply" at bounding box center [305, 168] width 21 height 11
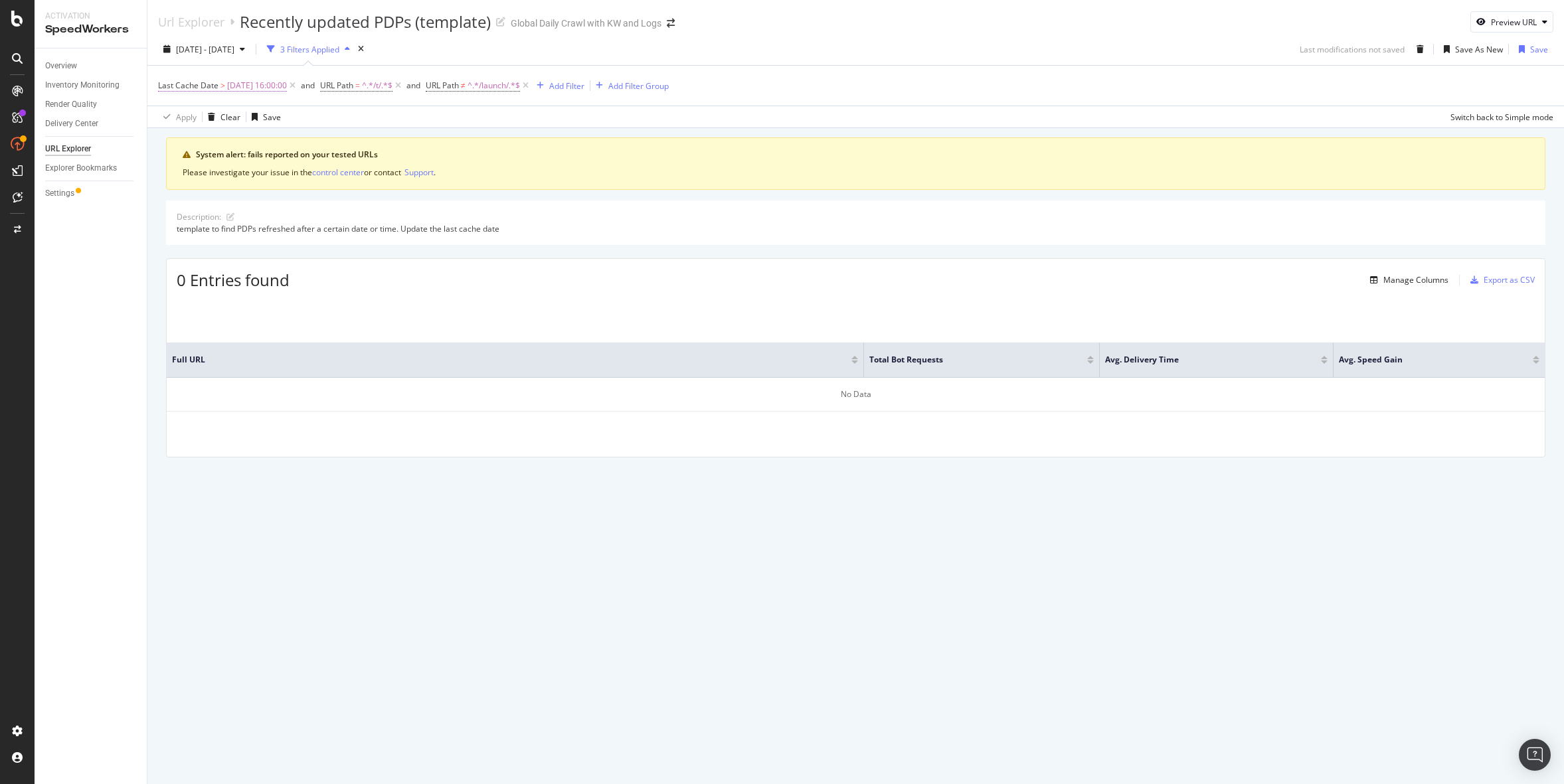
click at [266, 77] on span "2025-10-16 16:00:00" at bounding box center [257, 86] width 60 height 19
click at [226, 142] on input "2025-10-16 16:00:00" at bounding box center [242, 140] width 146 height 21
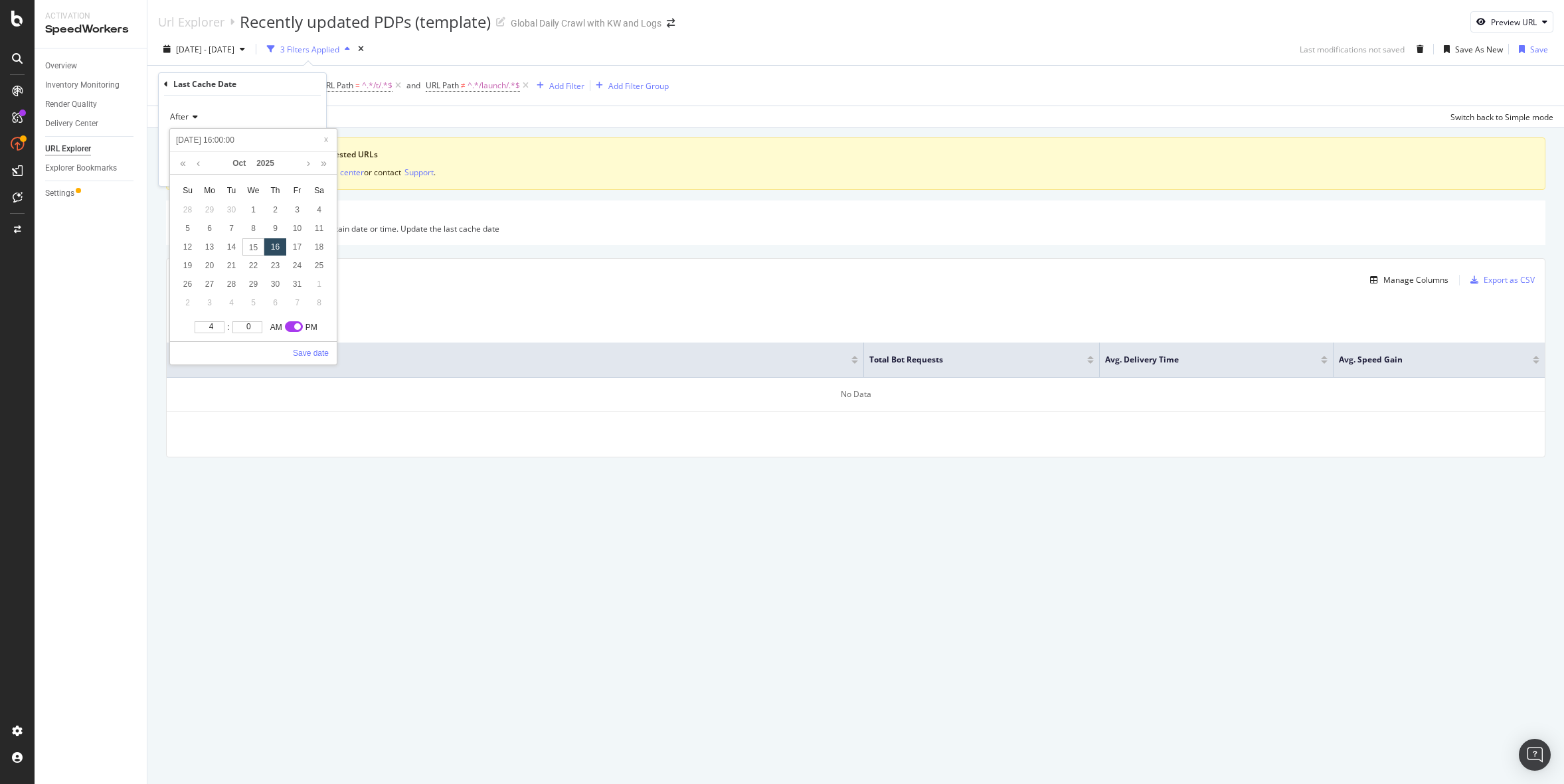
click at [224, 138] on input "2025-10-16 16:00:00" at bounding box center [253, 139] width 158 height 15
click at [226, 140] on input "2025-10-16 16:00:00" at bounding box center [253, 139] width 158 height 15
type input "2025-10-16 16:00:00"
click at [312, 352] on link "Save date" at bounding box center [311, 353] width 36 height 12
click at [302, 172] on div "Apply" at bounding box center [305, 168] width 21 height 11
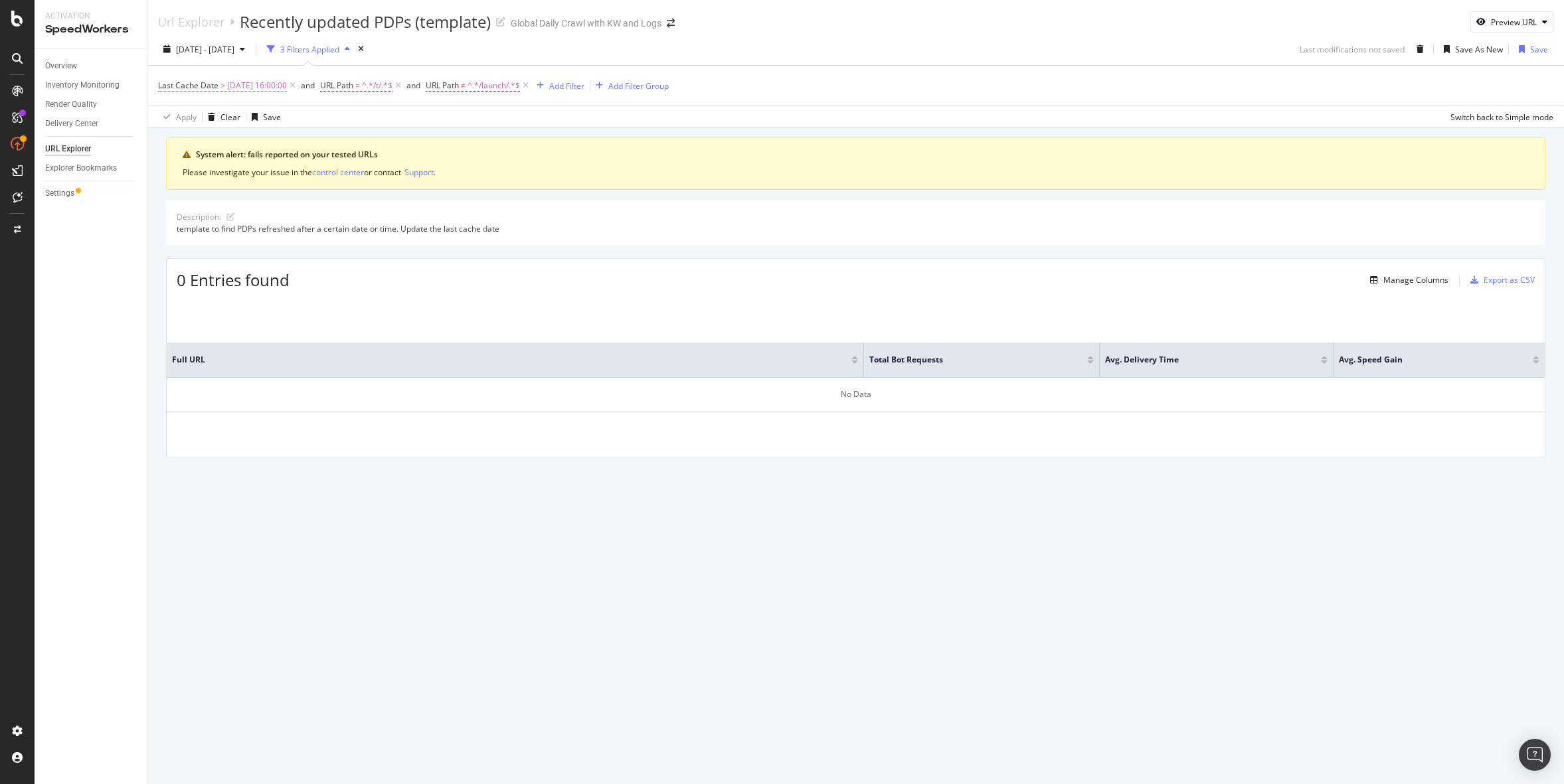
click at [279, 87] on span "2025-10-16 16:00:00" at bounding box center [257, 86] width 60 height 19
click at [232, 148] on input "2025-10-16 16:00:00" at bounding box center [242, 140] width 146 height 21
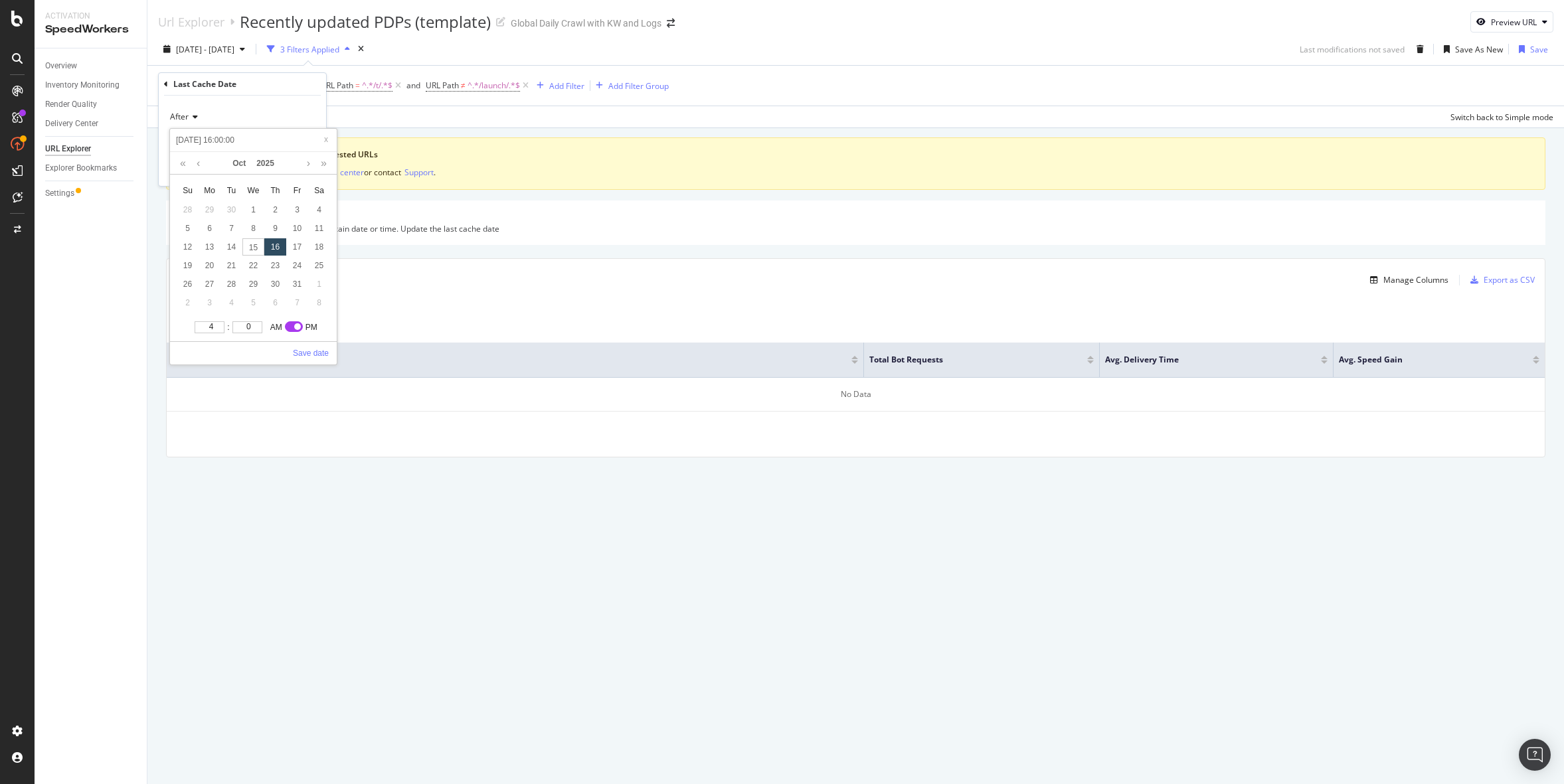
type input "2025-10-16 15:00:00"
type input "3"
click at [220, 329] on input "3" at bounding box center [209, 327] width 30 height 12
click at [309, 352] on link "Save date" at bounding box center [311, 353] width 36 height 12
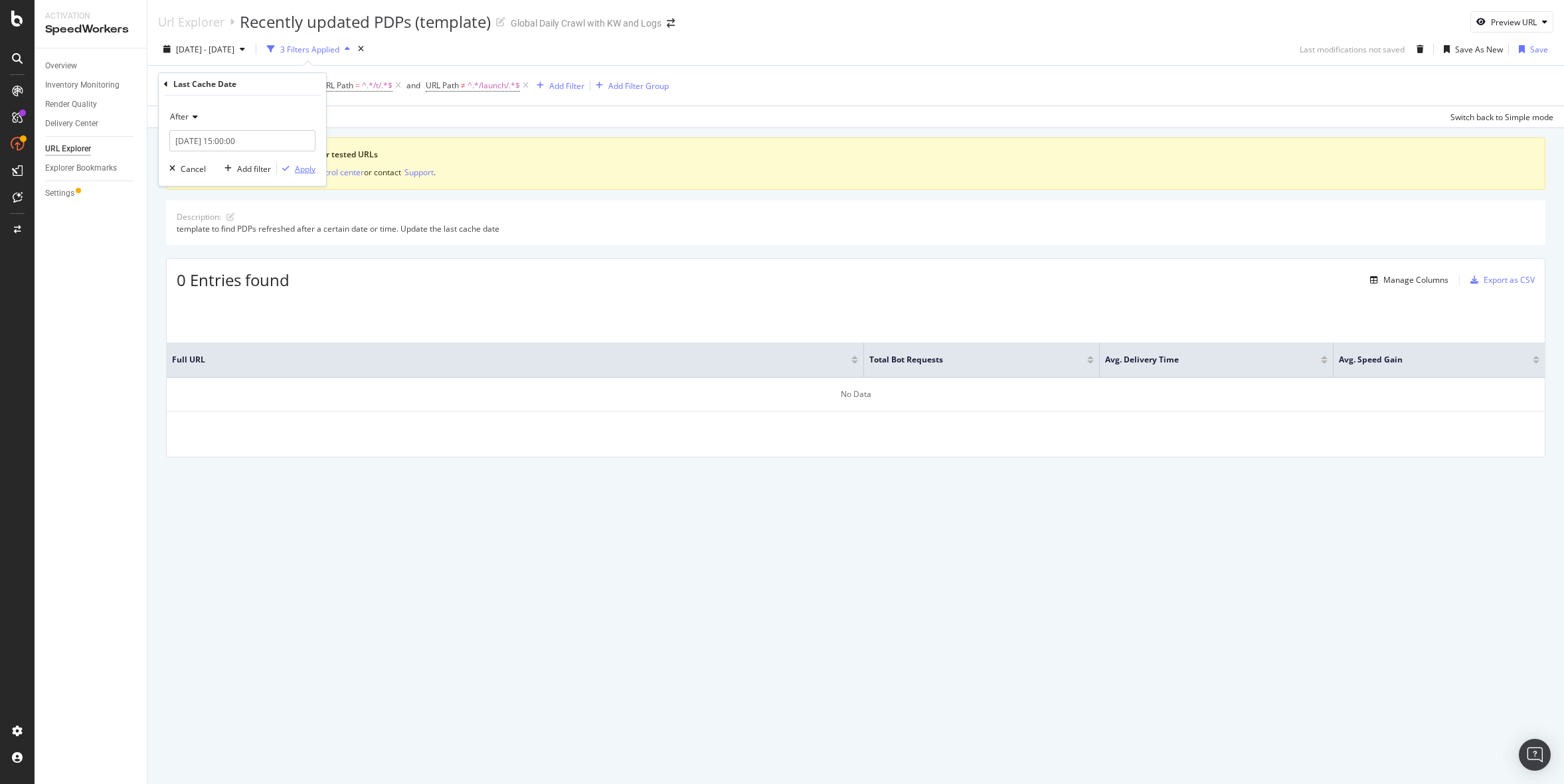
click at [304, 170] on div "Apply" at bounding box center [305, 168] width 21 height 11
click at [1170, 39] on div "2025 Sep. 18th - Oct. 15th 3 Filters Applied Last modifications not saved Save …" at bounding box center [855, 52] width 1417 height 27
click at [1165, 242] on div "Description: template to find PDPs refreshed after a certain date or time. Upda…" at bounding box center [855, 222] width 1379 height 44
click at [739, 716] on div "Url Explorer Recently updated PDPs (template) Global Daily Crawl with KW and Lo…" at bounding box center [855, 392] width 1417 height 784
click at [272, 87] on span "2025-10-16 15:00:00" at bounding box center [257, 86] width 60 height 19
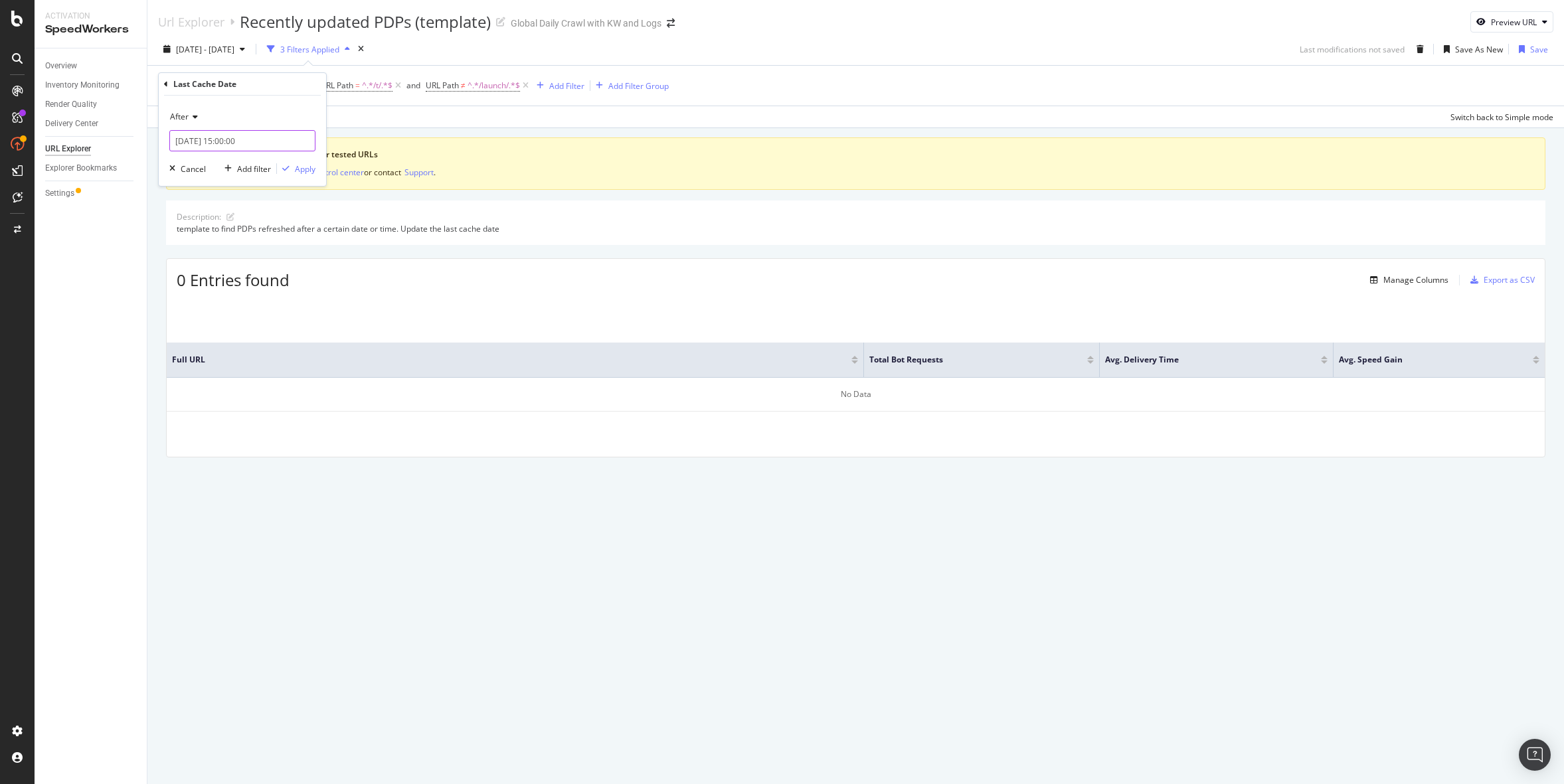
click at [226, 138] on input "2025-10-16 15:00:00" at bounding box center [242, 140] width 146 height 21
type input "2025-10-16 16:00:00"
type input "4"
click at [214, 324] on input "4" at bounding box center [209, 327] width 30 height 12
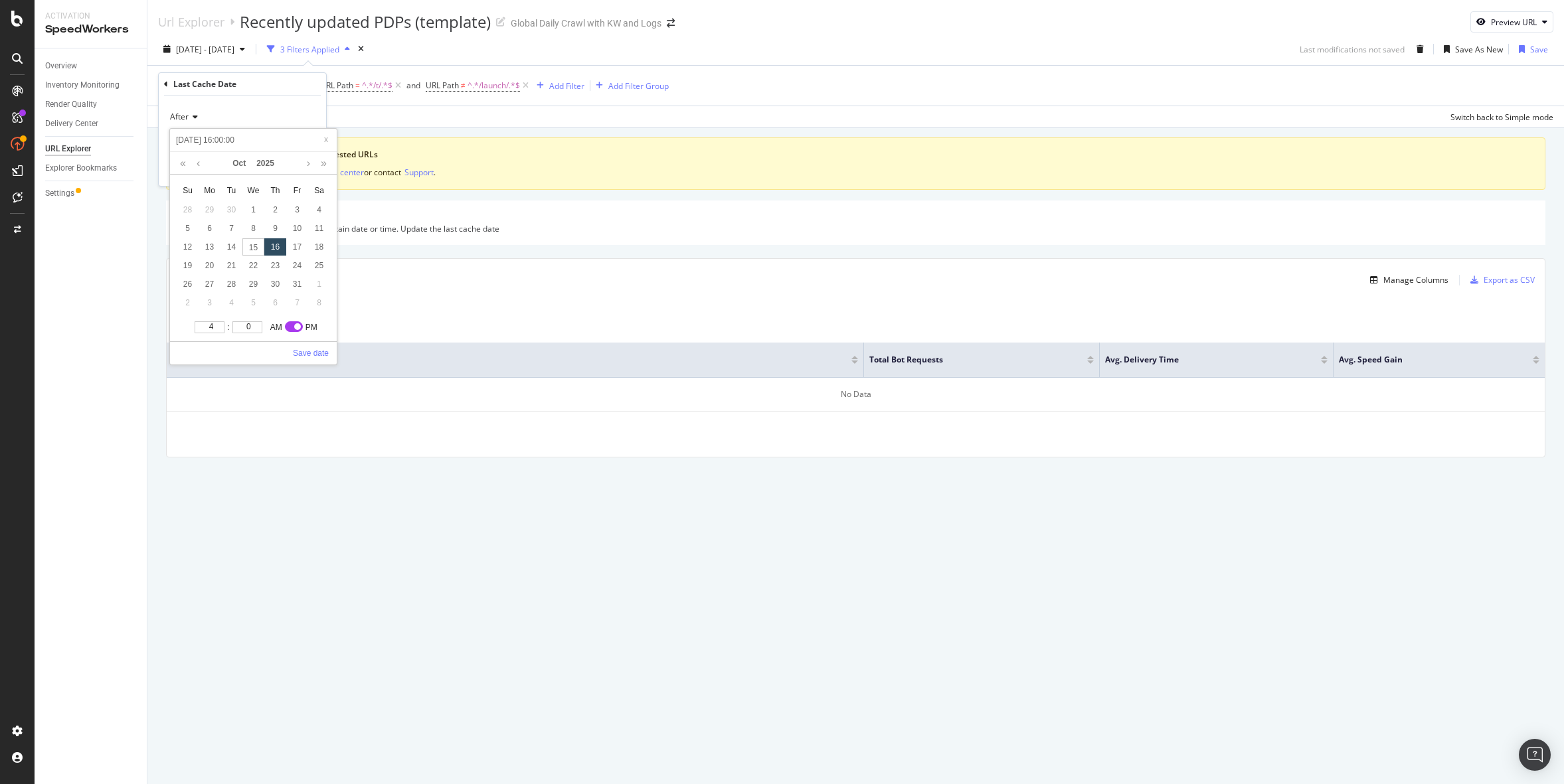
type input "2025-10-16 15:00:00"
type input "3"
click at [216, 328] on input "3" at bounding box center [209, 327] width 30 height 12
type input "2025-10-16 14:00:00"
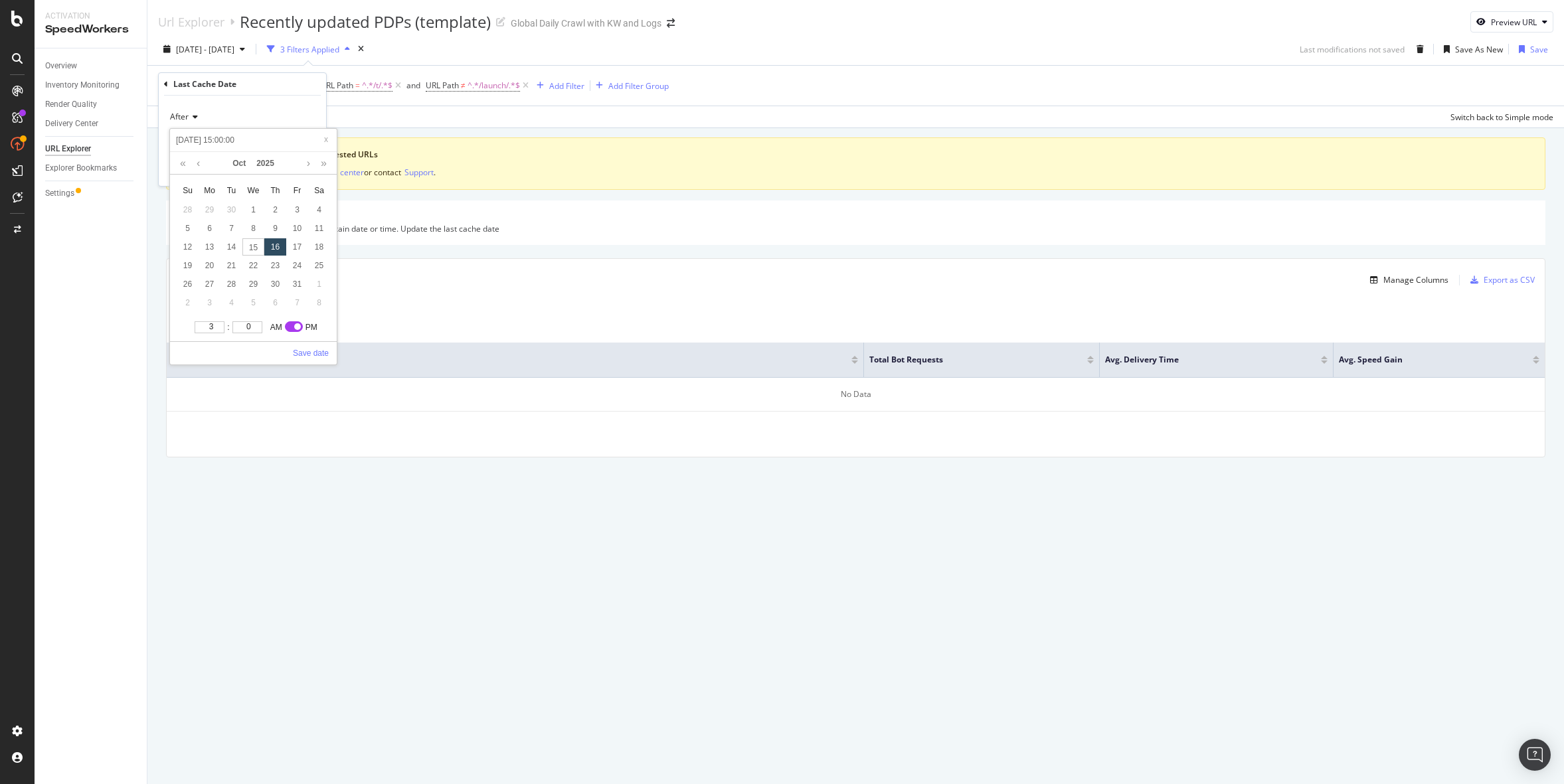
type input "2025-10-16 14:00:00"
type input "2"
click at [216, 328] on input "2" at bounding box center [209, 327] width 30 height 12
type input "2025-10-16 13:00:00"
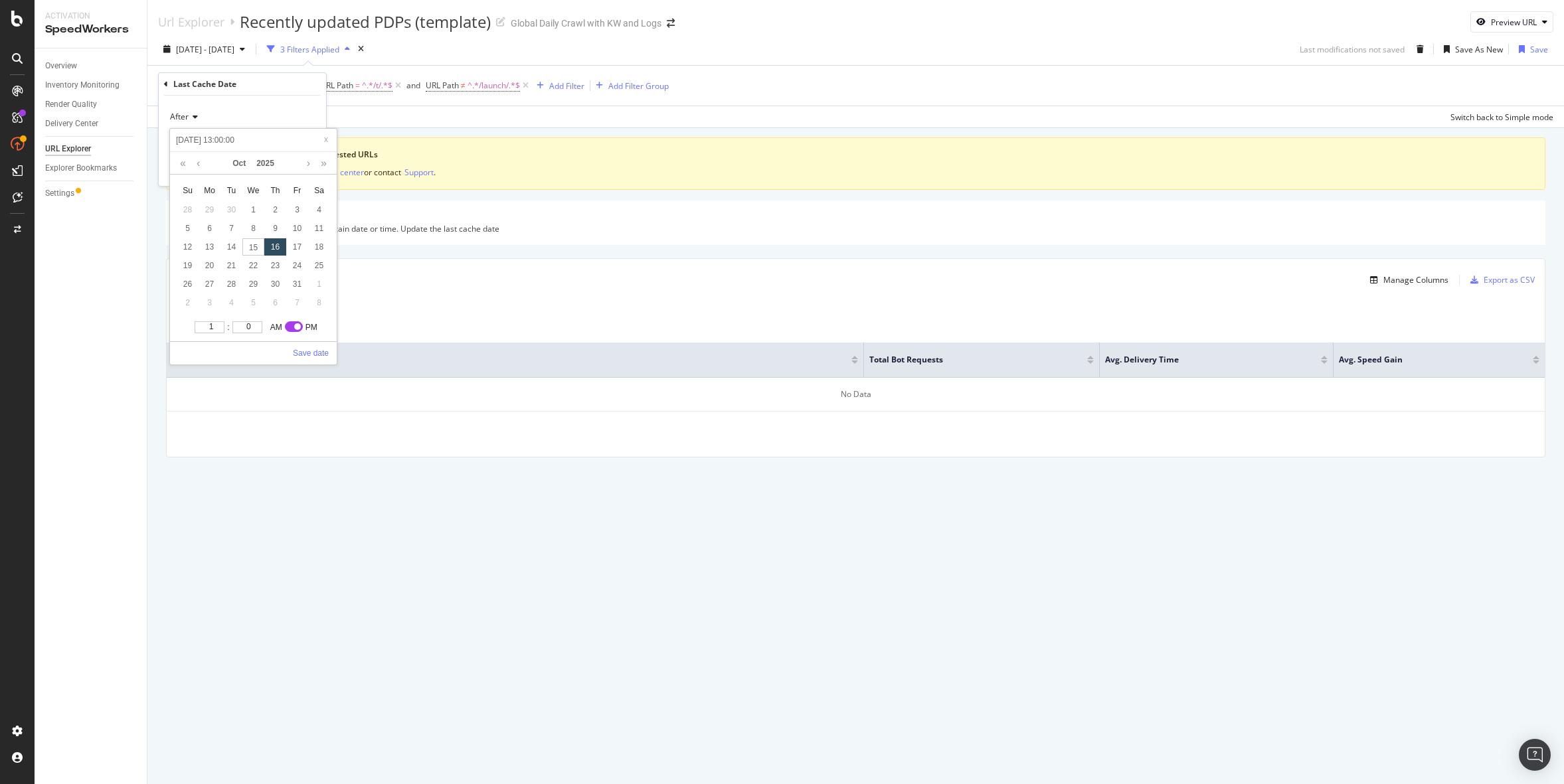
type input "1"
click at [216, 328] on input "1" at bounding box center [209, 327] width 30 height 12
type input "2025-10-16 12:00:00"
type input "12"
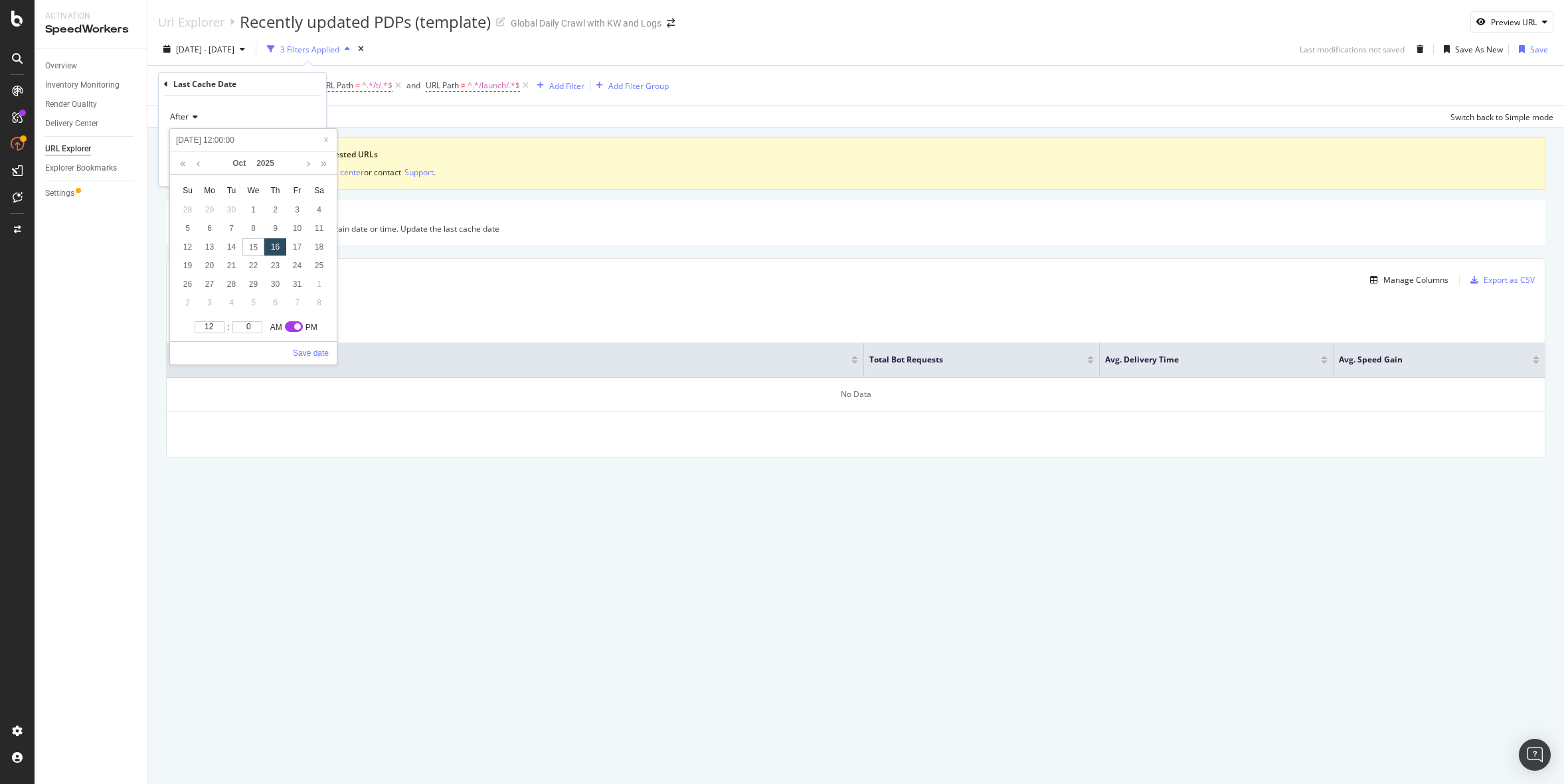
click at [216, 328] on input "12" at bounding box center [209, 327] width 30 height 12
click at [312, 353] on link "Save date" at bounding box center [311, 353] width 36 height 12
click at [300, 172] on div "Apply" at bounding box center [305, 168] width 21 height 11
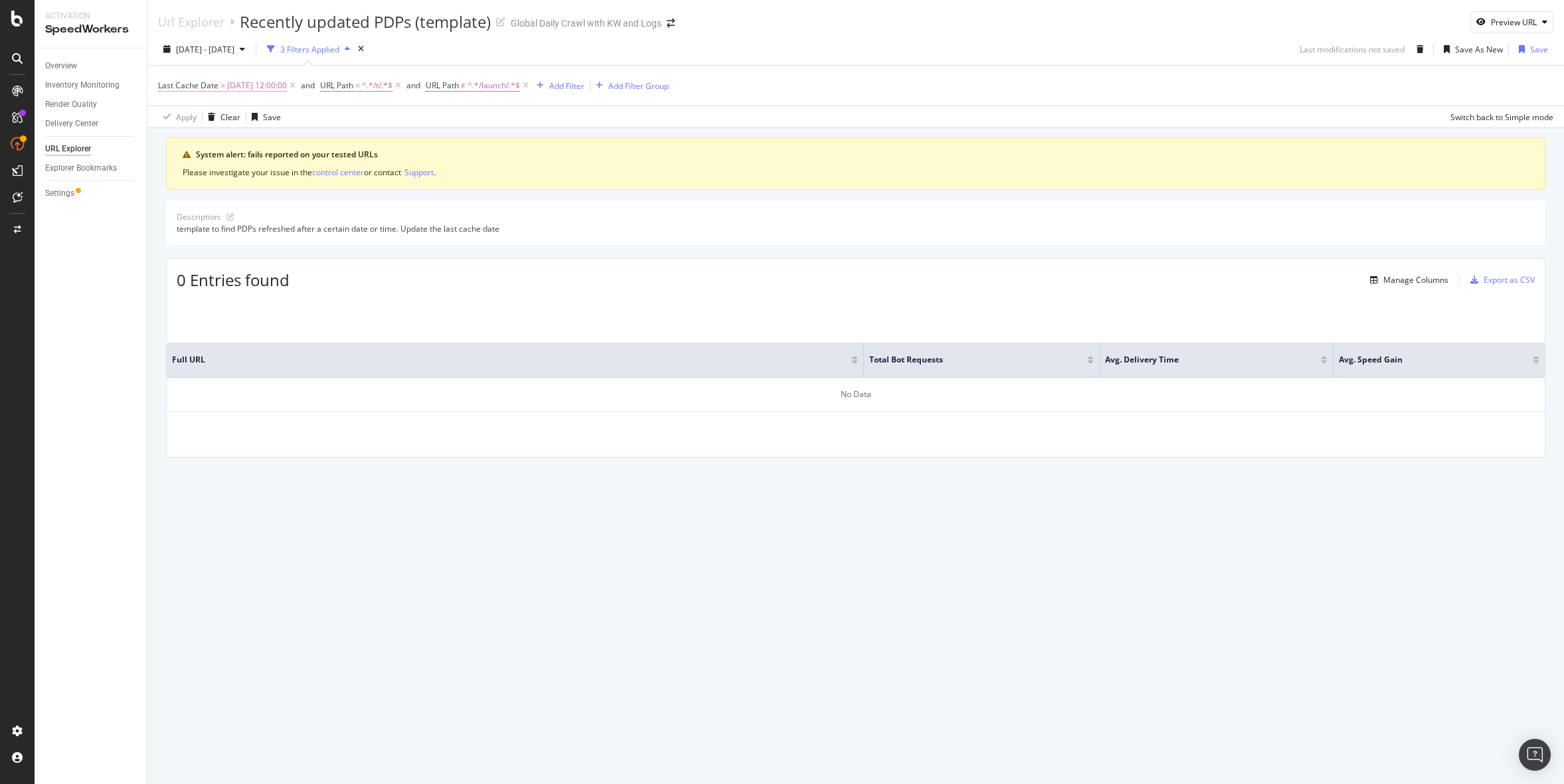
click at [260, 81] on span "2025-10-16 12:00:00" at bounding box center [257, 86] width 60 height 19
click at [226, 139] on input "2025-10-16 12:00:00" at bounding box center [242, 140] width 146 height 21
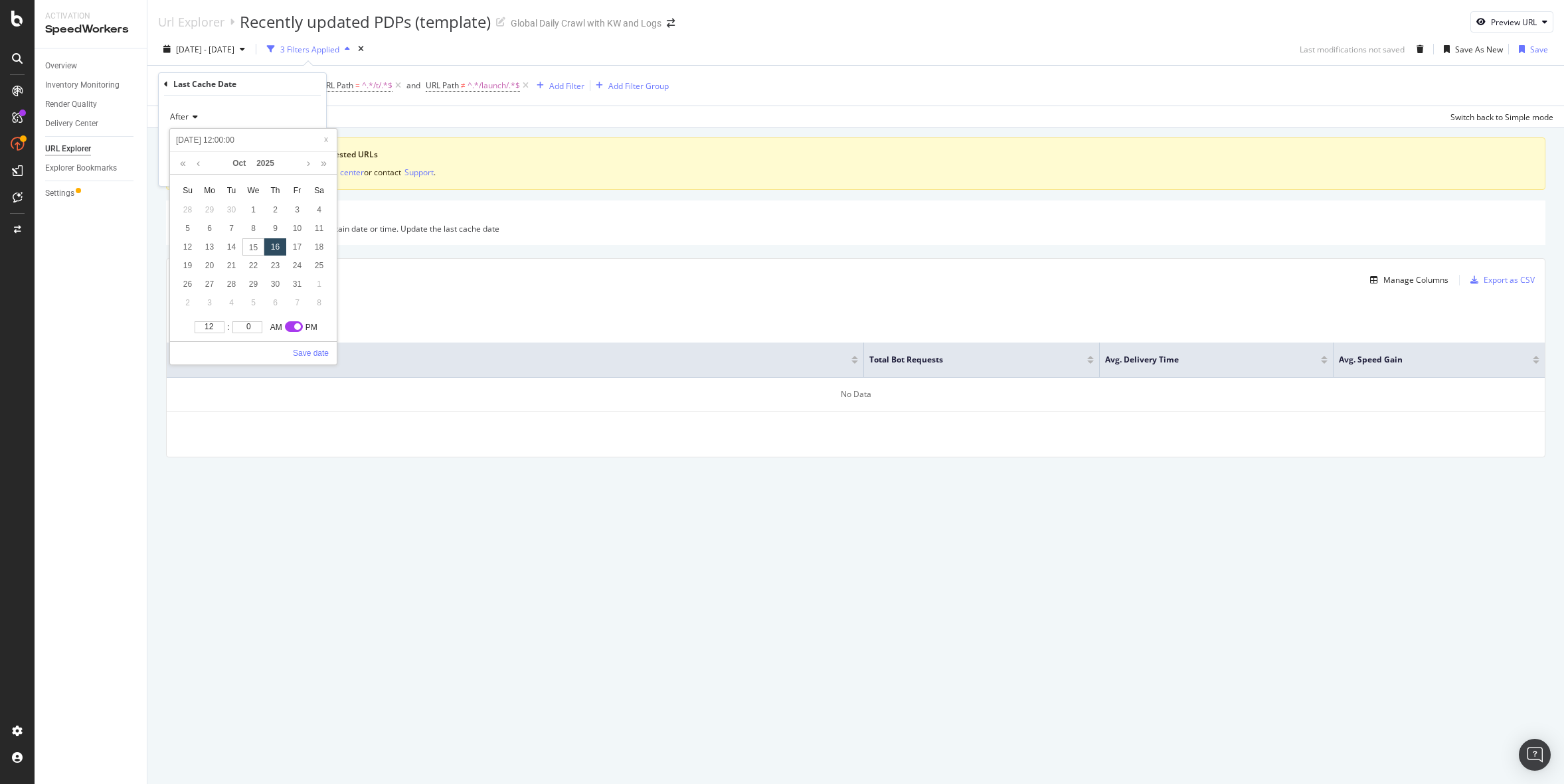
type input "2025-10-16 23:00:00"
type input "11"
click at [216, 328] on input "11" at bounding box center [209, 327] width 30 height 12
type input "2025-10-16 22:00:00"
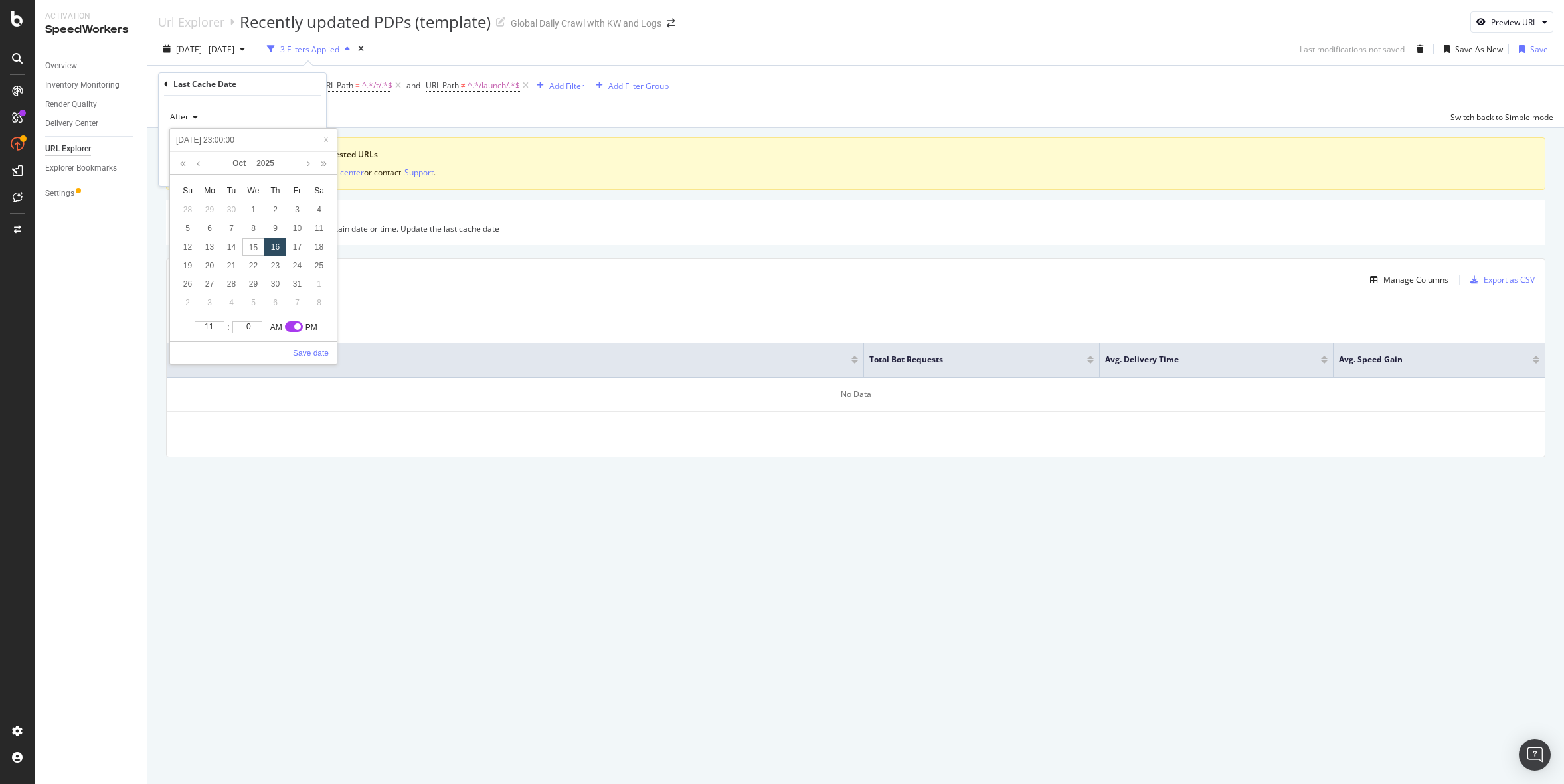
type input "2025-10-16 22:00:00"
type input "10"
click at [216, 328] on input "10" at bounding box center [209, 327] width 30 height 12
type input "2025-10-16 21:00:00"
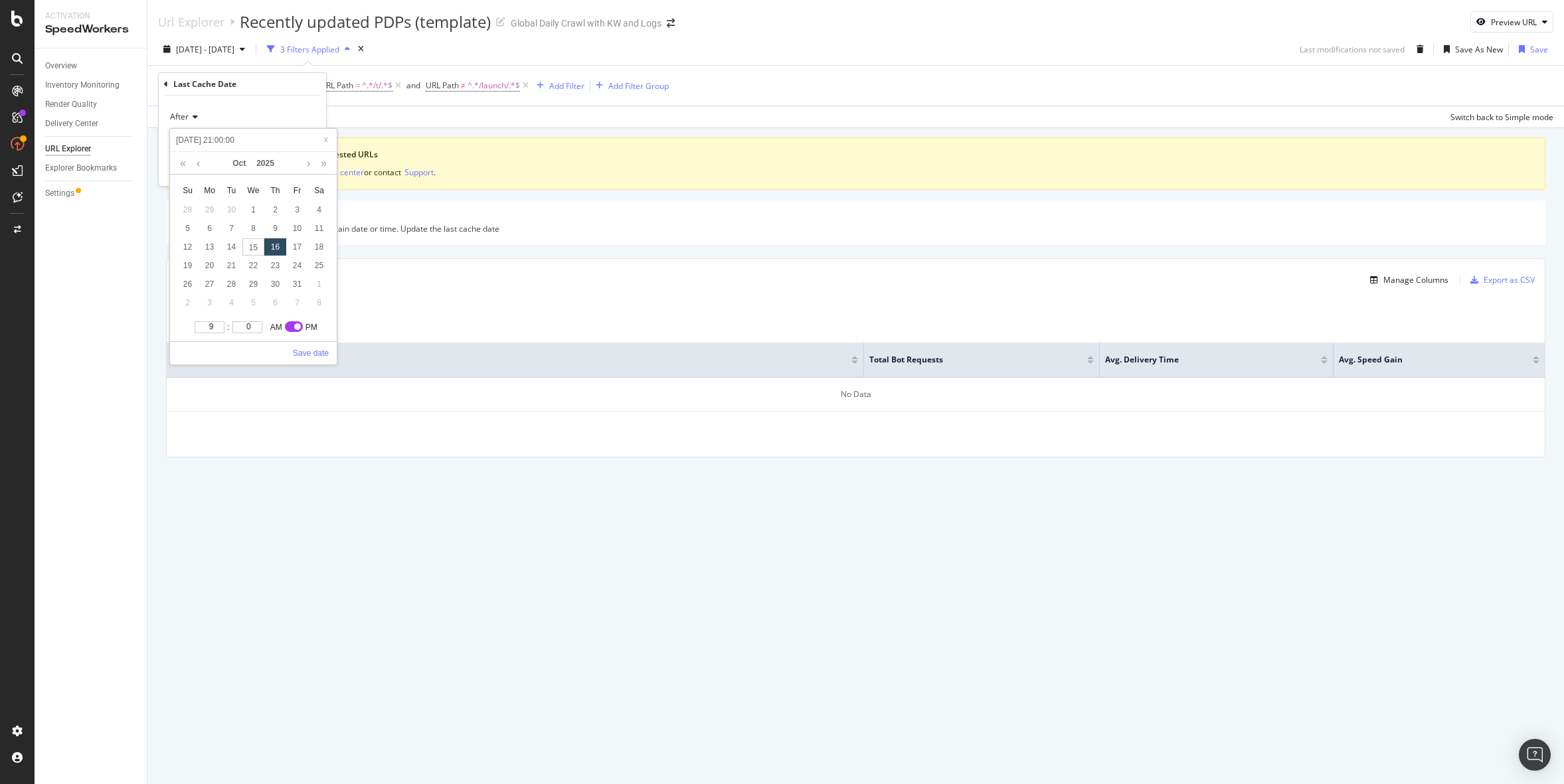
type input "9"
click at [216, 328] on input "9" at bounding box center [209, 327] width 30 height 12
click at [258, 252] on div "15" at bounding box center [253, 246] width 22 height 17
type input "2025-10-15 21:00:00"
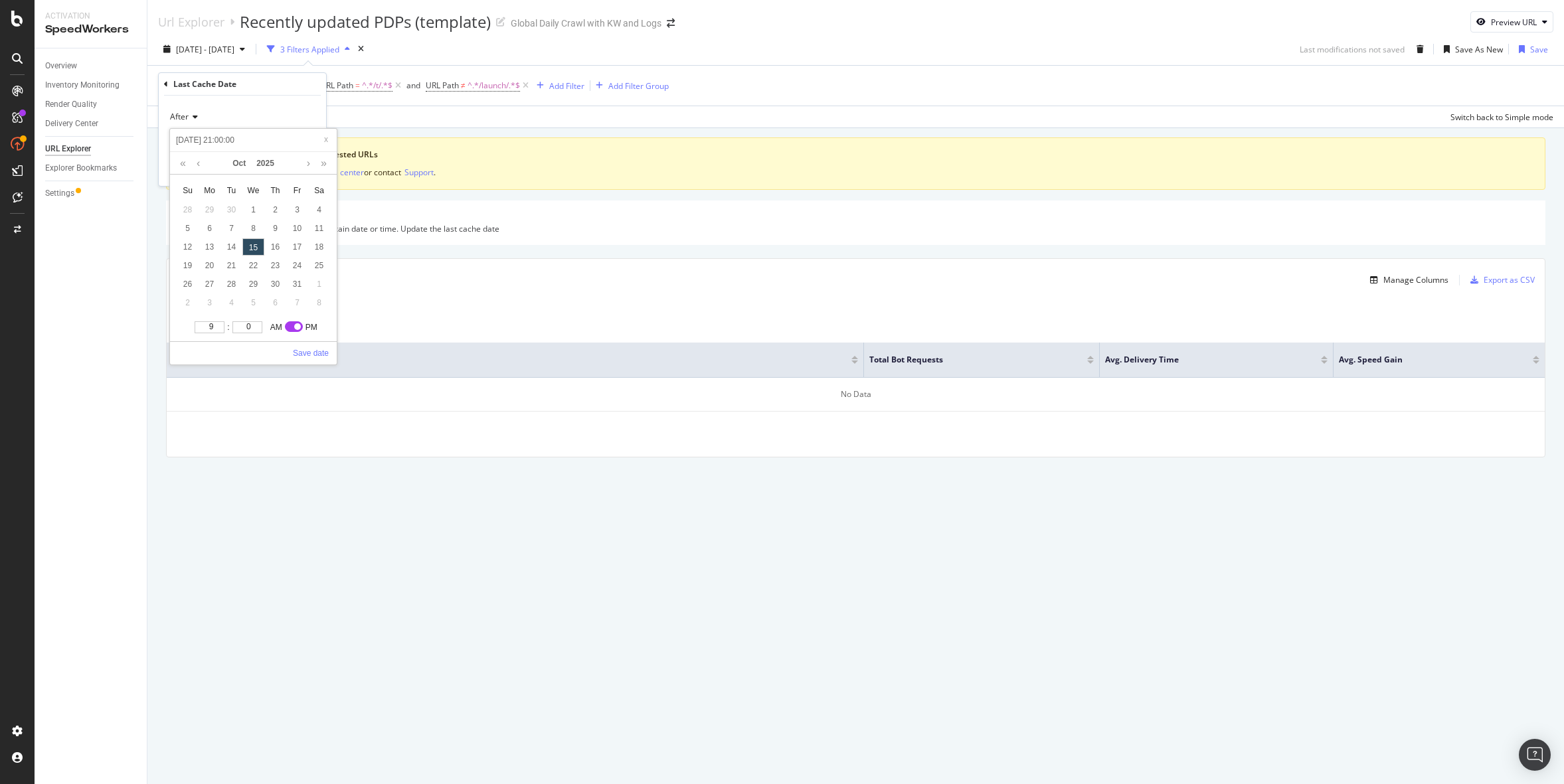
type input "2025-10-15 22:00:00"
type input "10"
click at [218, 325] on input "10" at bounding box center [209, 327] width 30 height 12
type input "2025-10-15 23:00:00"
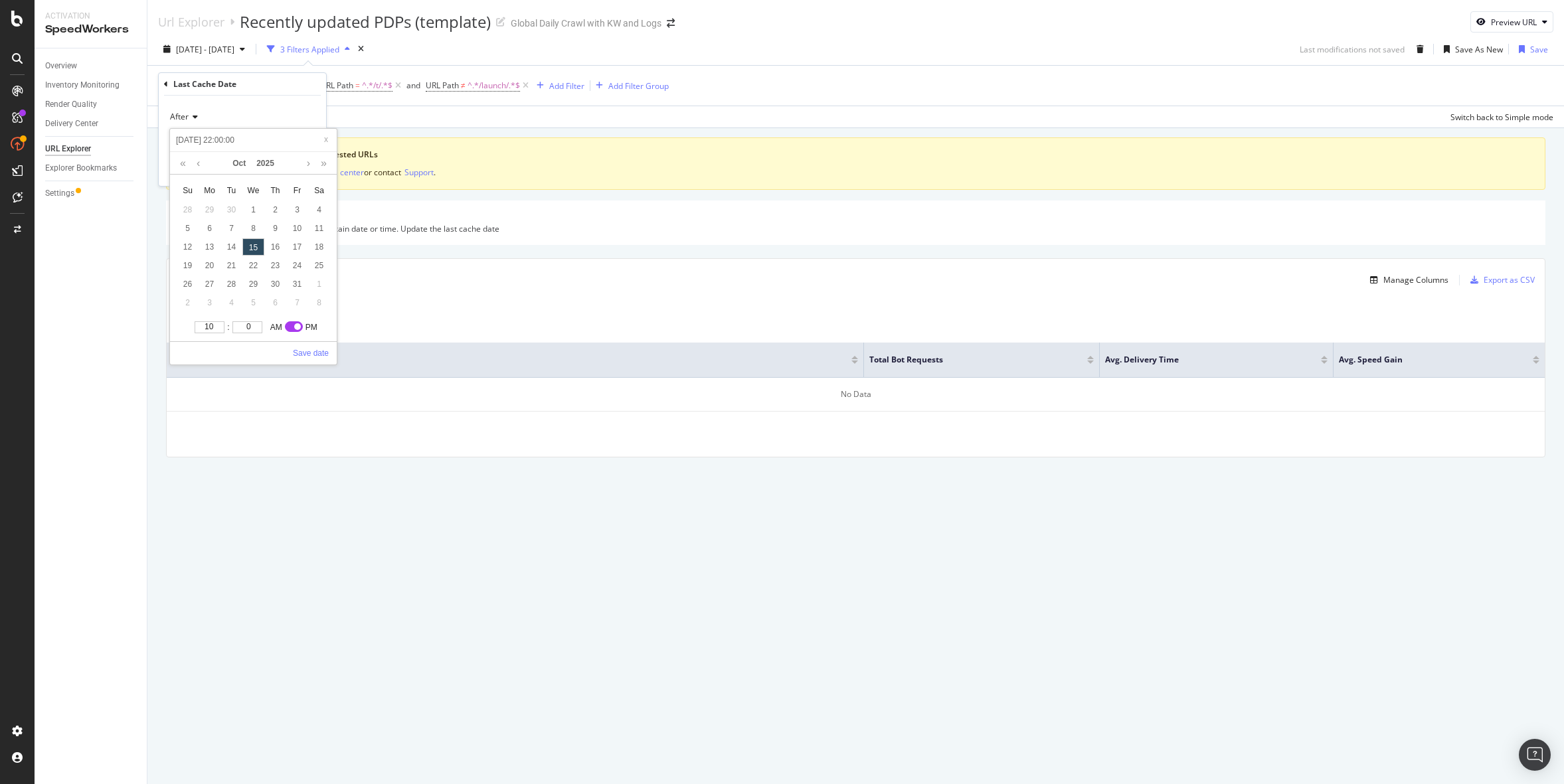
type input "2025-10-15 23:00:00"
type input "11"
click at [218, 325] on input "11" at bounding box center [209, 327] width 30 height 12
type input "2025-10-15 12:00:00"
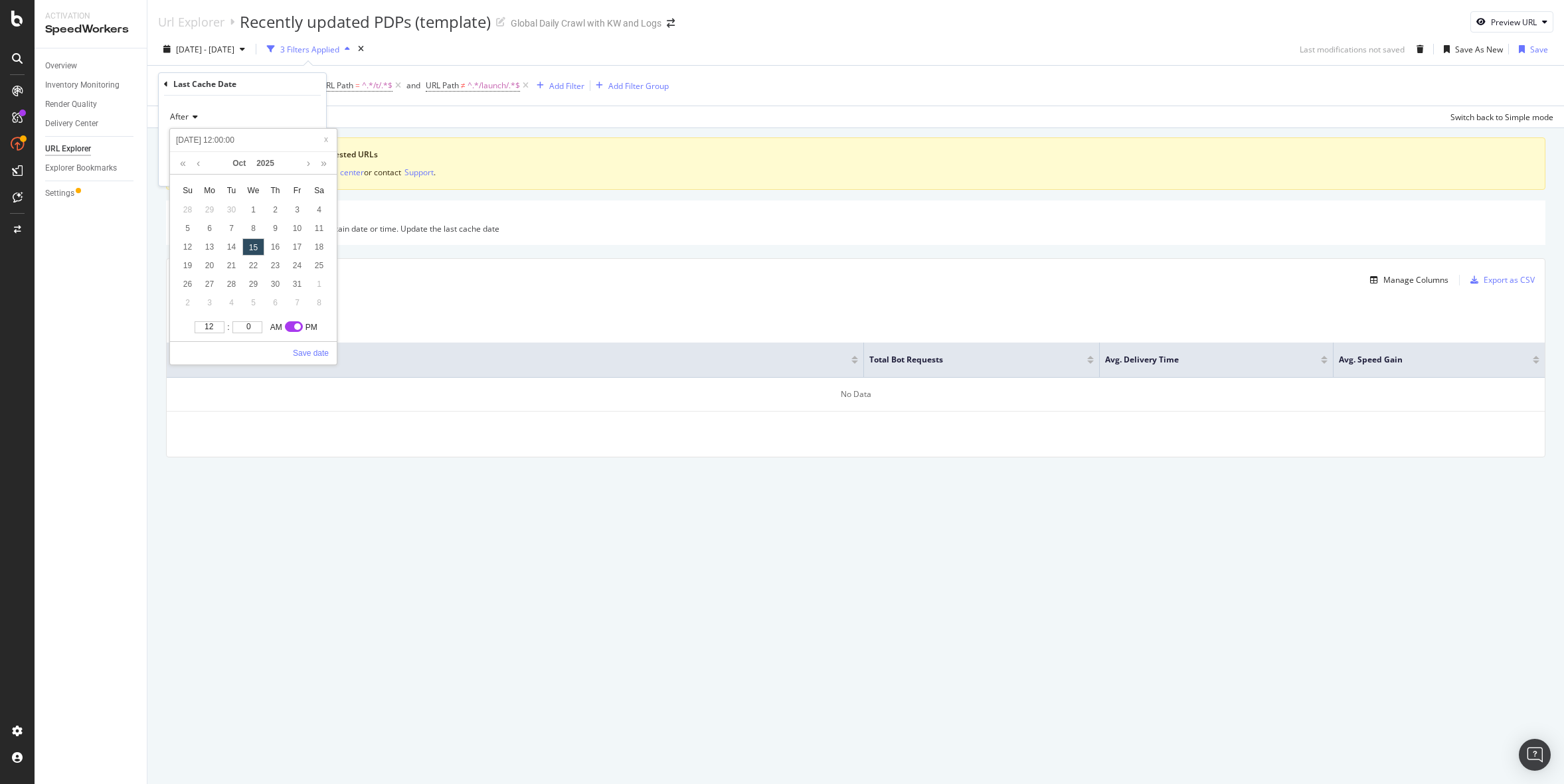
type input "12"
click at [218, 325] on input "12" at bounding box center [209, 327] width 30 height 12
type input "2025-10-15 13:00:00"
type input "1"
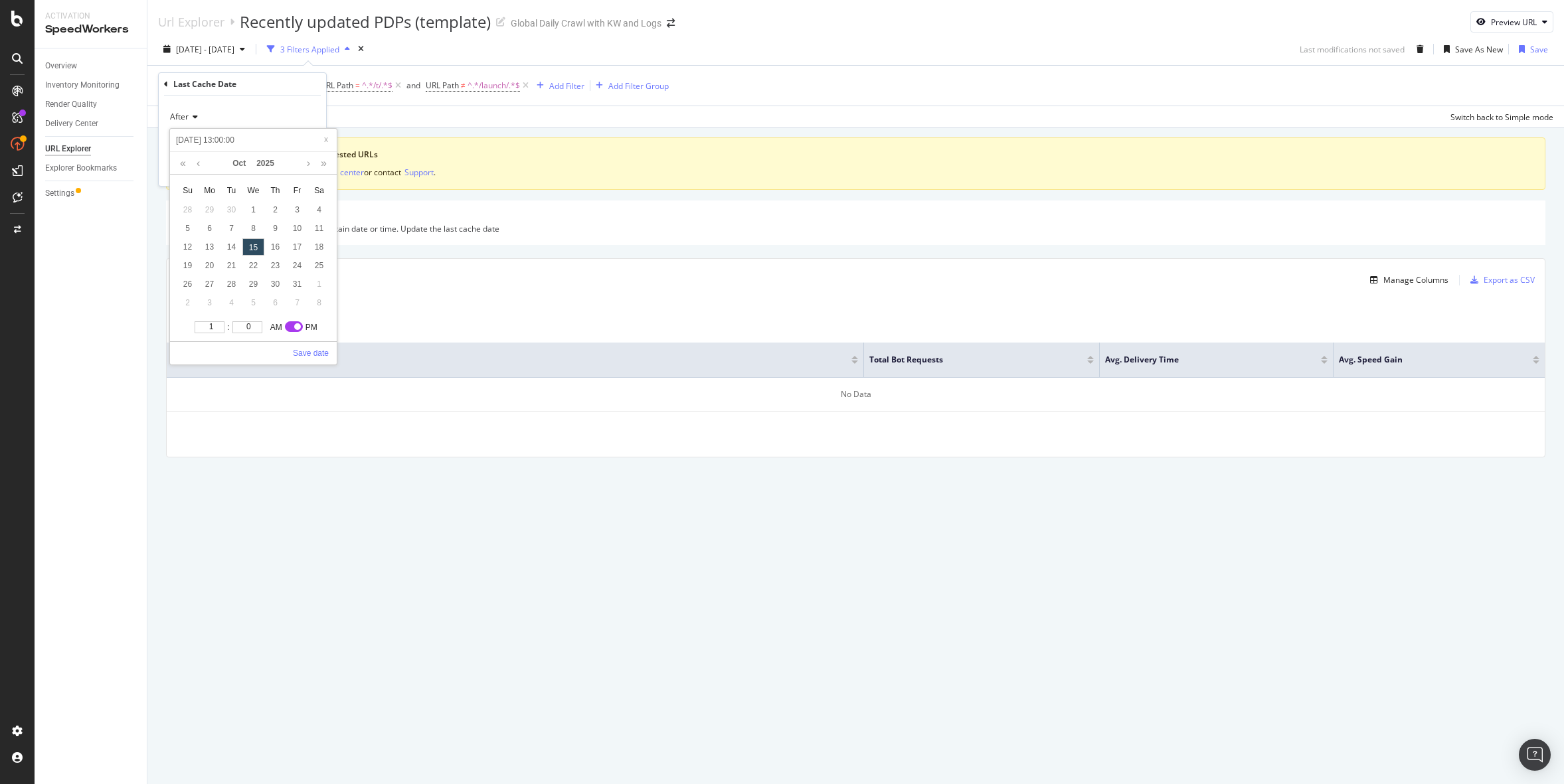
click at [218, 325] on input "1" at bounding box center [209, 327] width 30 height 12
type input "2025-10-15 14:00:00"
type input "2"
click at [218, 325] on input "2" at bounding box center [209, 327] width 30 height 12
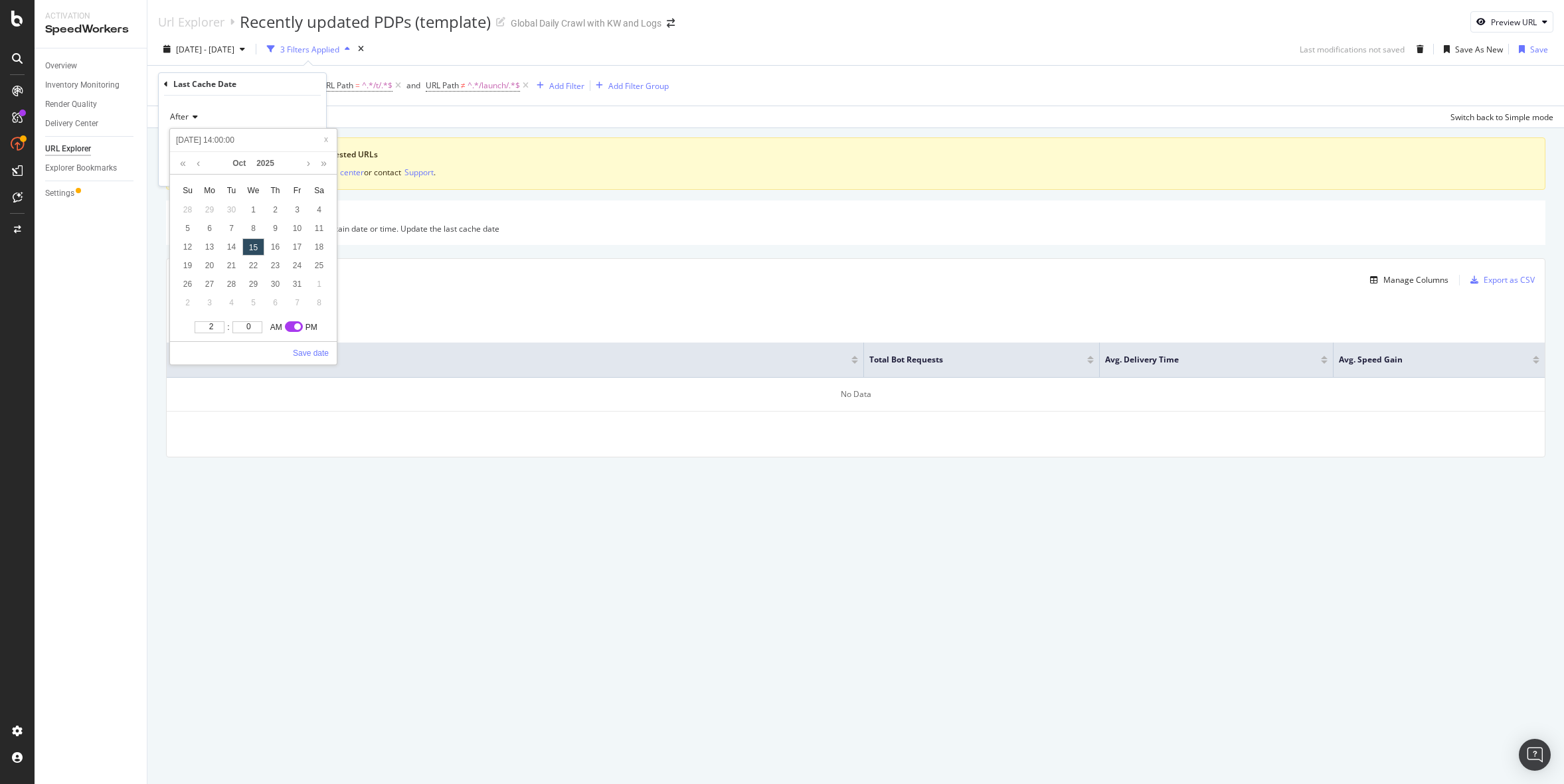
type input "2025-10-15 15:00:00"
type input "3"
click at [218, 325] on input "3" at bounding box center [209, 327] width 30 height 12
type input "2025-10-15 16:00:00"
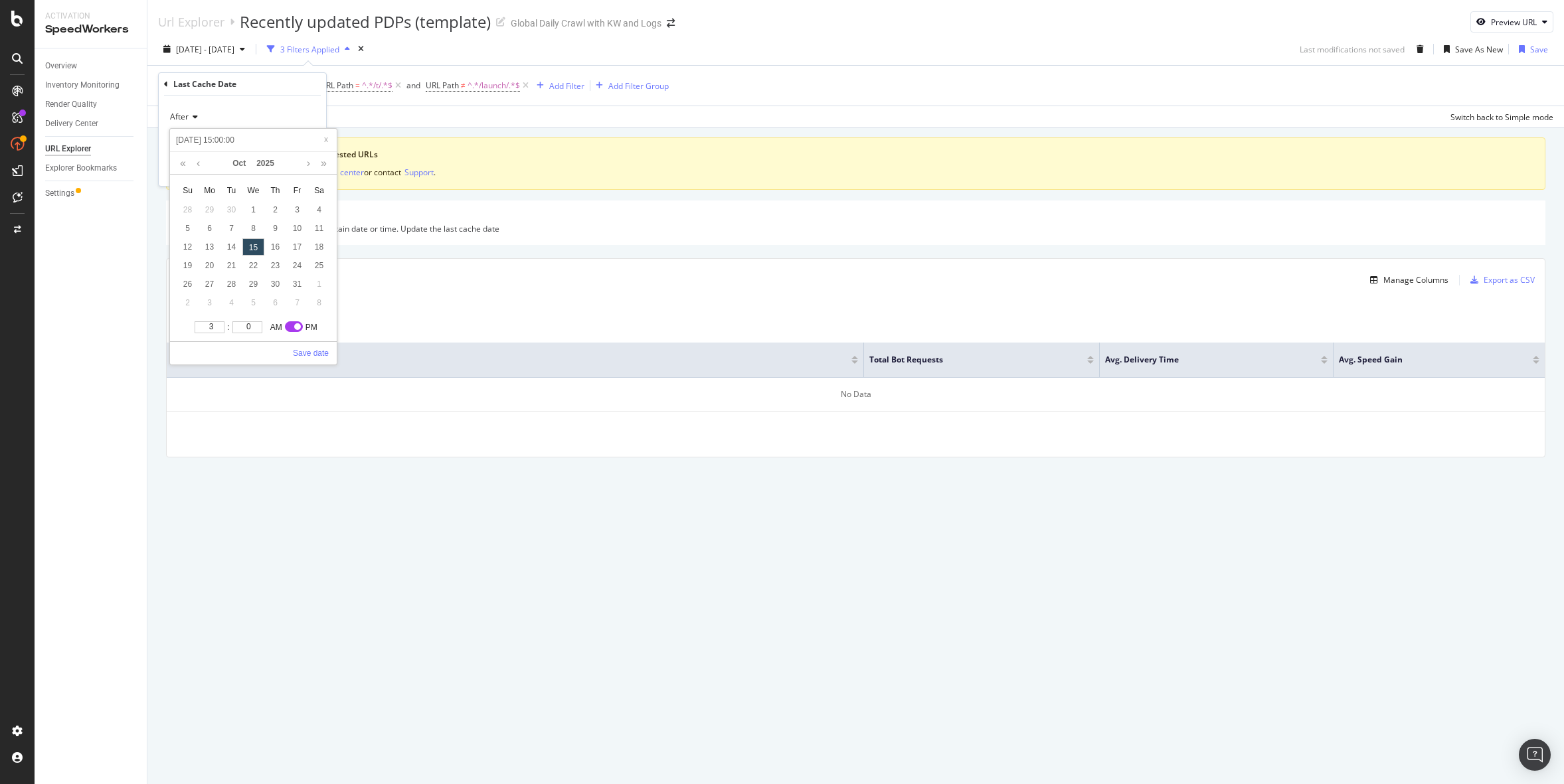
type input "2025-10-15 16:00:00"
type input "4"
click at [218, 325] on input "4" at bounding box center [209, 327] width 30 height 12
click at [318, 350] on link "Save date" at bounding box center [311, 353] width 36 height 12
click at [304, 171] on div "Apply" at bounding box center [305, 168] width 21 height 11
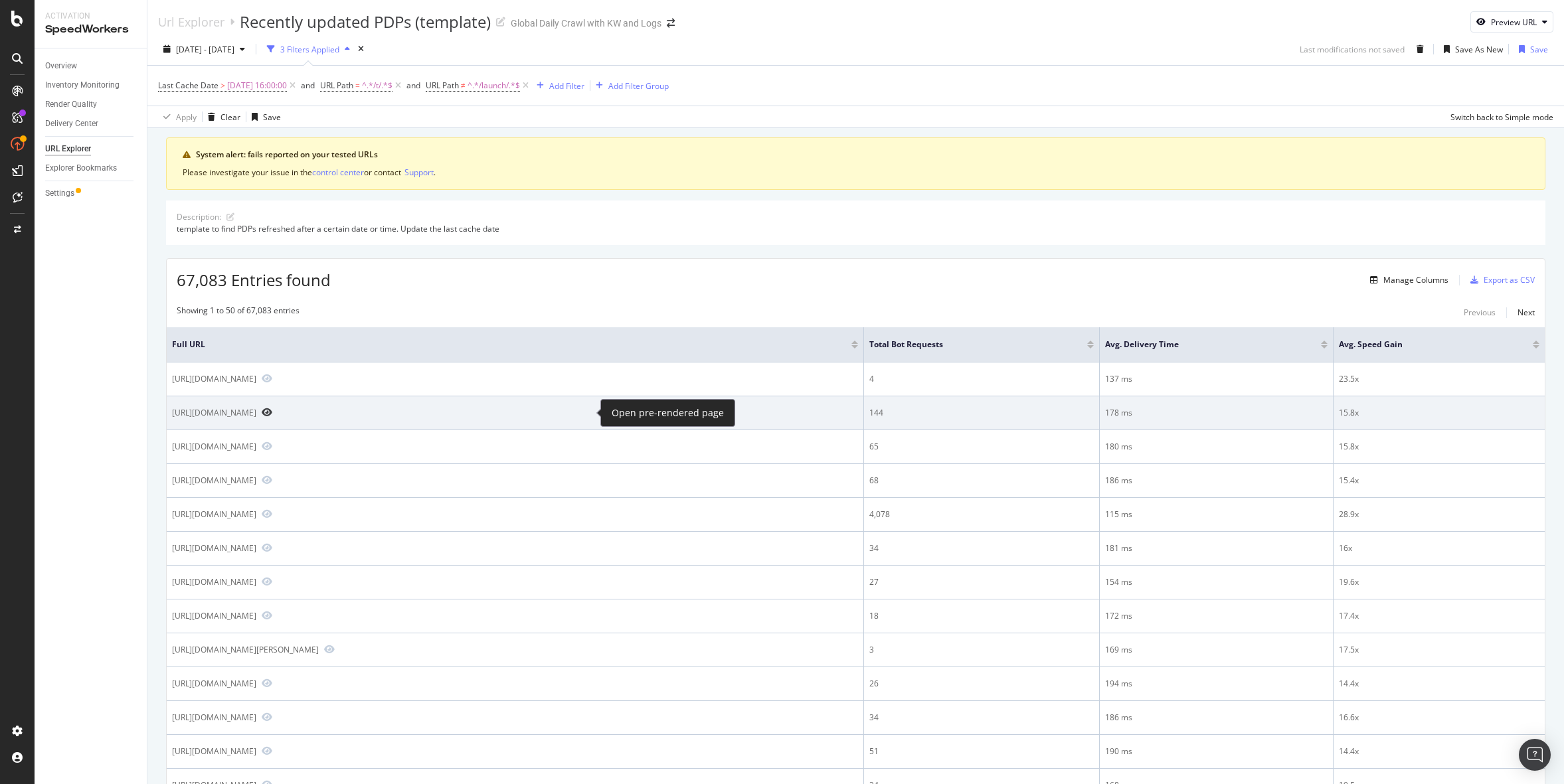
click at [272, 411] on icon "Preview https://www.nike.com/au/t/nike-fast-mens-dri-fit-brief-lined-running-1-…" at bounding box center [267, 412] width 11 height 9
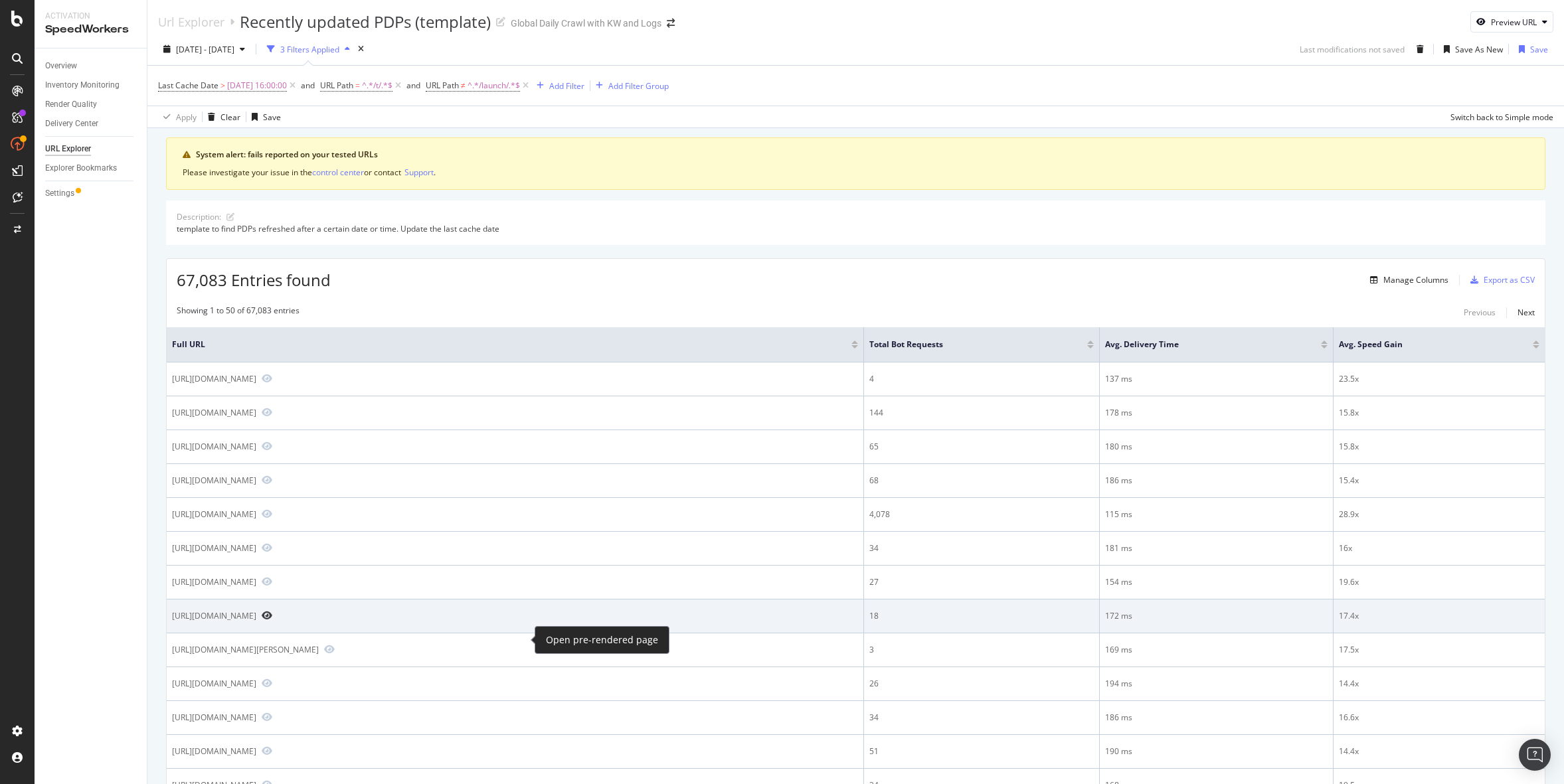
click at [272, 620] on icon "Preview https://www.nike.com/es/t/inglaterra-club-polo-de-futbol-de-tejido-knit…" at bounding box center [267, 615] width 11 height 9
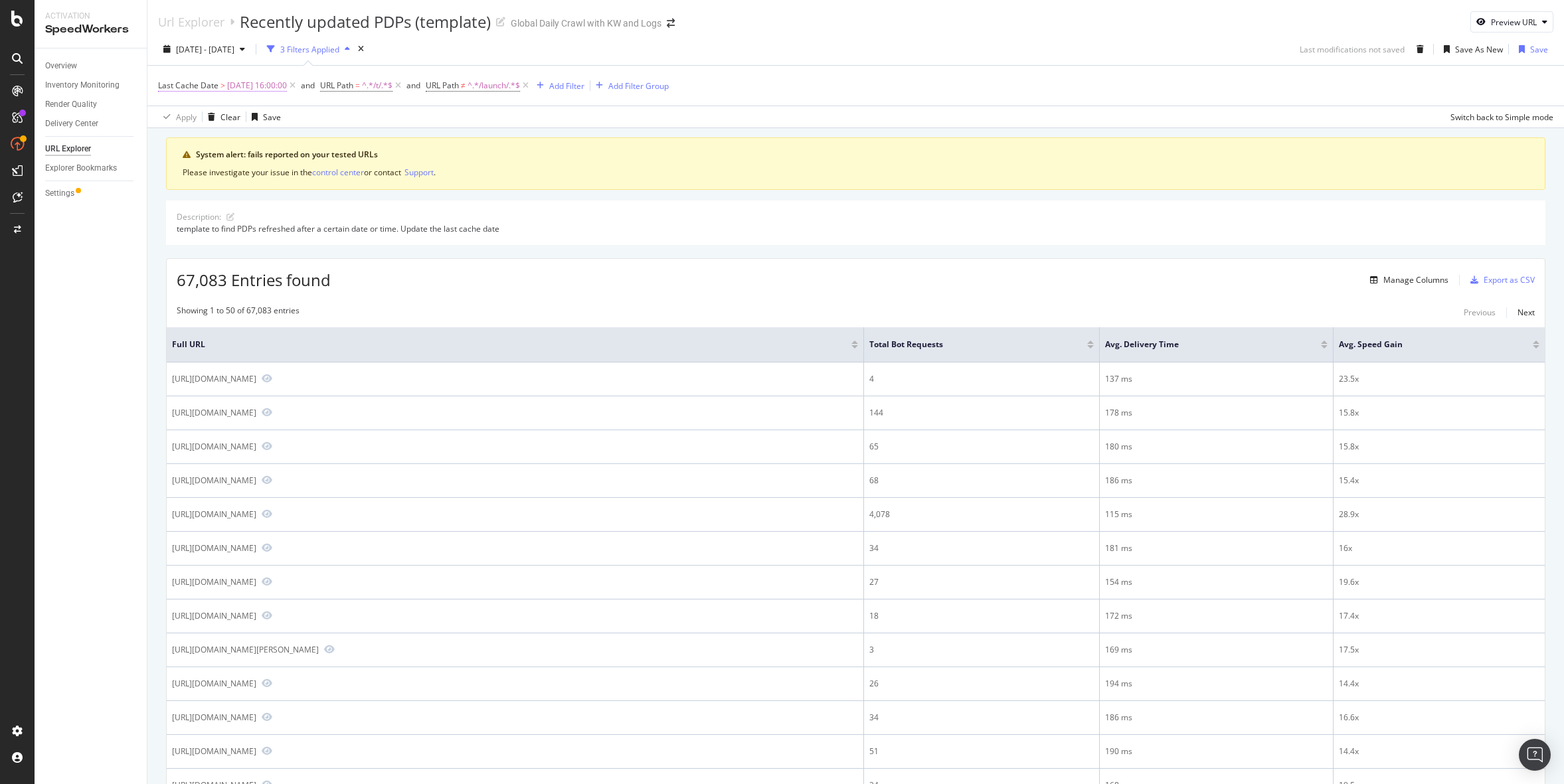
click at [210, 86] on span "Last Cache Date" at bounding box center [188, 85] width 61 height 11
click at [184, 119] on span "After" at bounding box center [179, 115] width 19 height 11
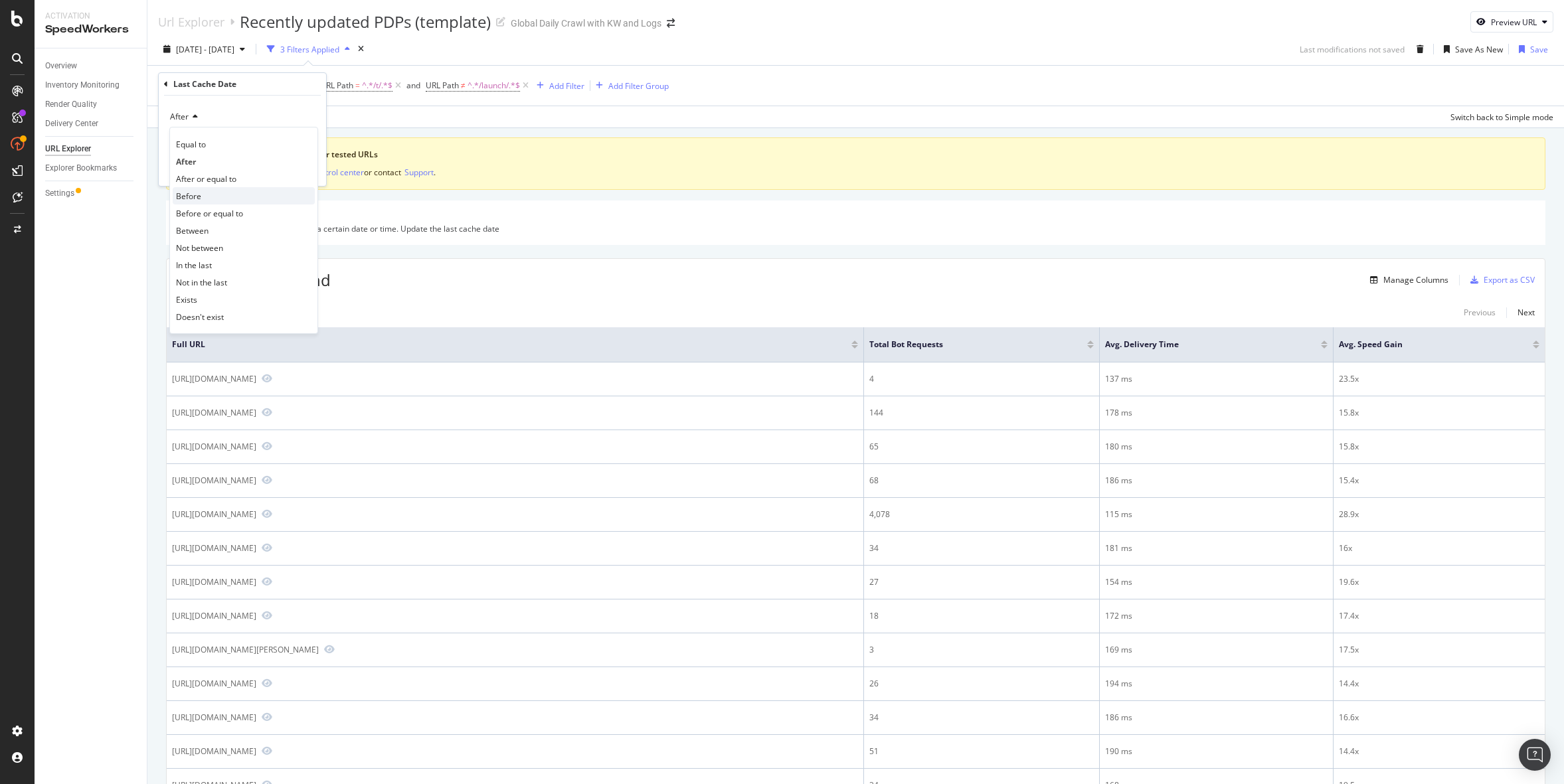
click at [190, 192] on span "Before" at bounding box center [188, 195] width 25 height 11
click at [306, 168] on div "Apply" at bounding box center [305, 168] width 21 height 11
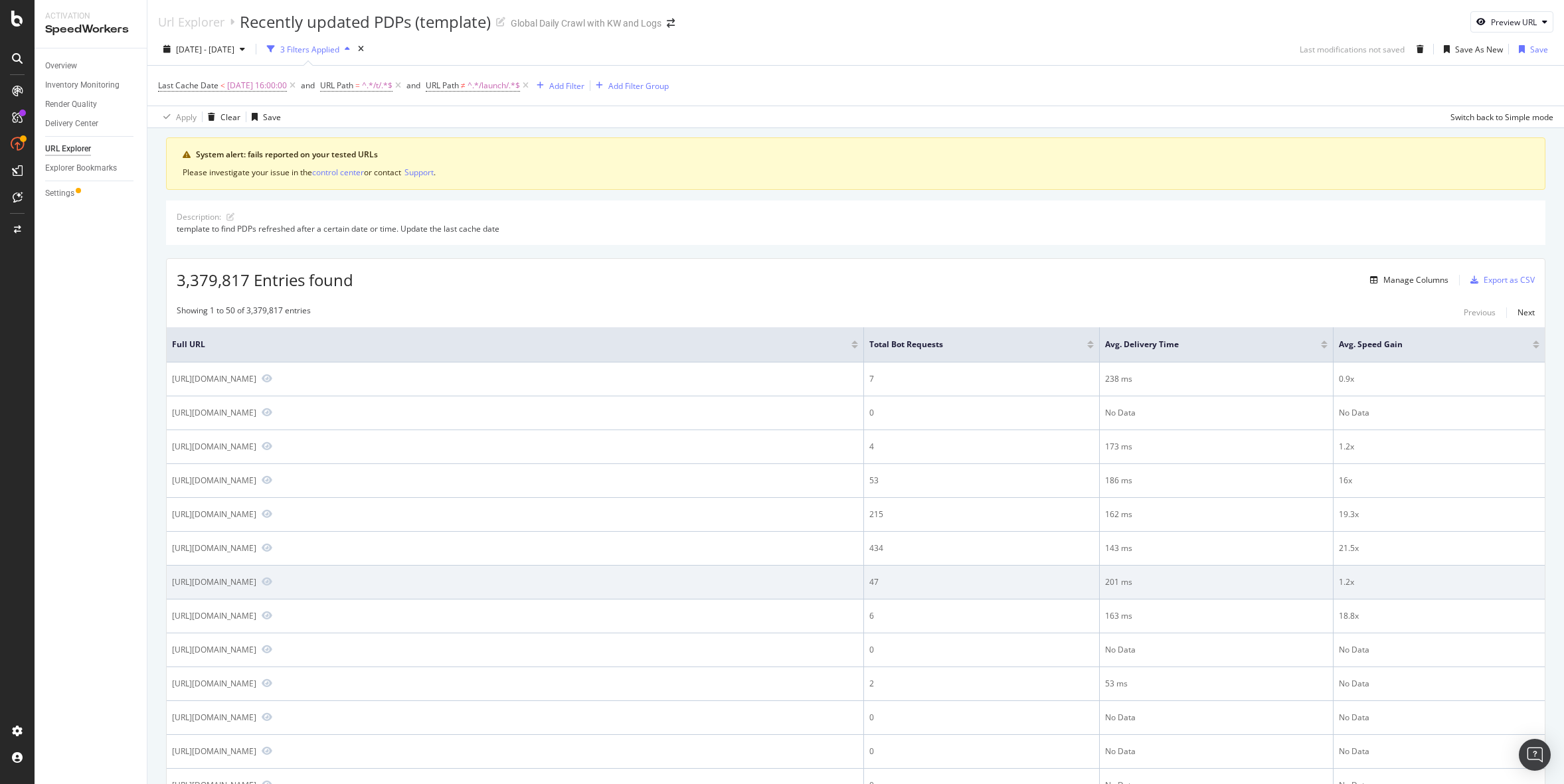
click at [601, 593] on td "https://www.nike.com/us/es/t/tenis-zoom-vomero-5-MgsTqZ/FN8361-100" at bounding box center [515, 582] width 697 height 34
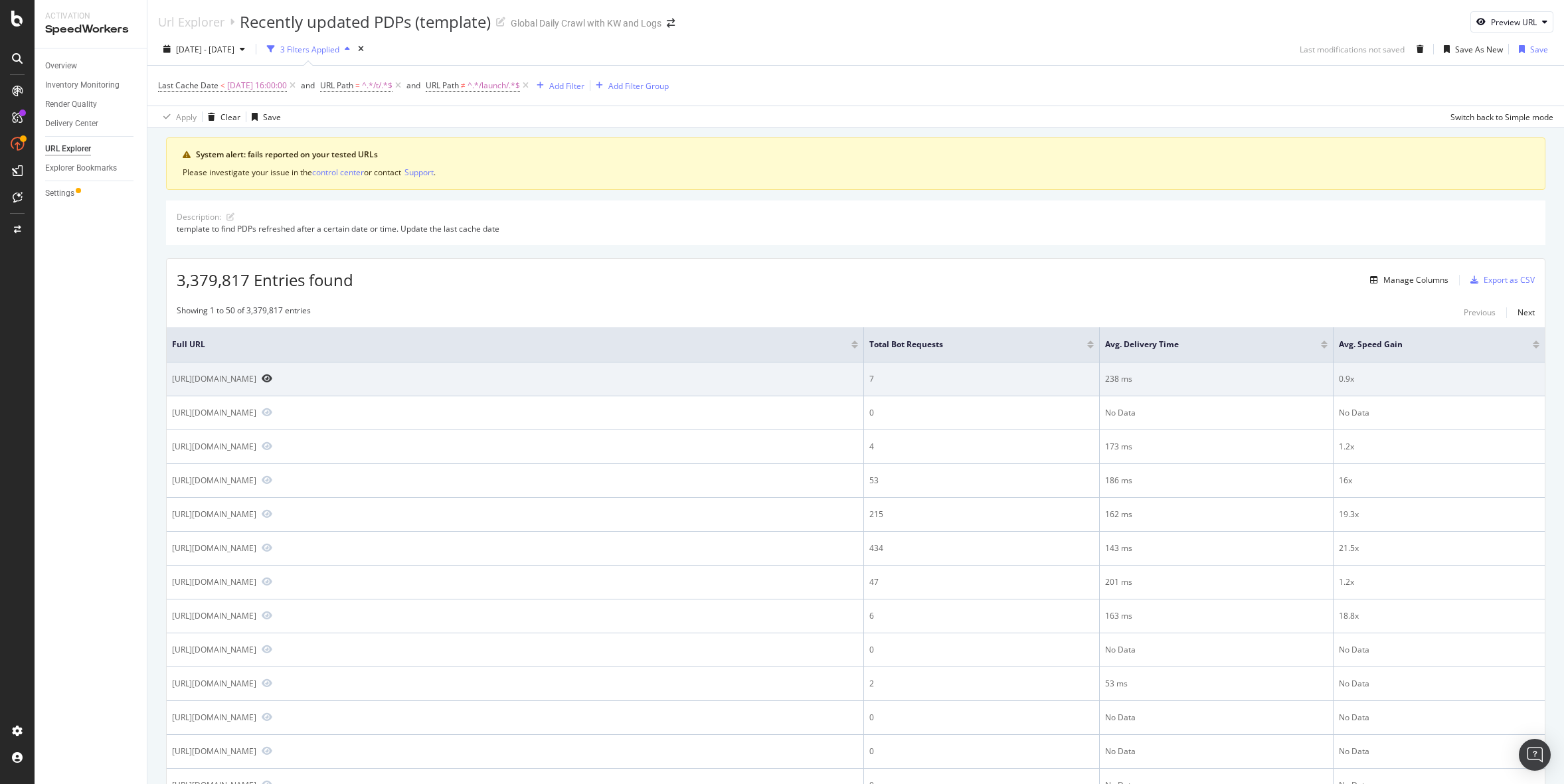
click at [272, 382] on icon "Preview https://www.nike.com/us/es/t/tenis-de-b%C3%A1squetbol-giannis-immortali…" at bounding box center [267, 378] width 11 height 9
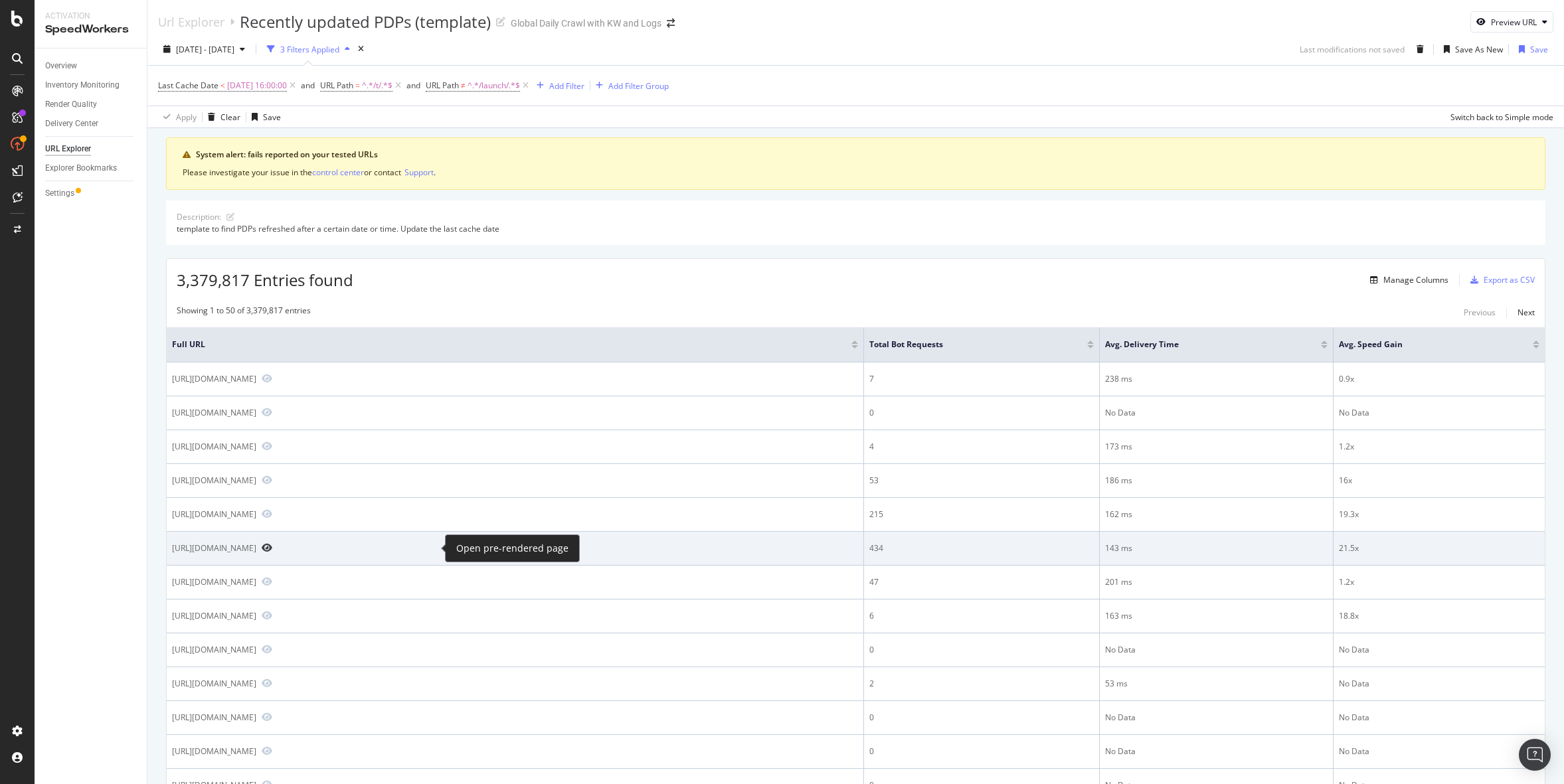
click at [272, 544] on icon "Preview https://www.nike.com/us/es/t/tenis-shox-r4-QwoSqA4F/AR3565-101" at bounding box center [267, 547] width 11 height 9
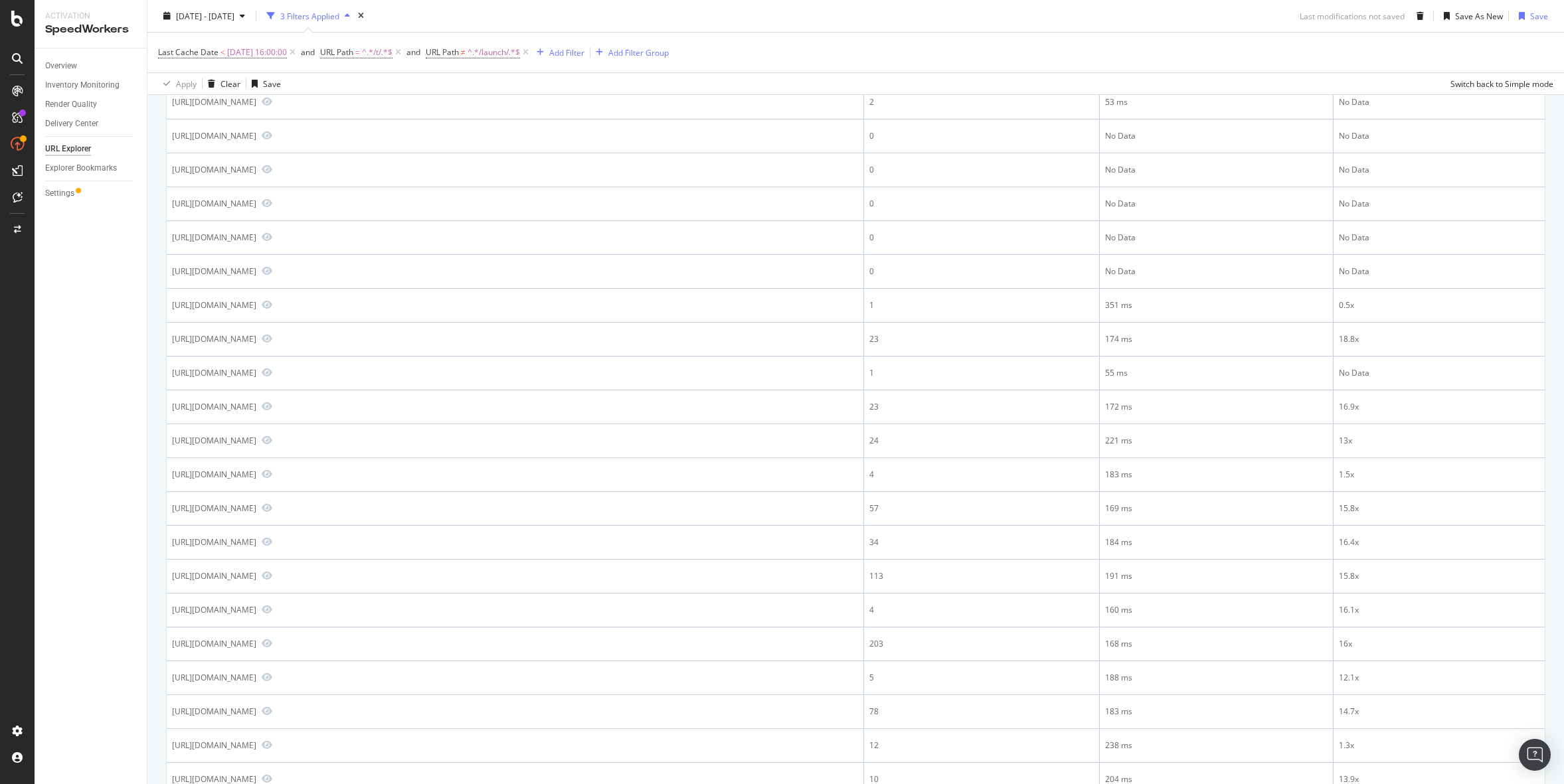
scroll to position [583, 0]
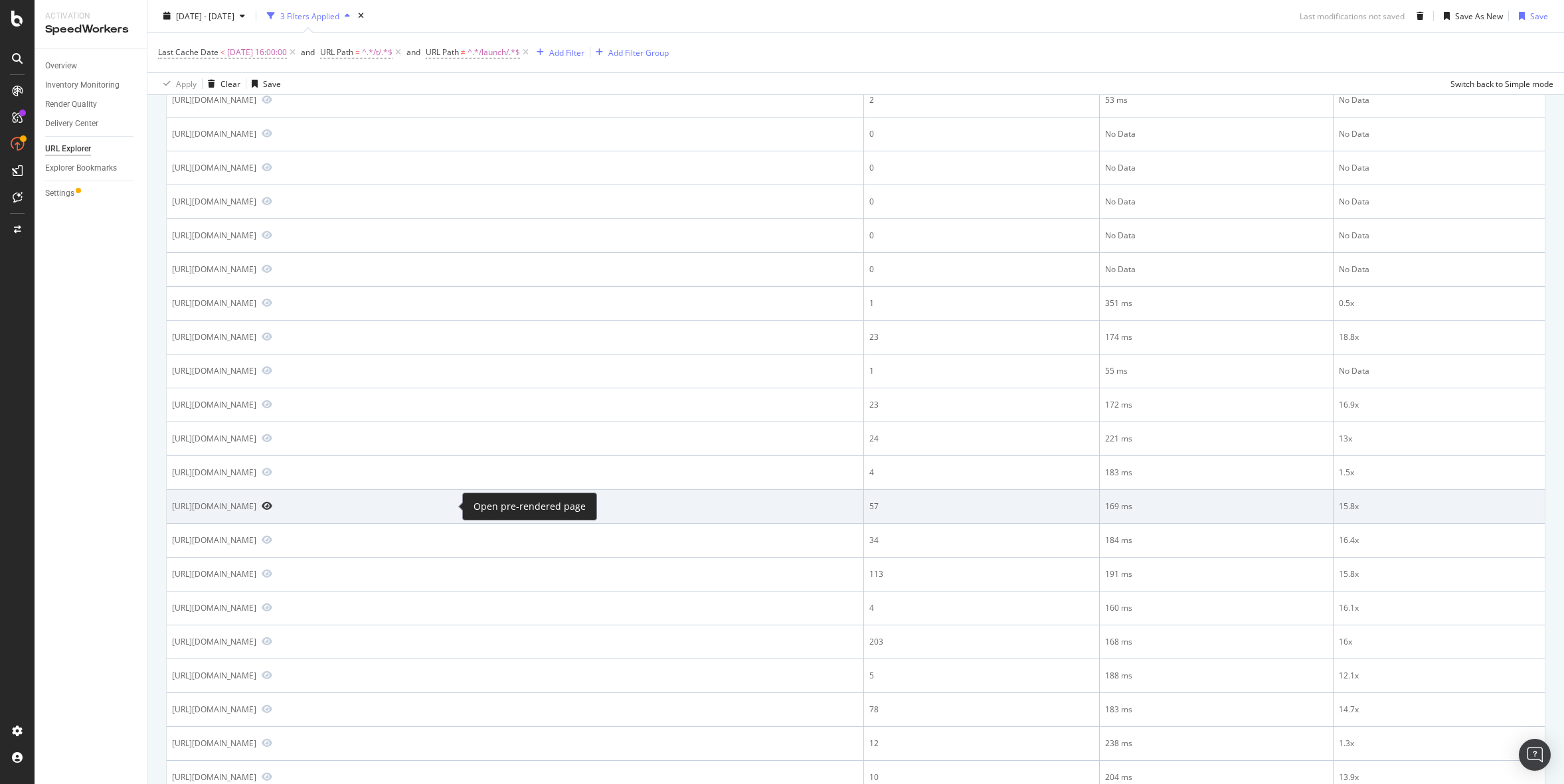
click at [272, 503] on icon "Preview https://www.nike.com/vn/t/air-max-portal-se-shoes-0hfT0b/HM0256-002" at bounding box center [267, 505] width 11 height 9
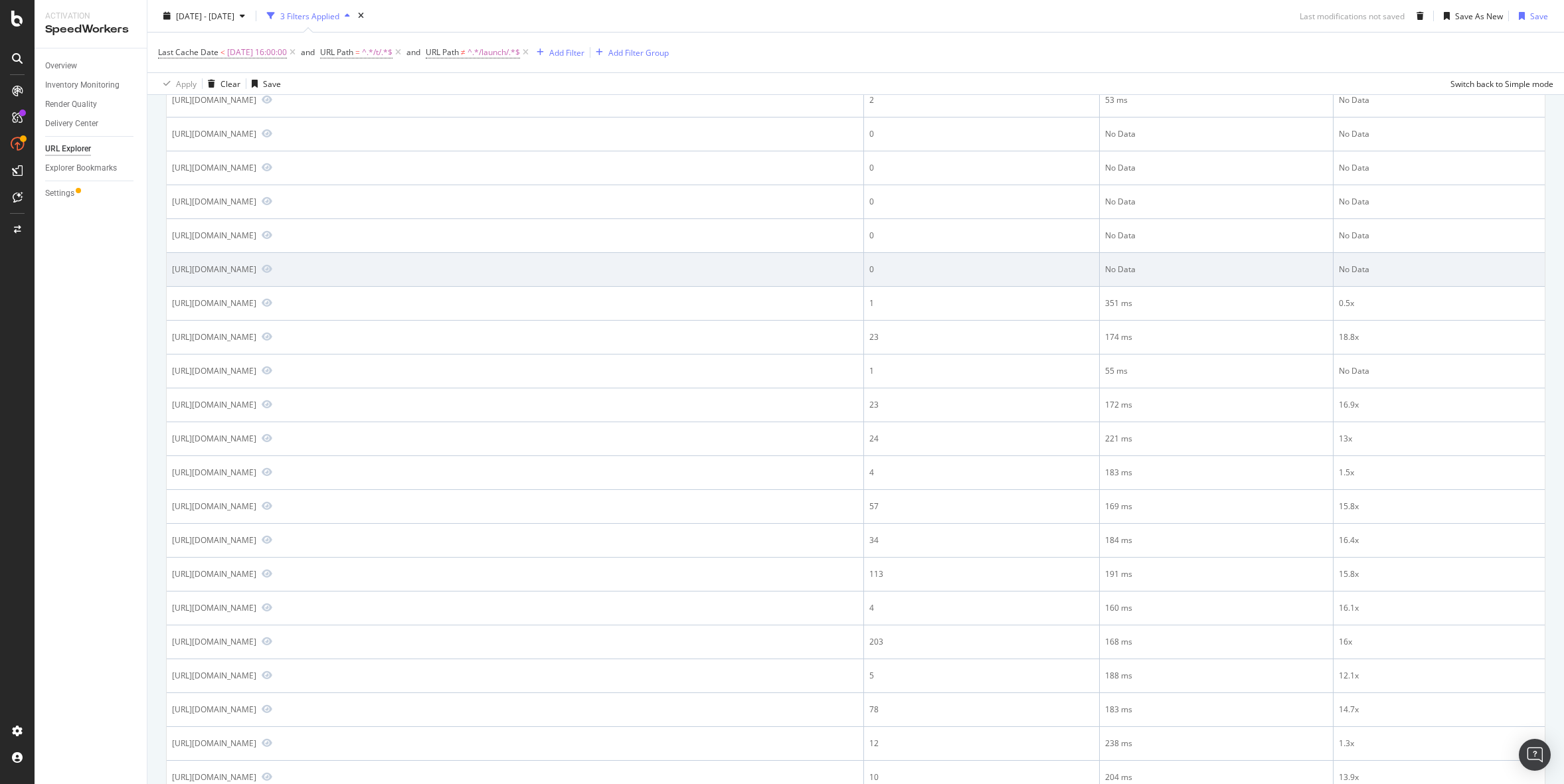
scroll to position [0, 0]
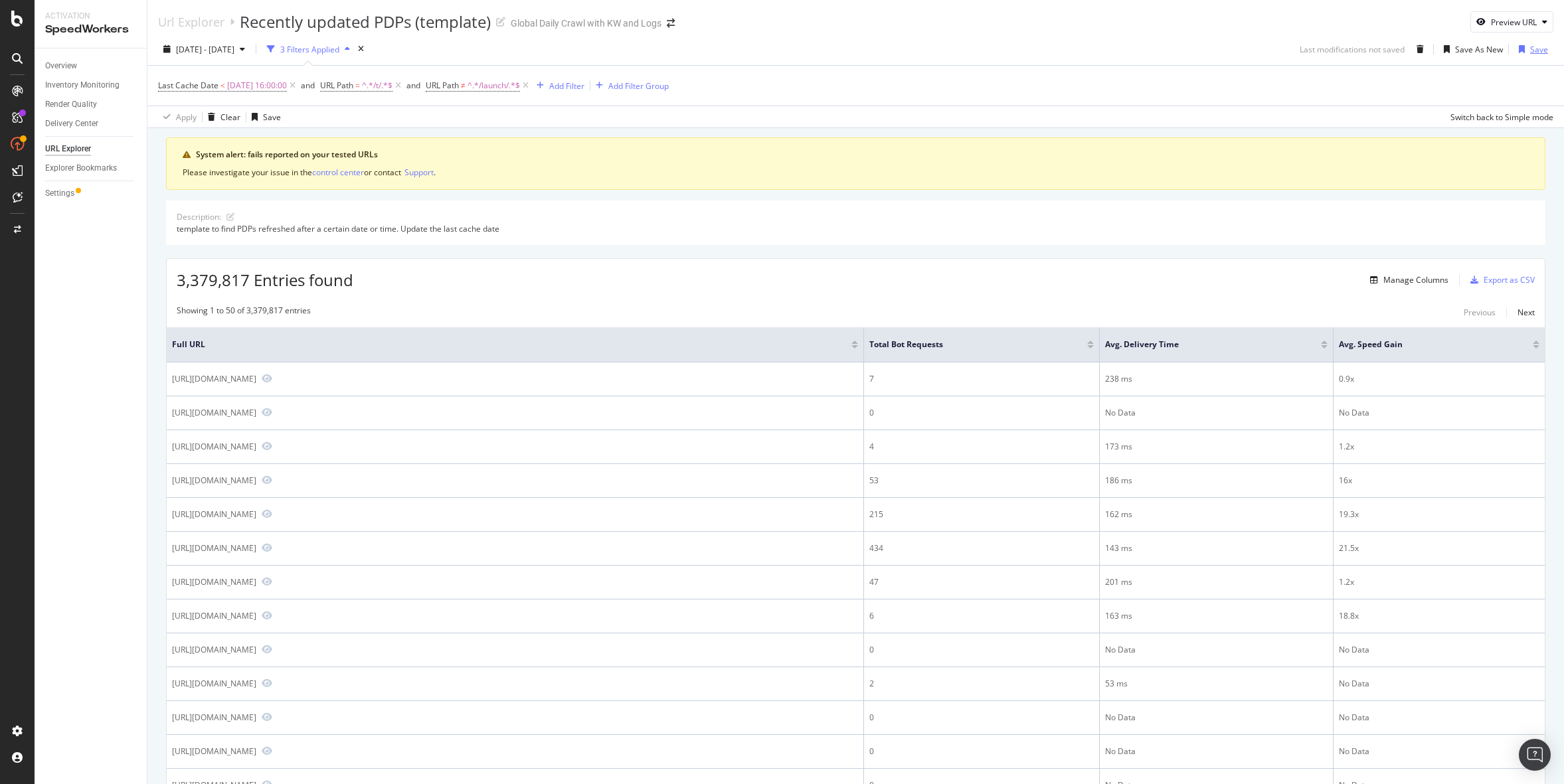
click at [1535, 48] on div "Save" at bounding box center [1539, 49] width 18 height 11
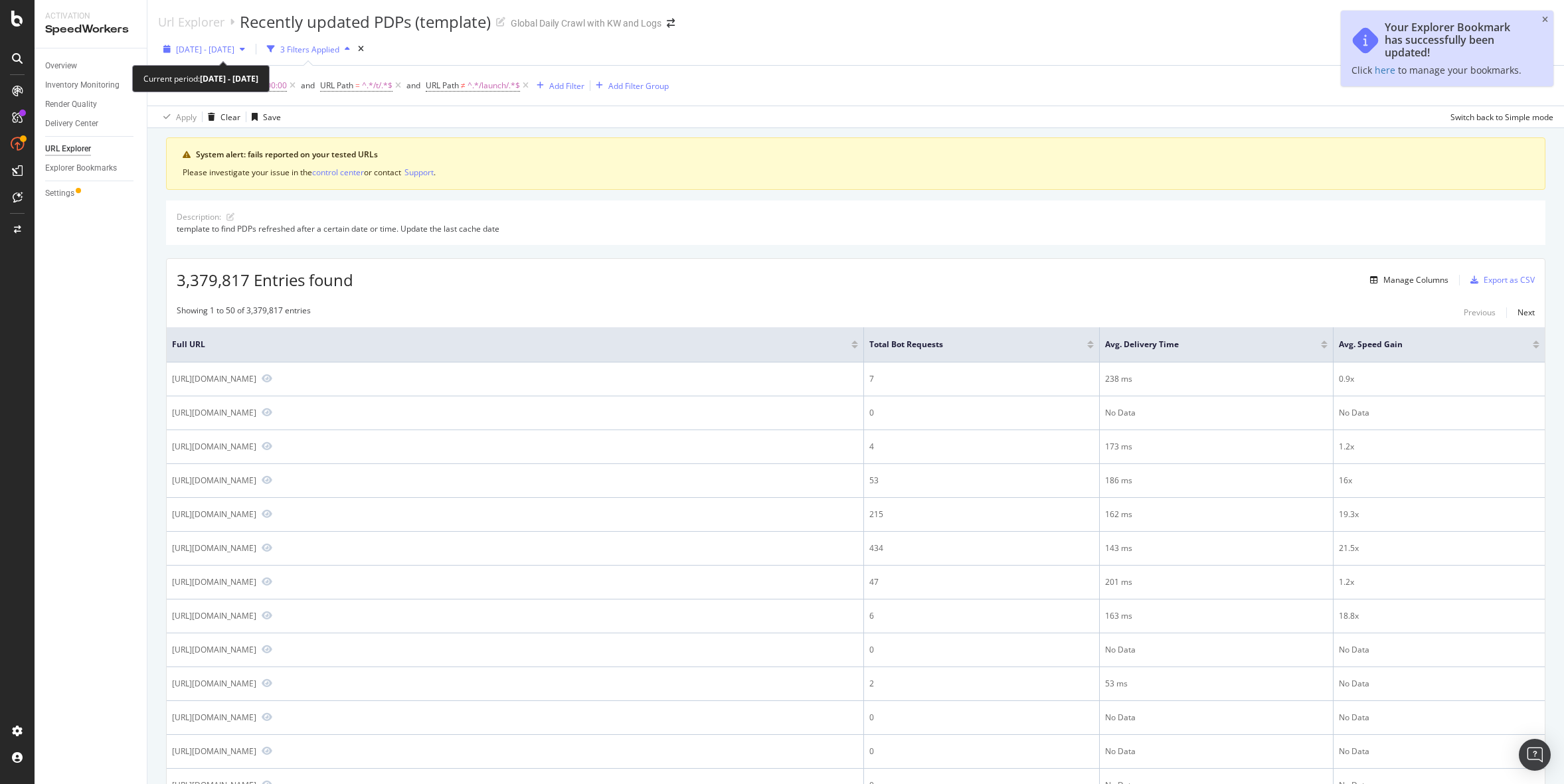
click at [234, 52] on span "2025 Sep. 18th - Oct. 15th" at bounding box center [205, 49] width 59 height 11
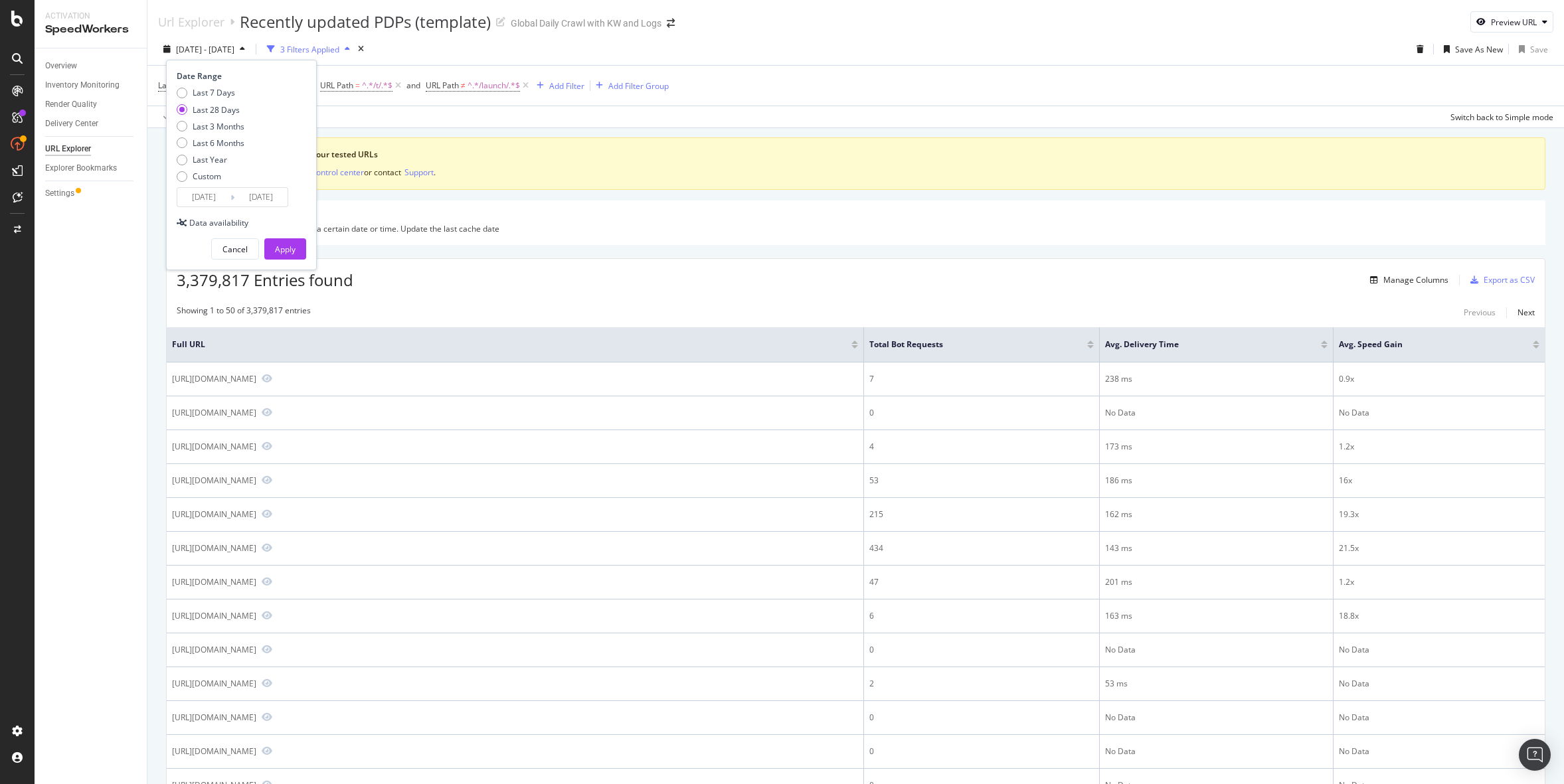
click at [203, 204] on input "2025/09/18" at bounding box center [203, 197] width 53 height 19
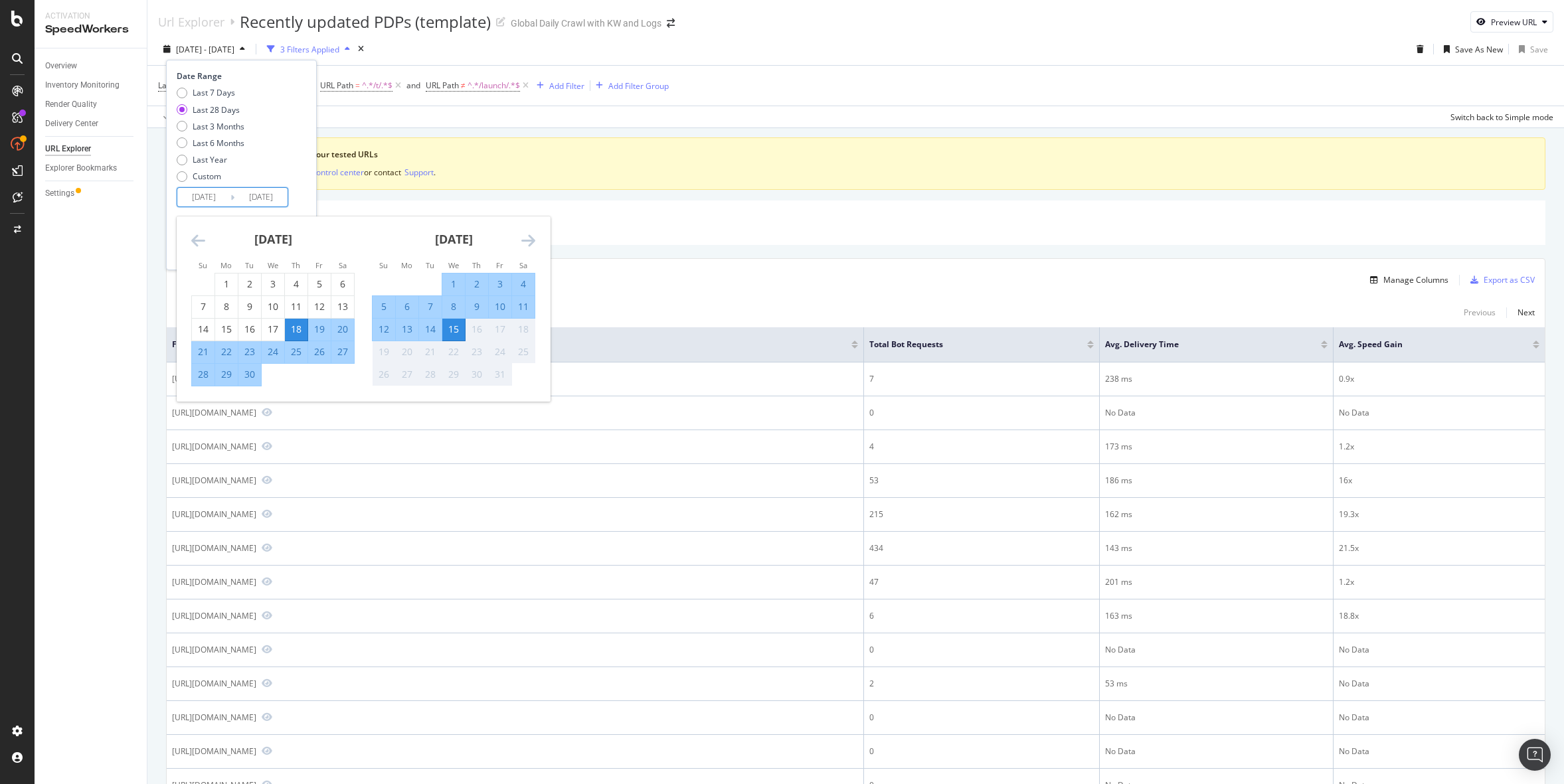
click at [451, 328] on div "15" at bounding box center [453, 328] width 23 height 13
type input "2025/10/15"
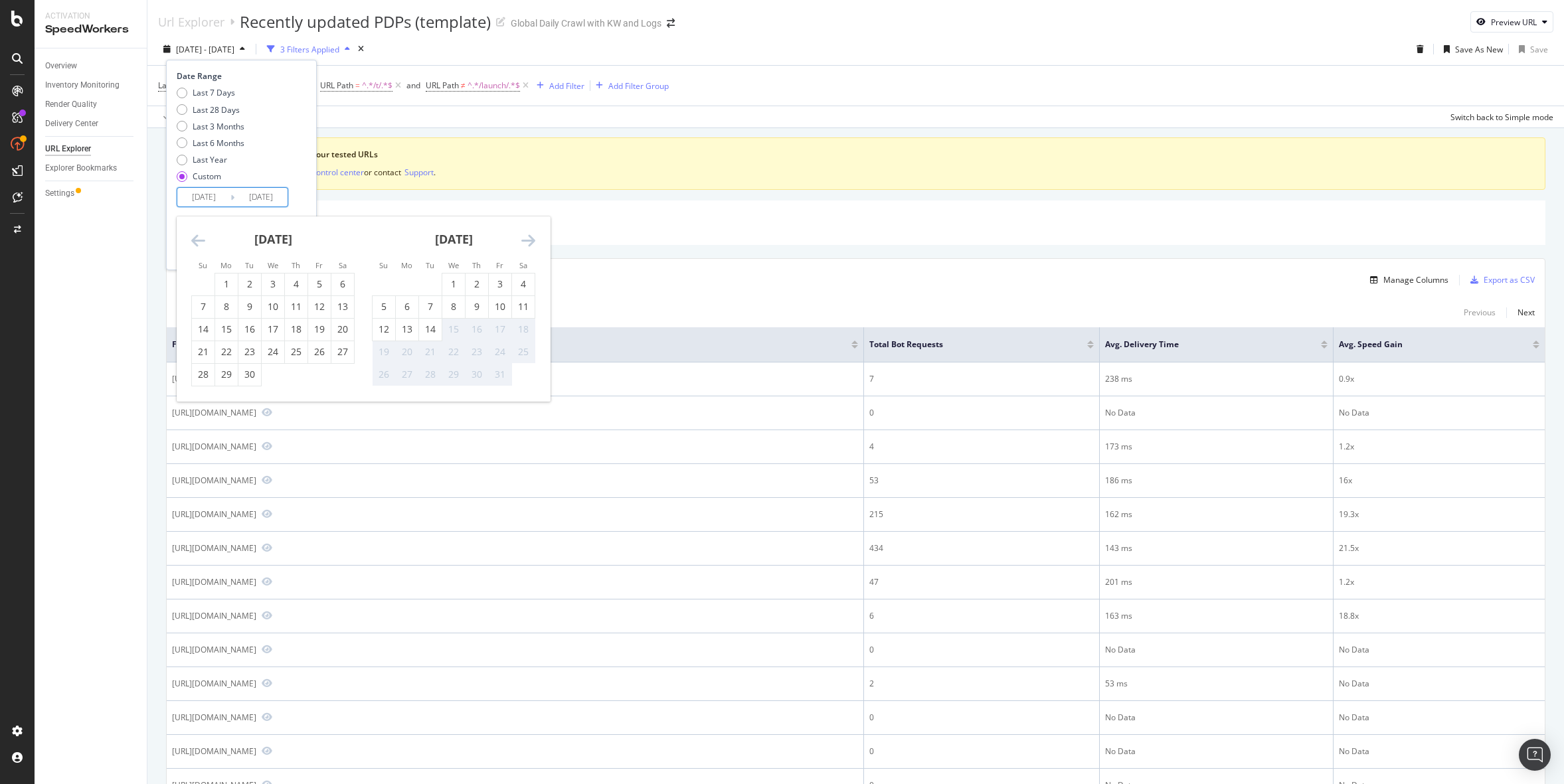
click at [451, 328] on div "15" at bounding box center [453, 328] width 23 height 13
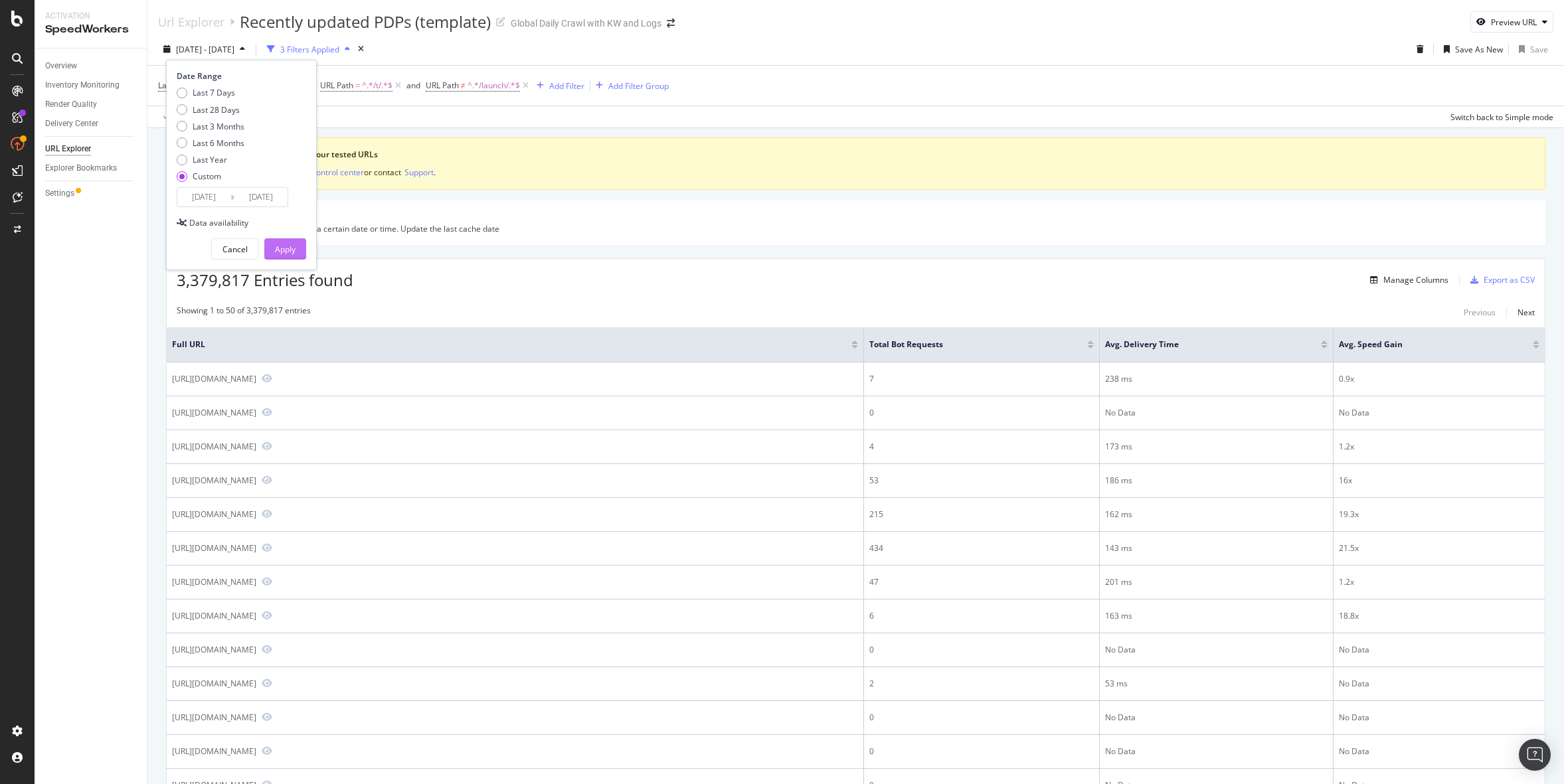
click at [294, 252] on div "Apply" at bounding box center [285, 249] width 21 height 11
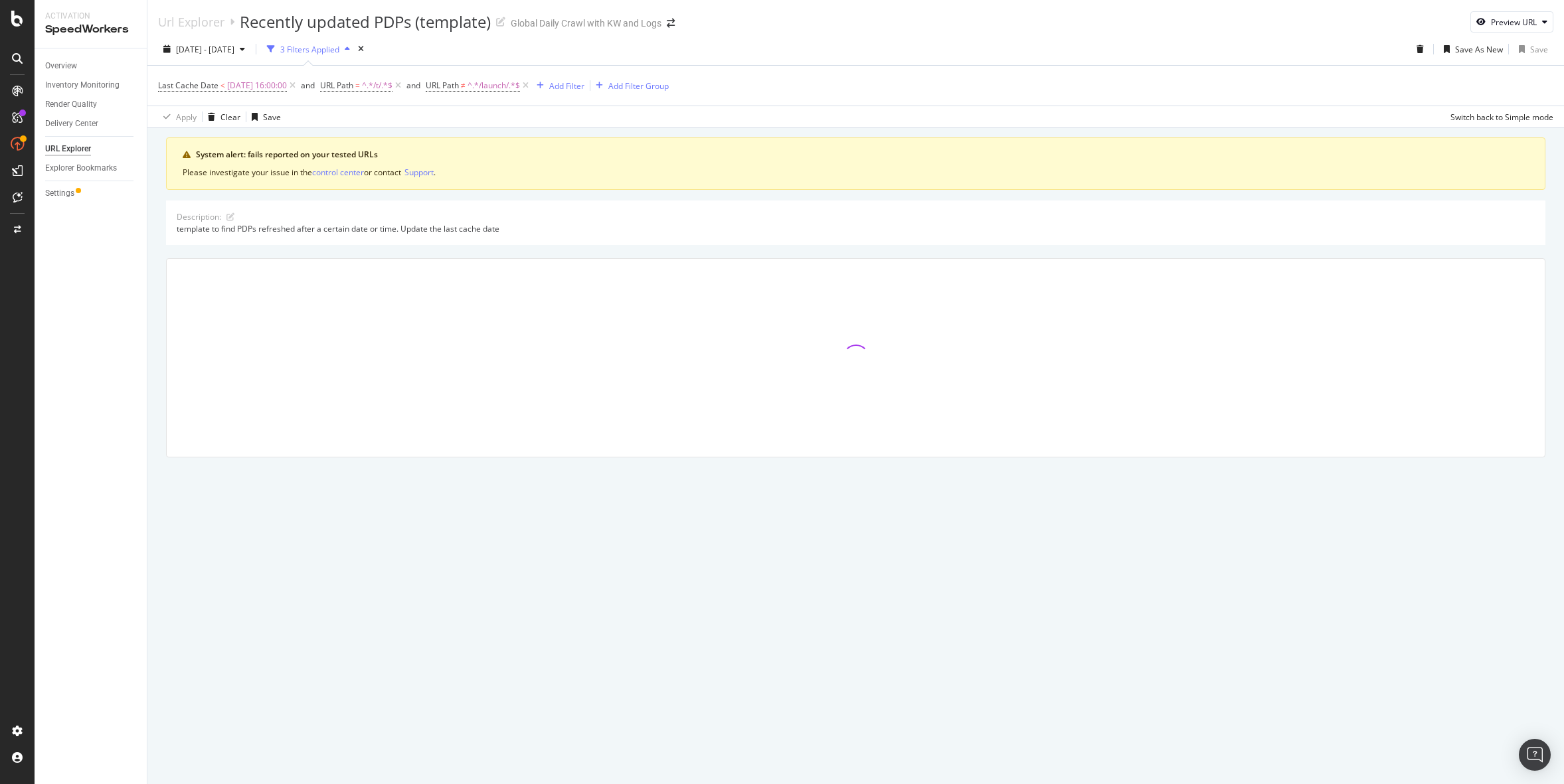
click at [1069, 42] on div "2025 Oct. 15th - Oct. 15th 3 Filters Applied Save As New Save" at bounding box center [855, 52] width 1417 height 27
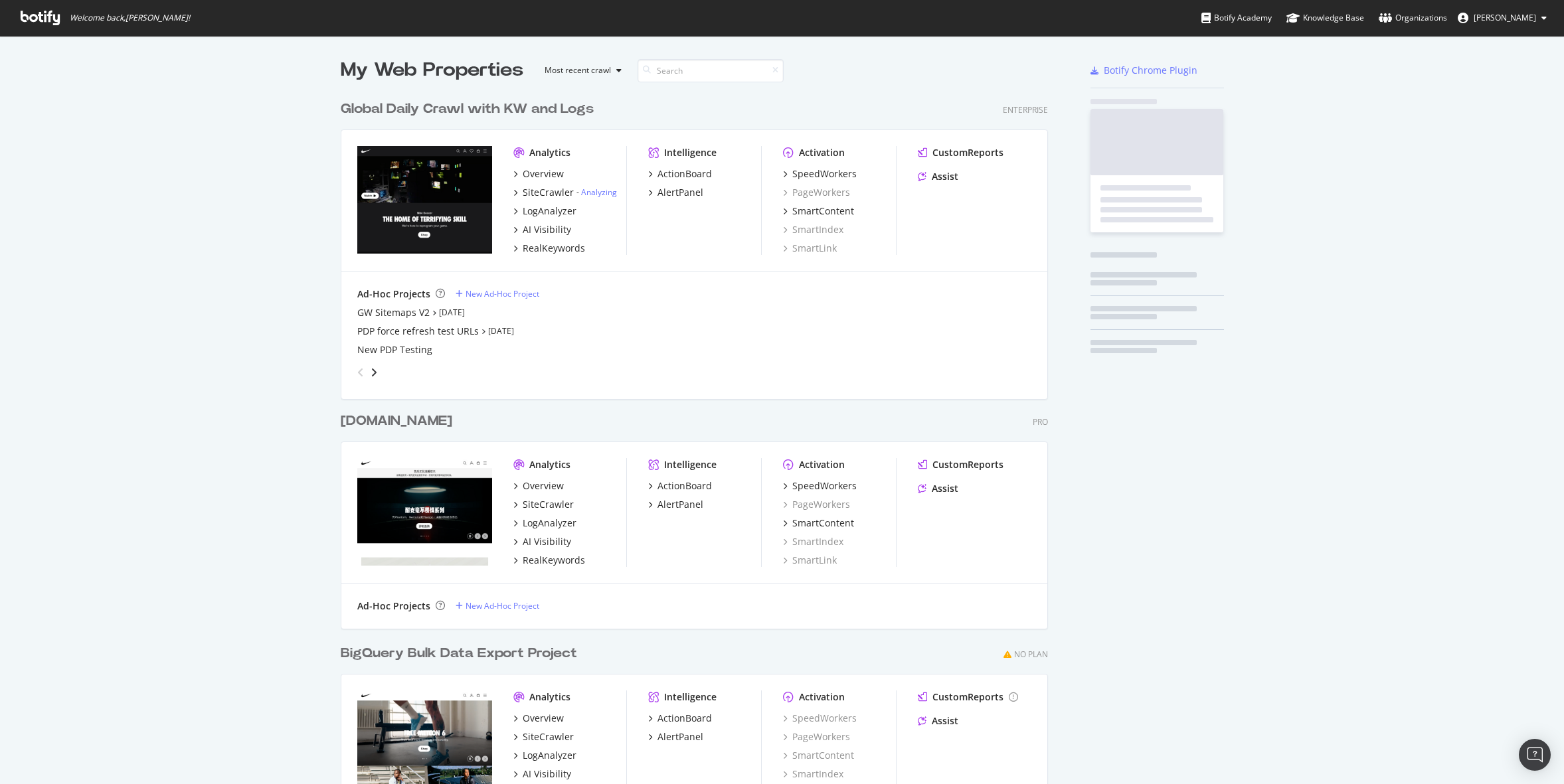
scroll to position [776, 718]
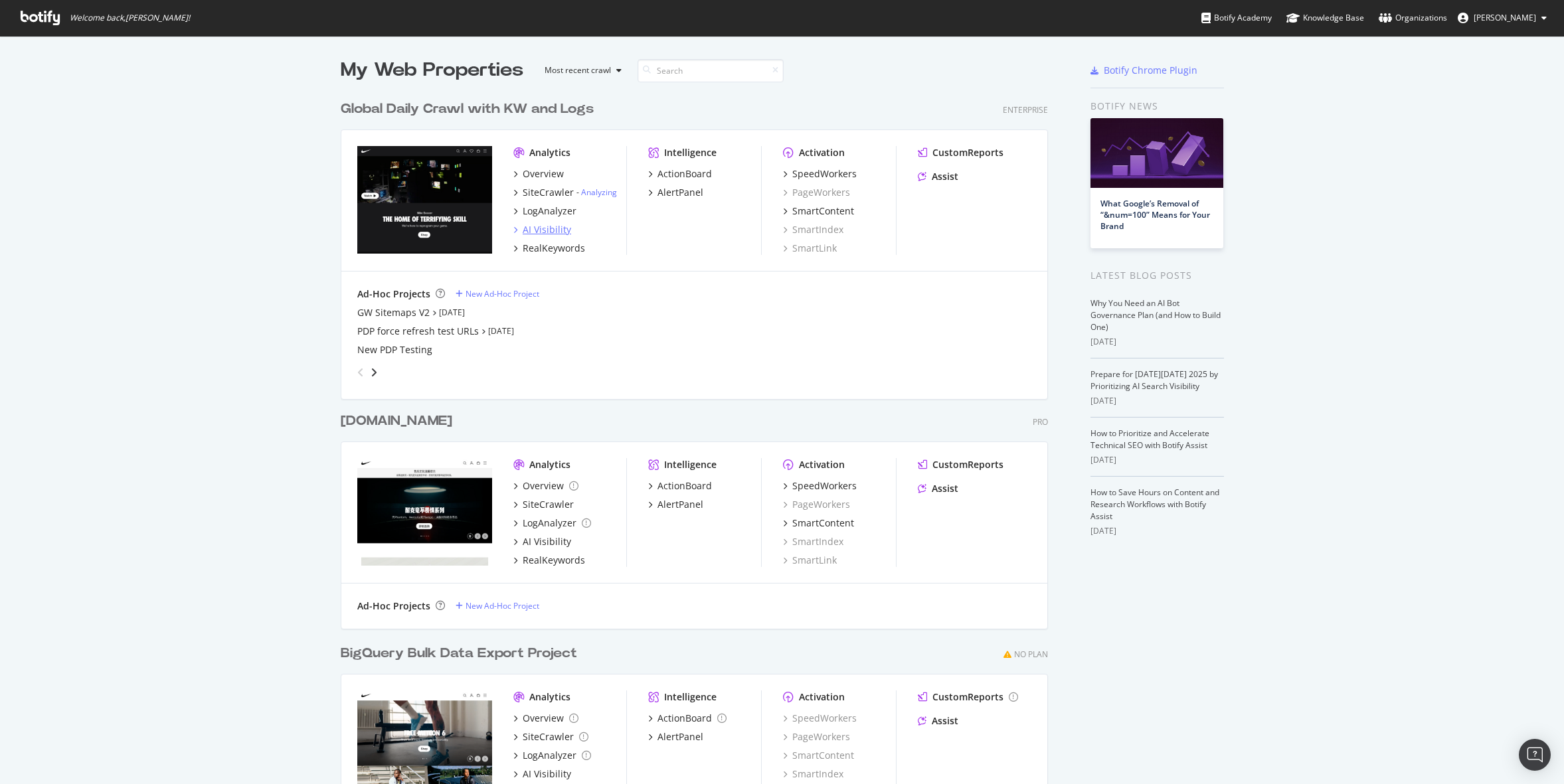
click at [536, 232] on div "AI Visibility" at bounding box center [547, 229] width 49 height 13
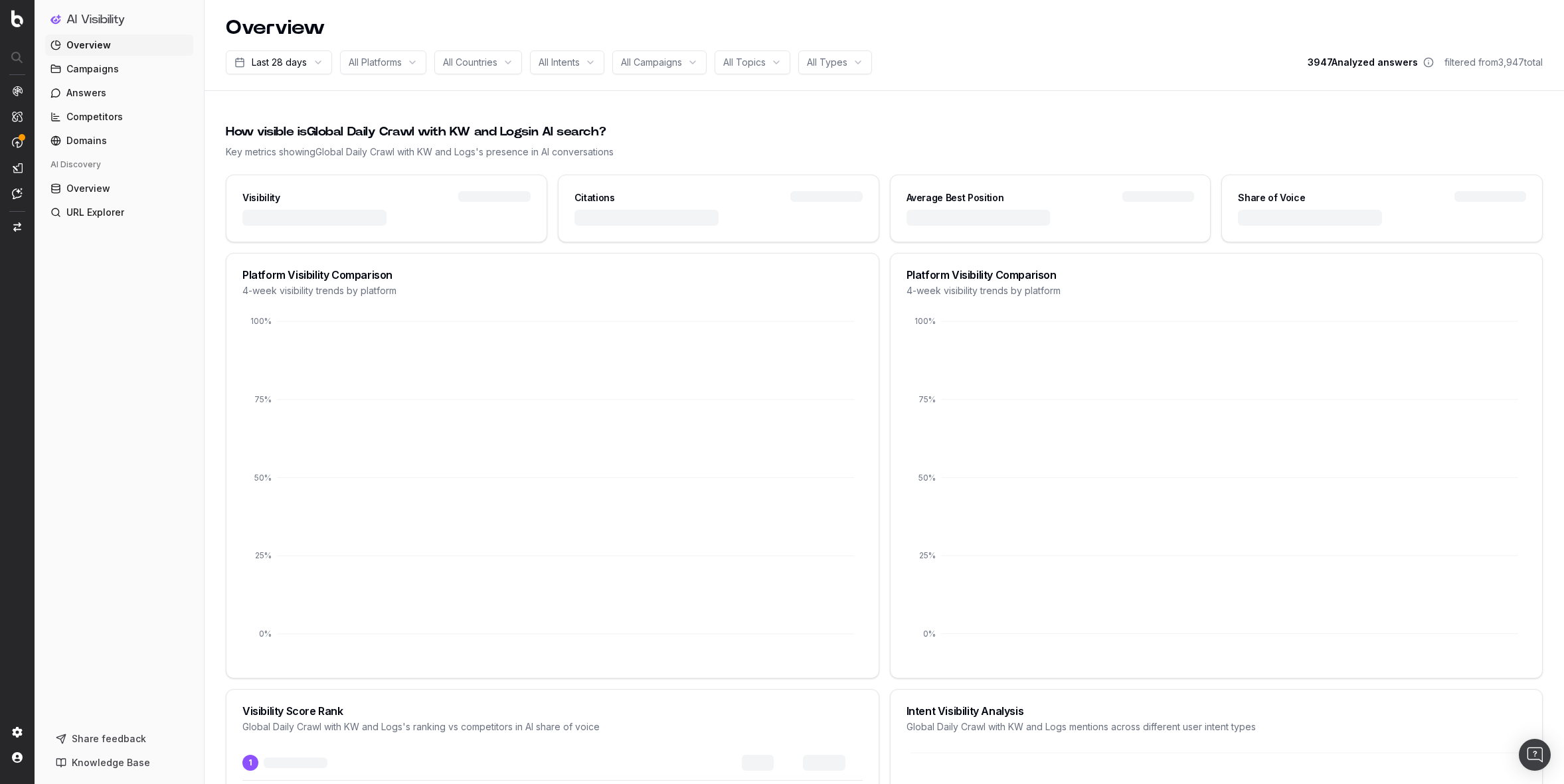
click at [1066, 56] on div "Last 28 days All Platforms All Countries All Intents All Campaigns All Topics A…" at bounding box center [884, 63] width 1317 height 24
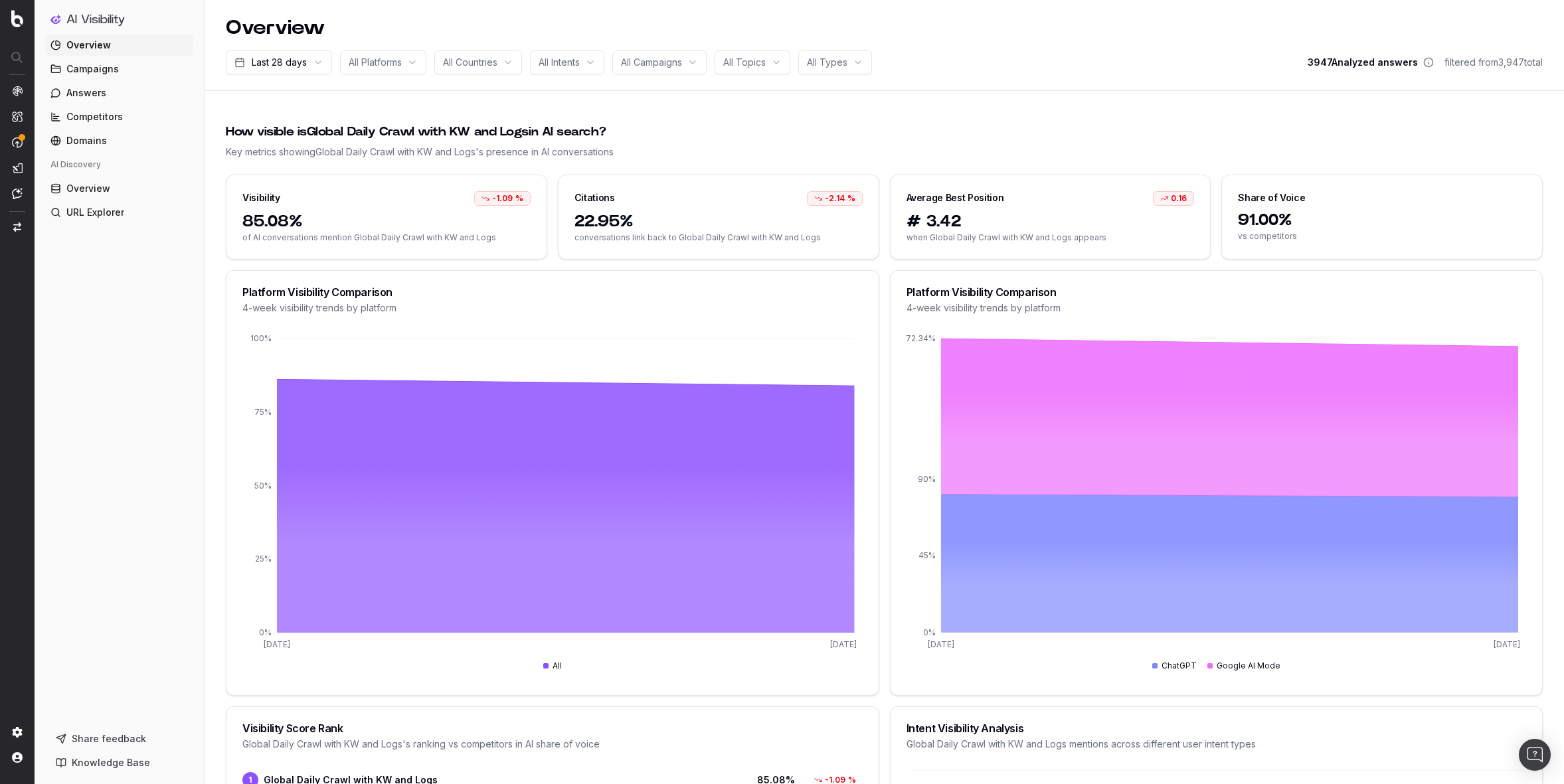
click at [116, 76] on link "Campaigns" at bounding box center [118, 69] width 148 height 21
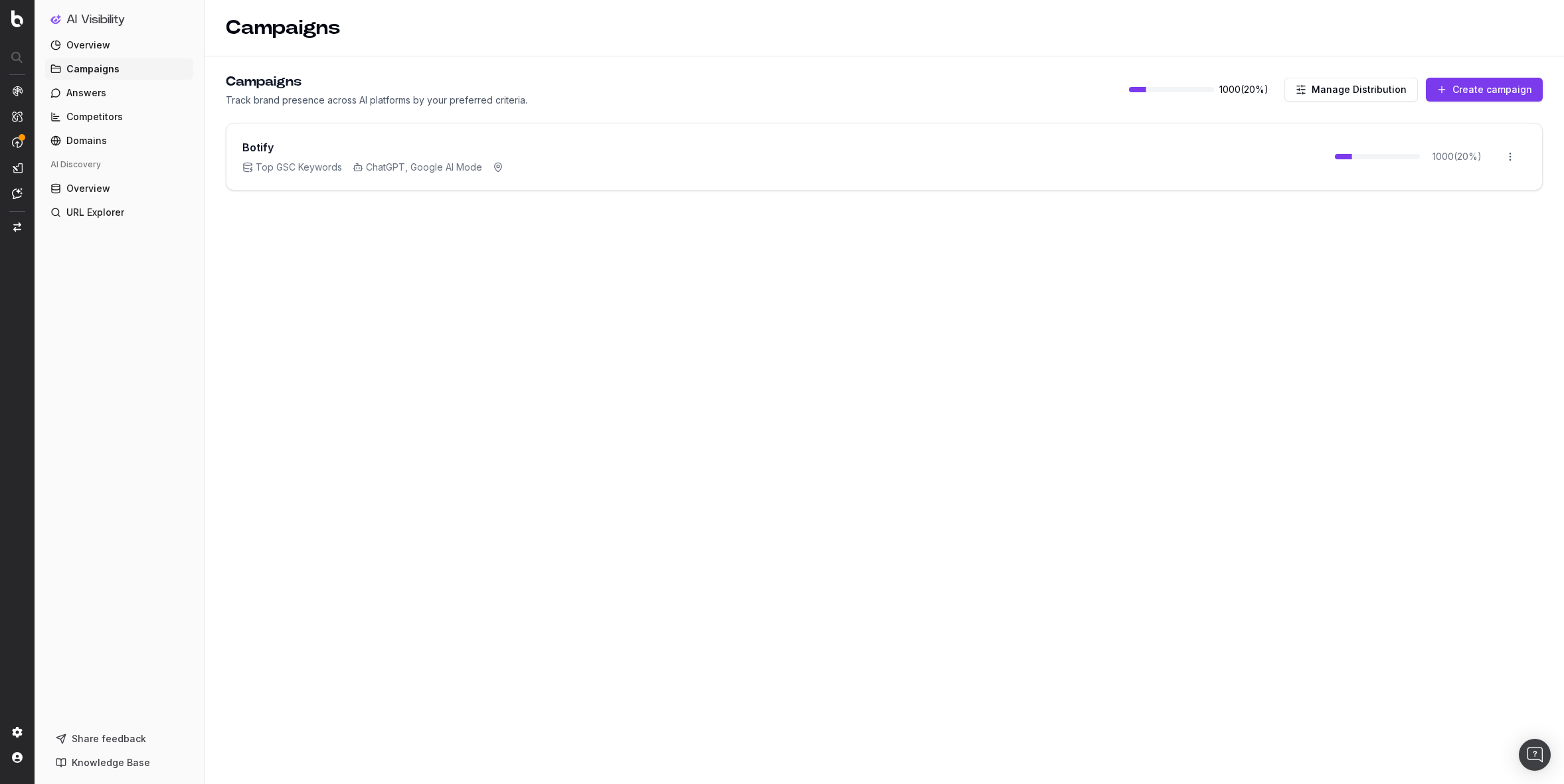
click at [262, 148] on h3 "Botify" at bounding box center [257, 147] width 31 height 16
click at [493, 170] on icon at bounding box center [498, 167] width 11 height 11
click at [1508, 152] on html "AI Visibility Overview Campaigns Answers Competitors Domains AI Discovery Overv…" at bounding box center [782, 392] width 1564 height 784
click at [1476, 182] on div "Edit campaign" at bounding box center [1472, 184] width 101 height 21
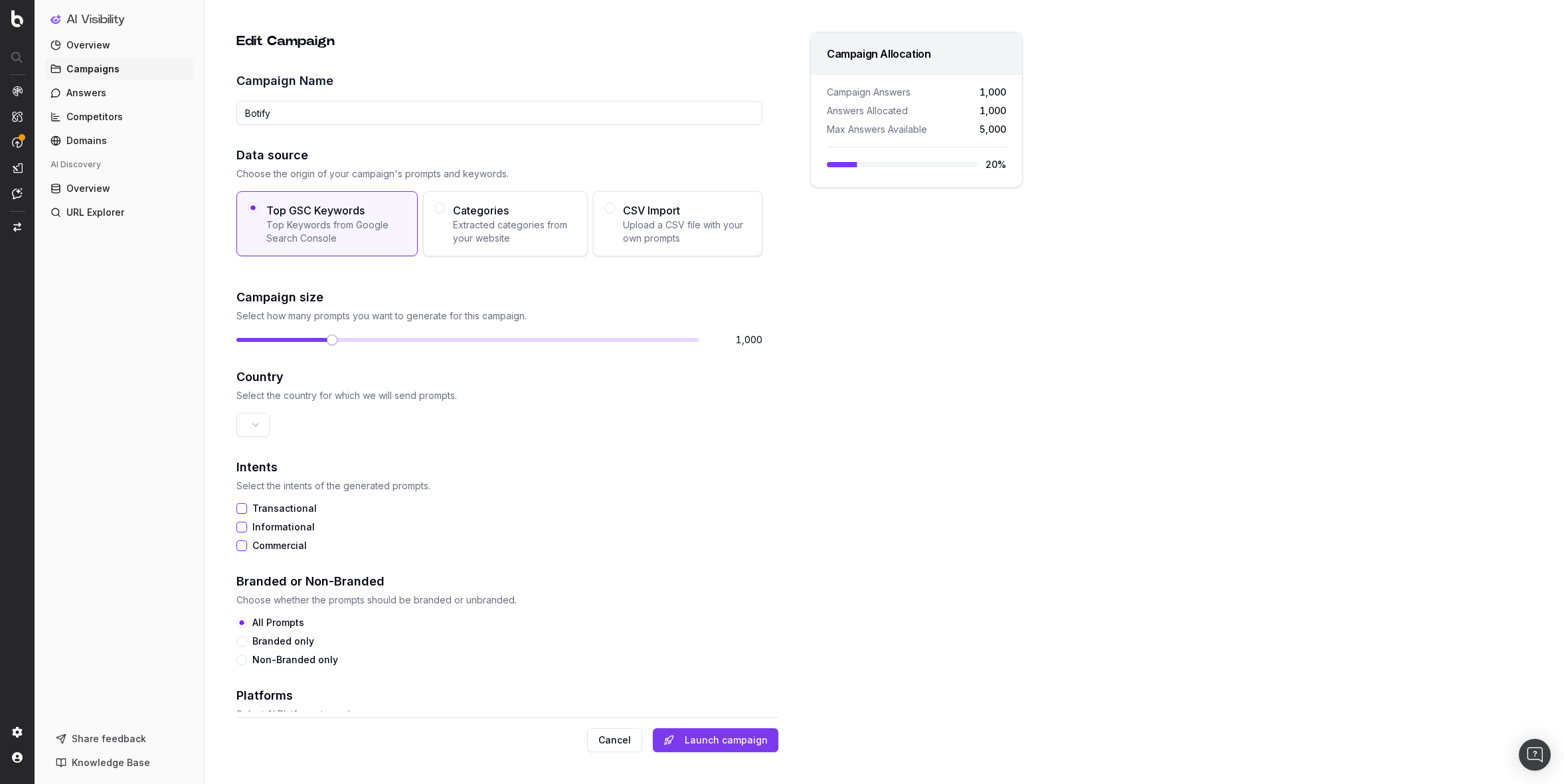
click at [626, 736] on button "Cancel" at bounding box center [614, 740] width 55 height 24
